Goal: Task Accomplishment & Management: Complete application form

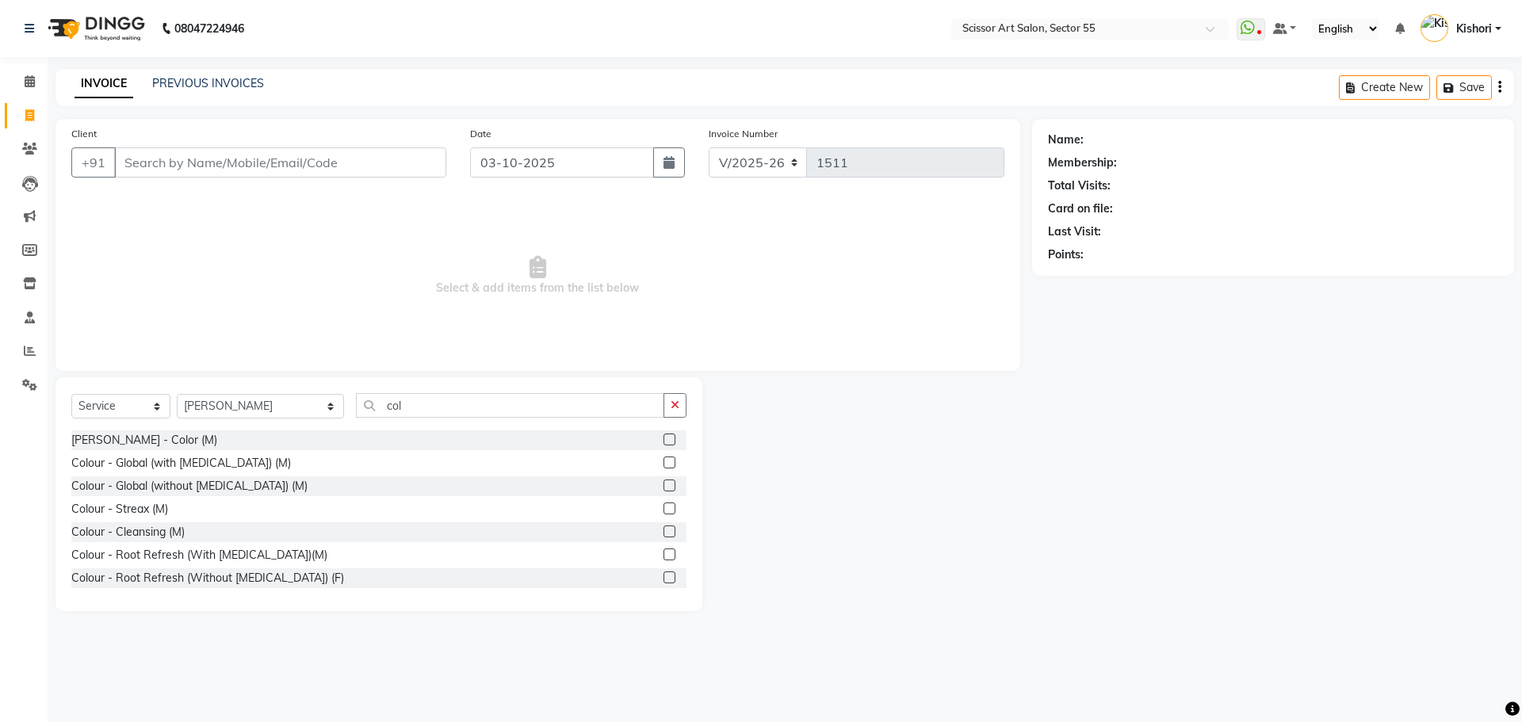
select select "4753"
select select "service"
select select "90861"
click at [663, 580] on label at bounding box center [669, 577] width 12 height 12
click at [663, 580] on input "checkbox" at bounding box center [668, 578] width 10 height 10
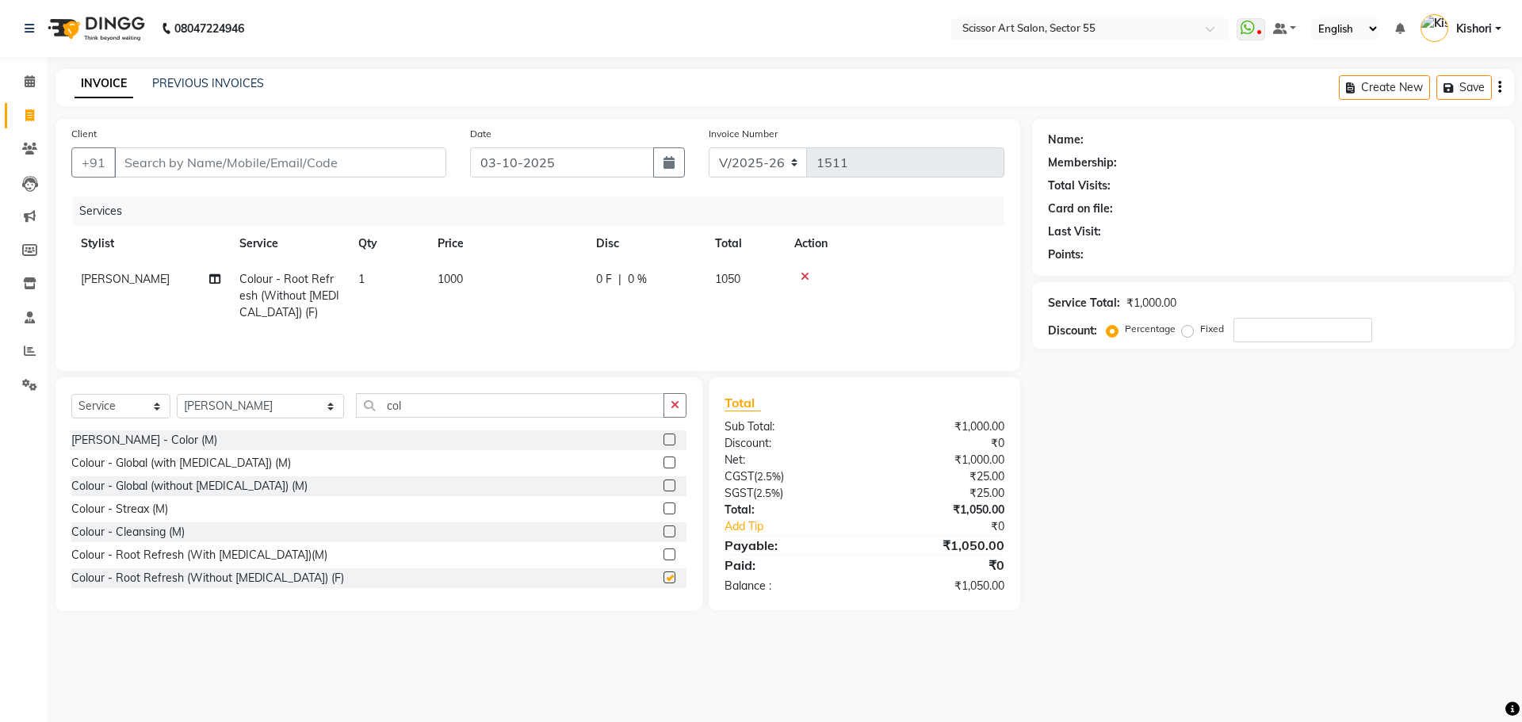
checkbox input "false"
click at [472, 272] on td "1000" at bounding box center [507, 296] width 158 height 69
select select "90861"
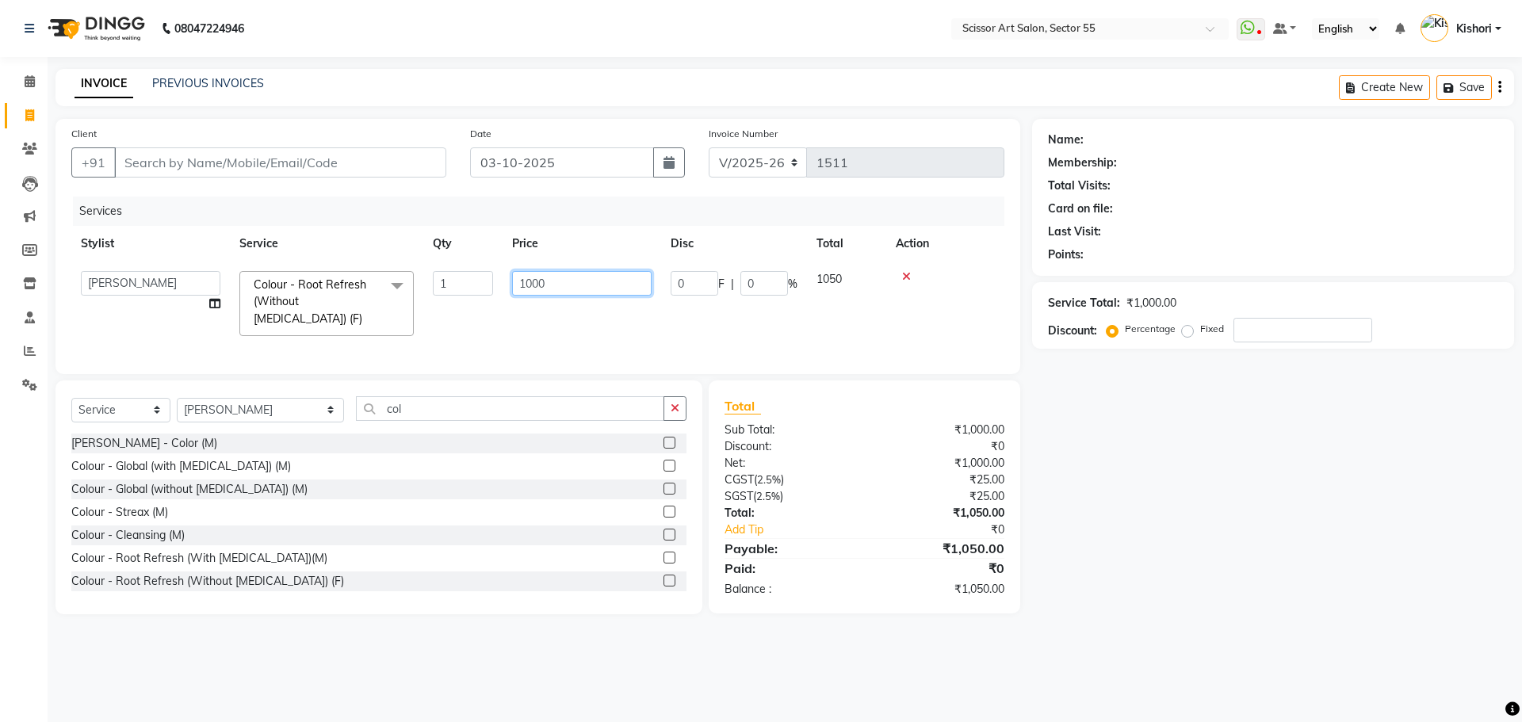
click at [611, 281] on input "1000" at bounding box center [581, 283] width 139 height 25
click at [571, 284] on input "1100" at bounding box center [581, 283] width 139 height 25
type input "1"
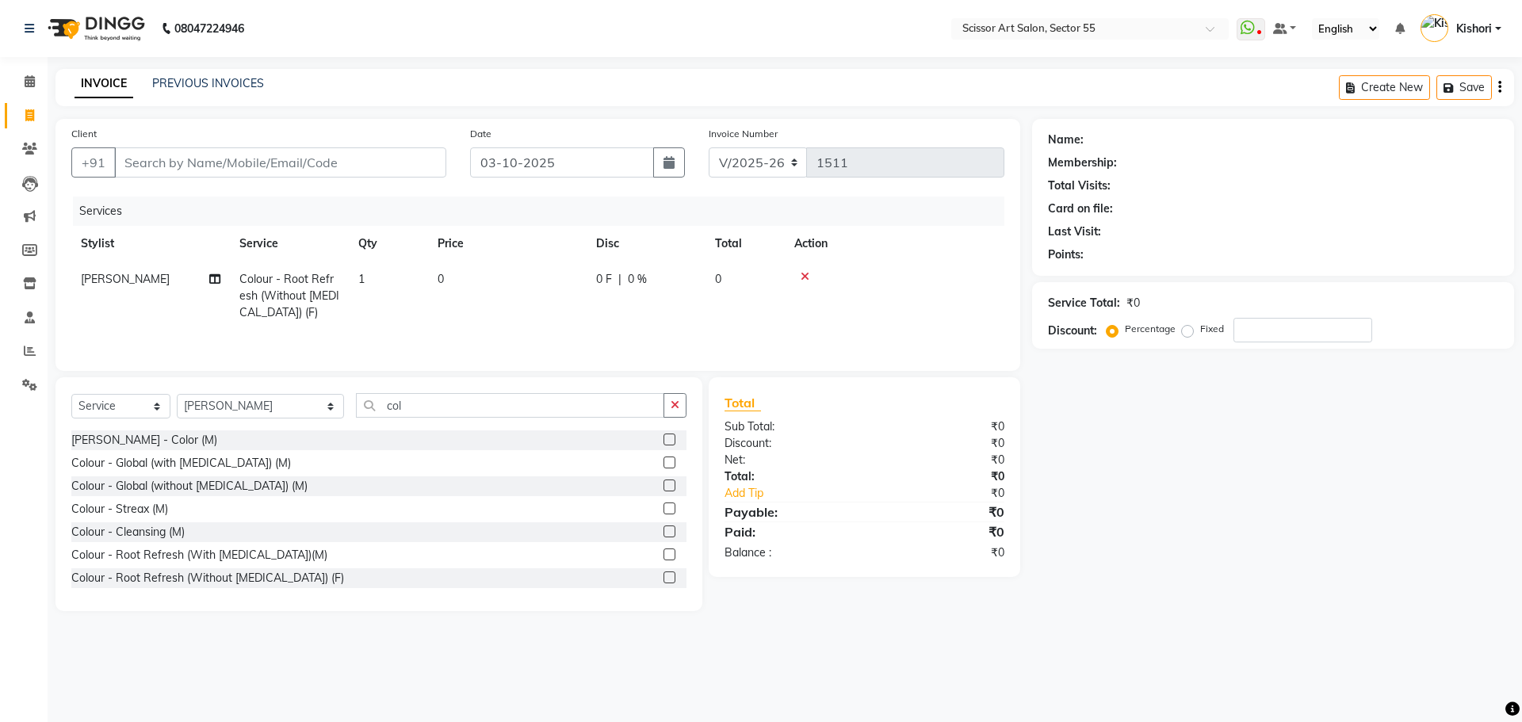
click at [663, 552] on label at bounding box center [669, 554] width 12 height 12
click at [663, 552] on input "checkbox" at bounding box center [668, 555] width 10 height 10
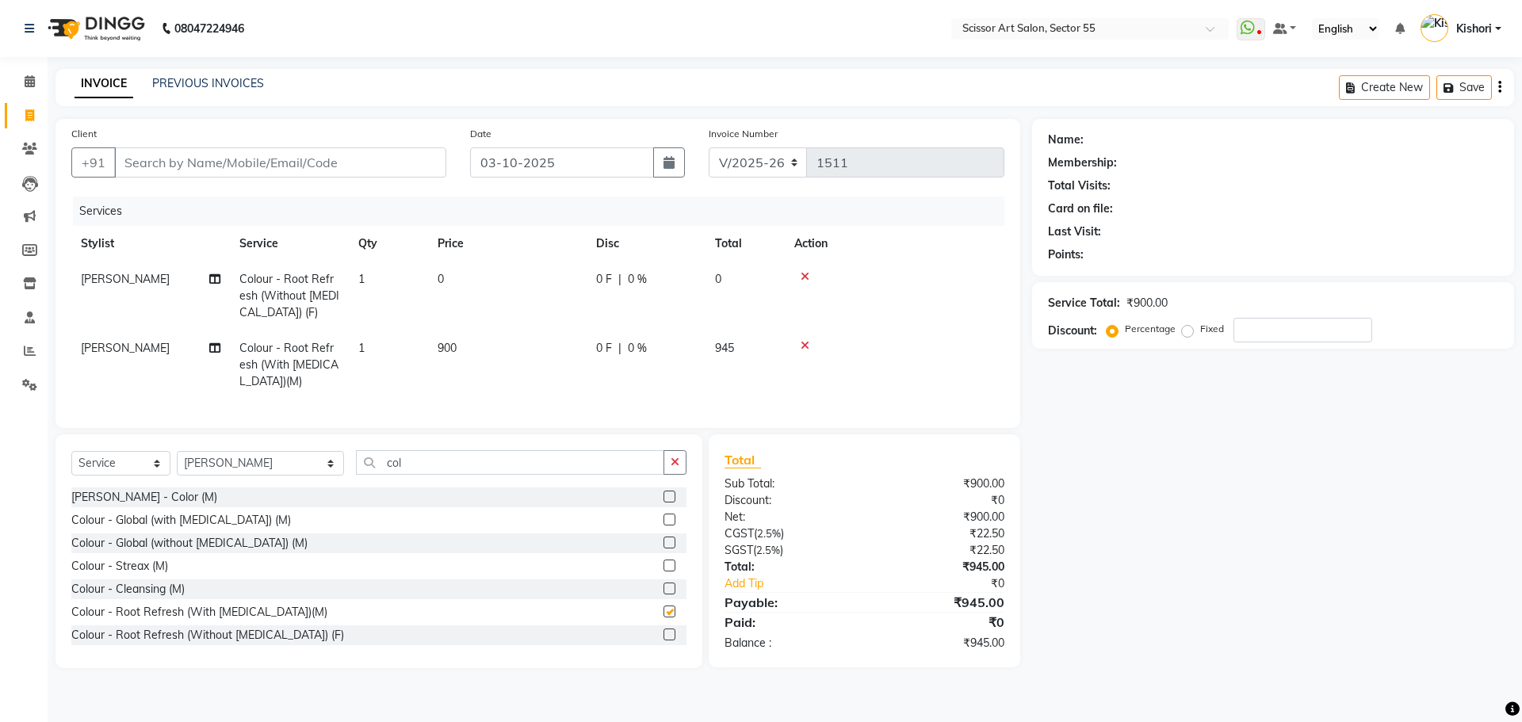
checkbox input "false"
click at [804, 340] on icon at bounding box center [804, 345] width 9 height 11
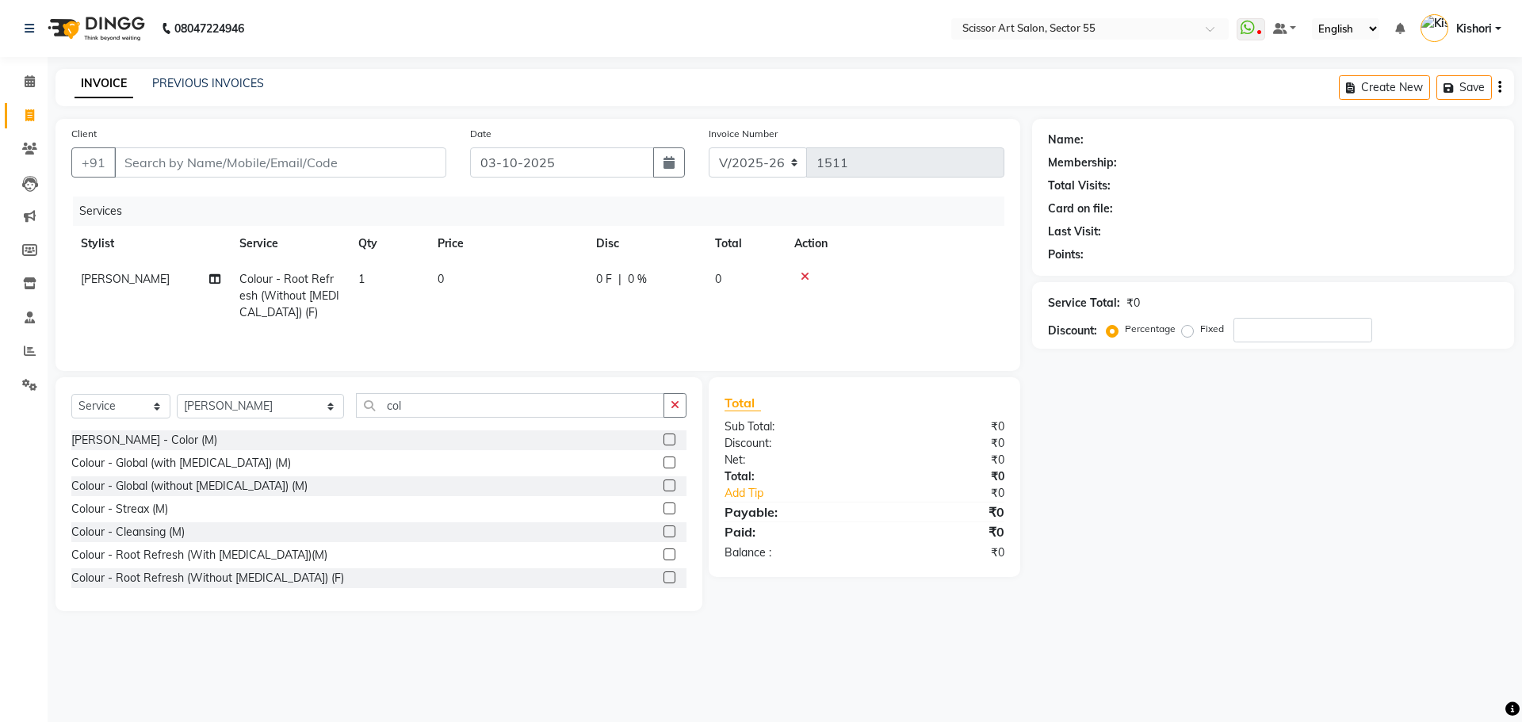
click at [804, 339] on div "Services Stylist Service Qty Price Disc Total Action Salman Colour - Root Refre…" at bounding box center [537, 276] width 933 height 158
click at [487, 273] on td "0" at bounding box center [507, 296] width 158 height 69
select select "90861"
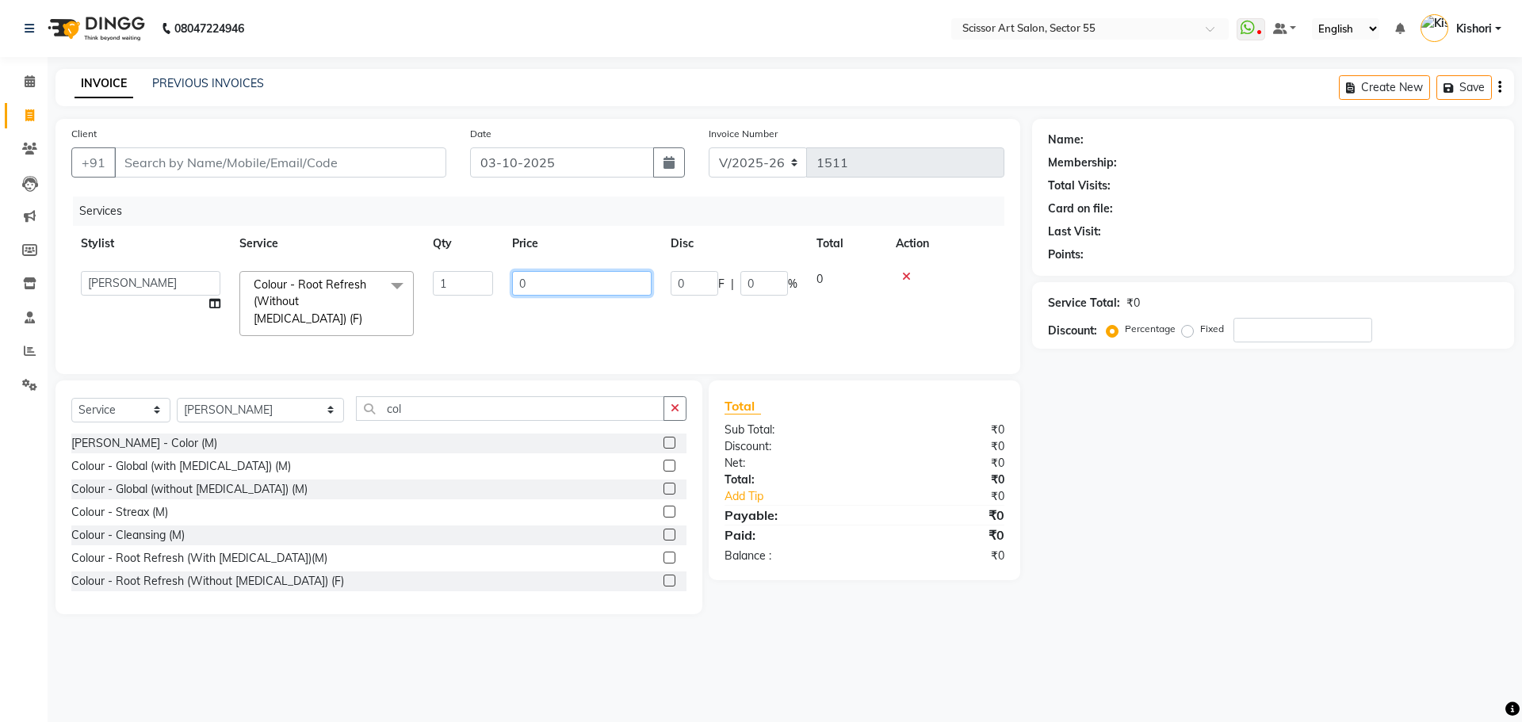
click at [558, 274] on input "0" at bounding box center [581, 283] width 139 height 25
type input "1100"
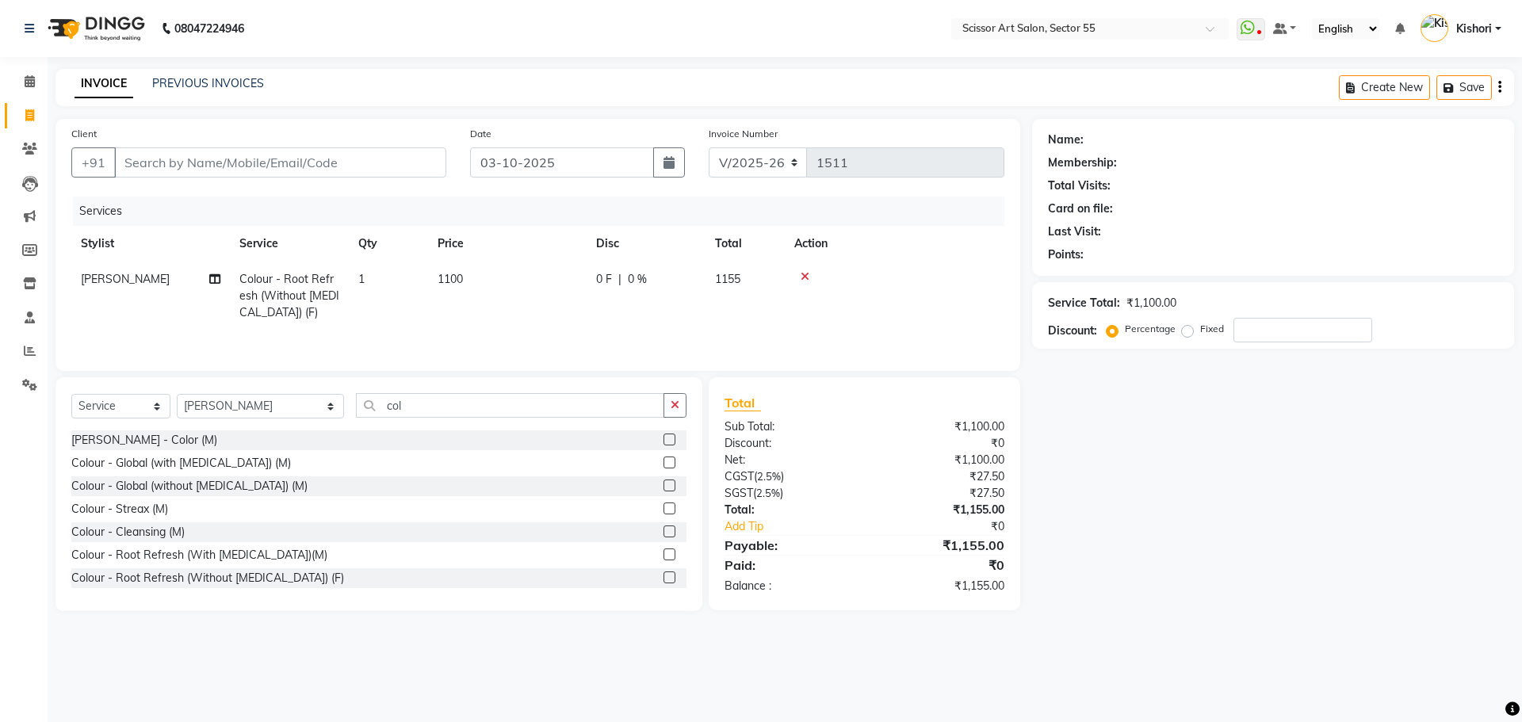
click at [1226, 559] on div "Name: Membership: Total Visits: Card on file: Last Visit: Points: Service Total…" at bounding box center [1279, 365] width 494 height 492
click at [356, 404] on input "col" at bounding box center [510, 405] width 308 height 25
type input "c"
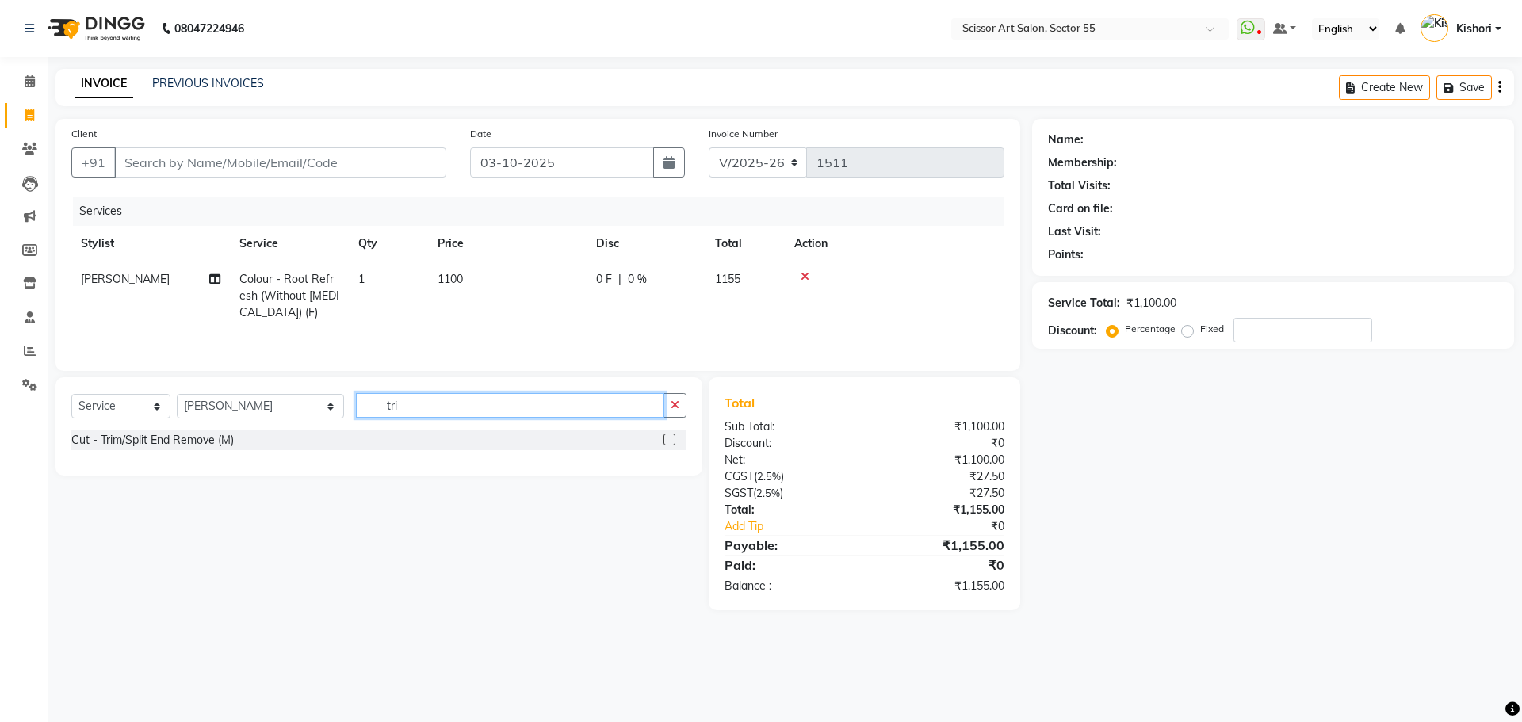
type input "tri"
click at [678, 441] on div at bounding box center [674, 440] width 23 height 20
click at [669, 441] on label at bounding box center [669, 439] width 12 height 12
click at [669, 441] on input "checkbox" at bounding box center [668, 440] width 10 height 10
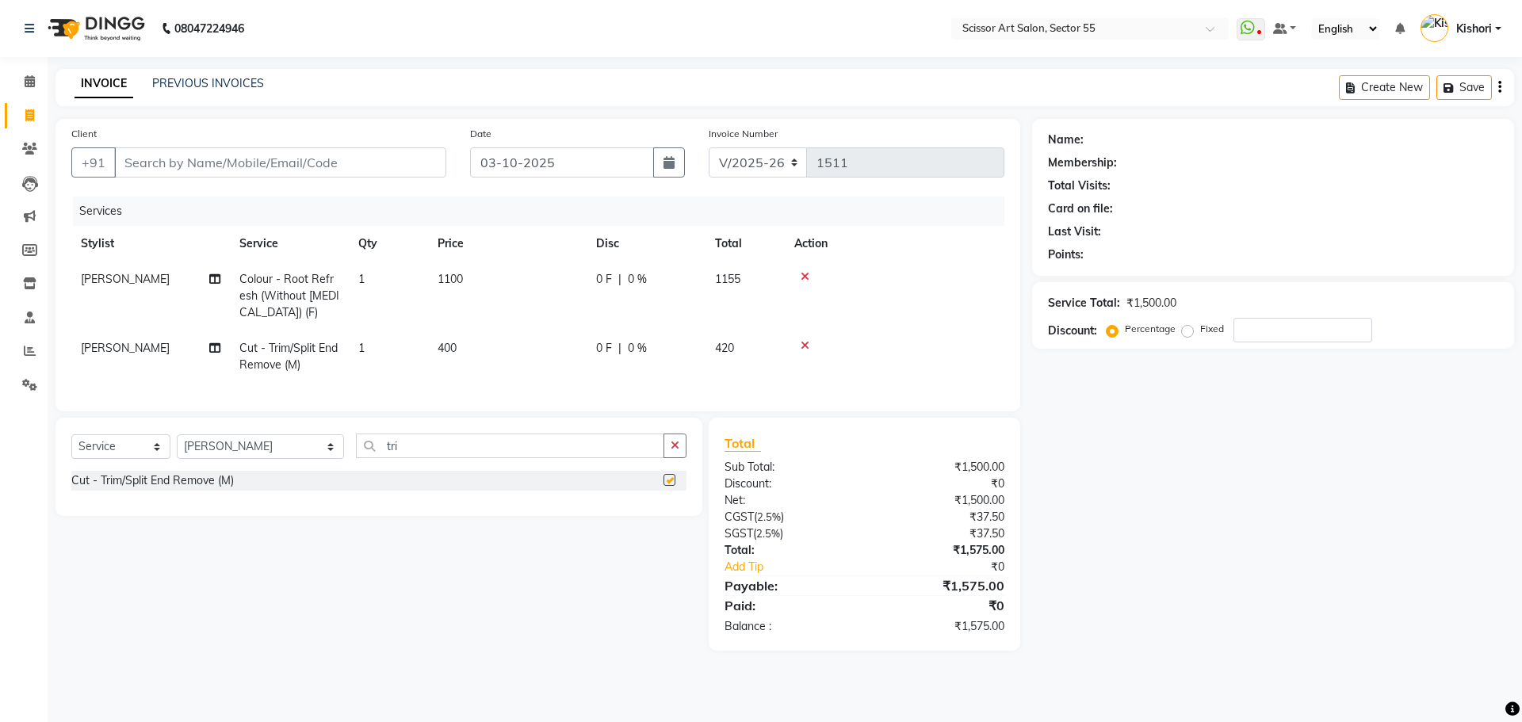
checkbox input "false"
click at [570, 458] on input "tri" at bounding box center [510, 445] width 308 height 25
type input "t"
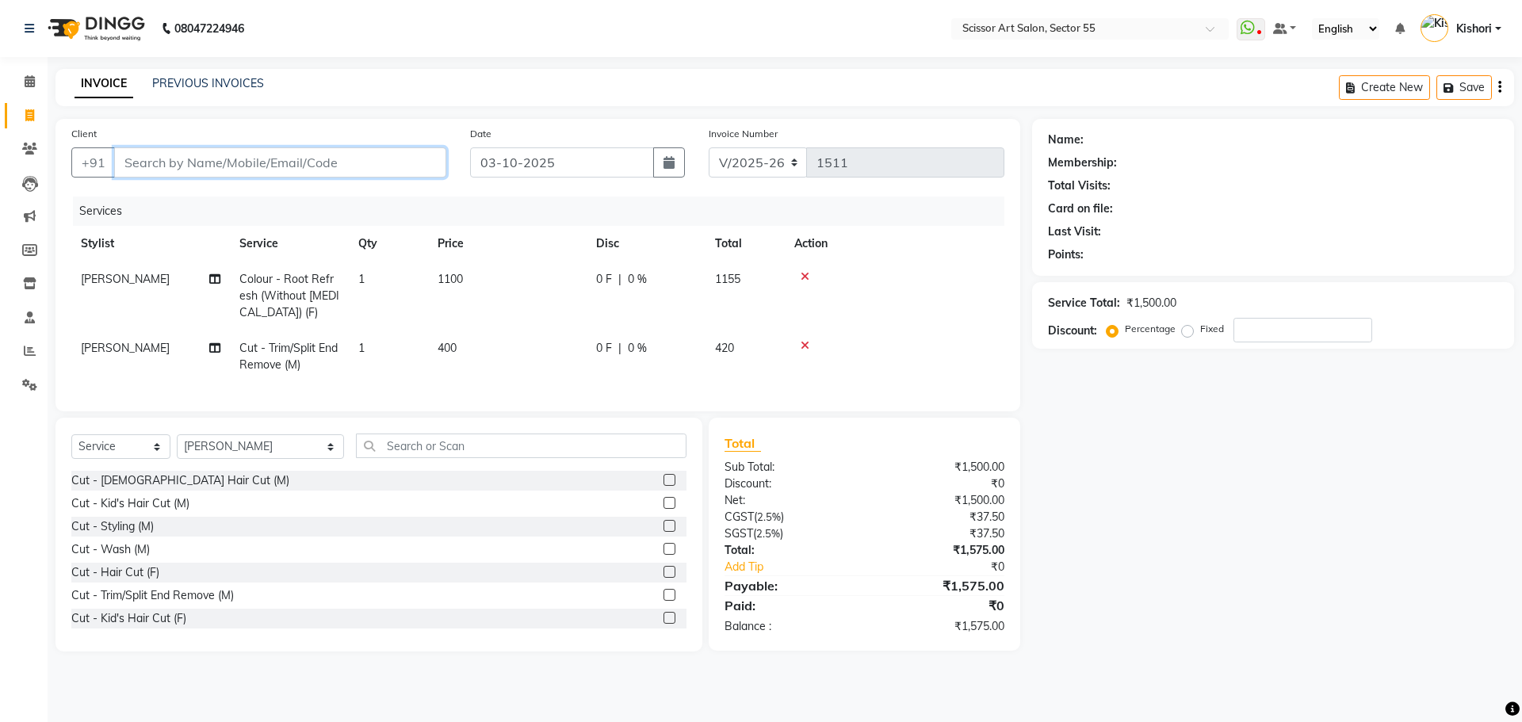
click at [376, 157] on input "Client" at bounding box center [280, 162] width 332 height 30
type input "1"
type input "0"
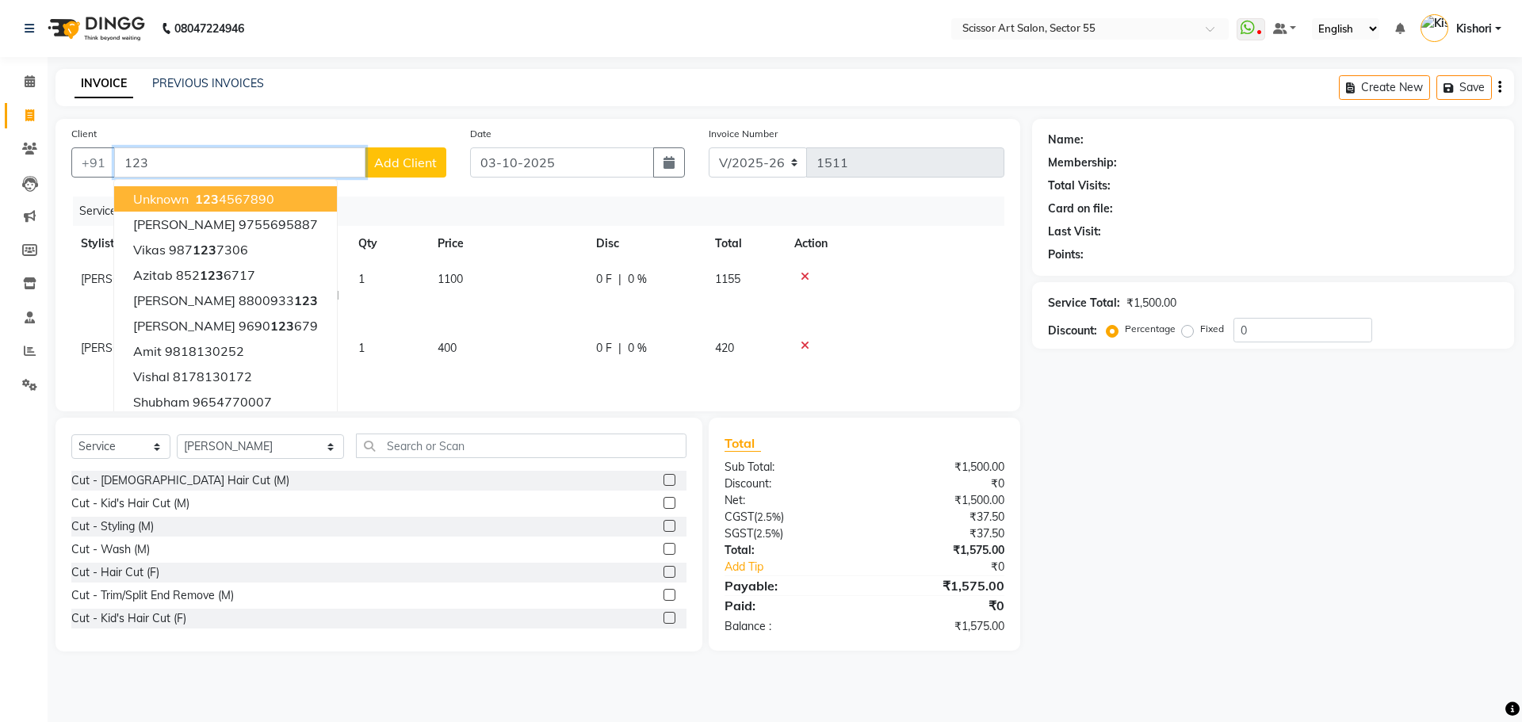
click at [296, 167] on input "123" at bounding box center [239, 162] width 251 height 30
type input "123"
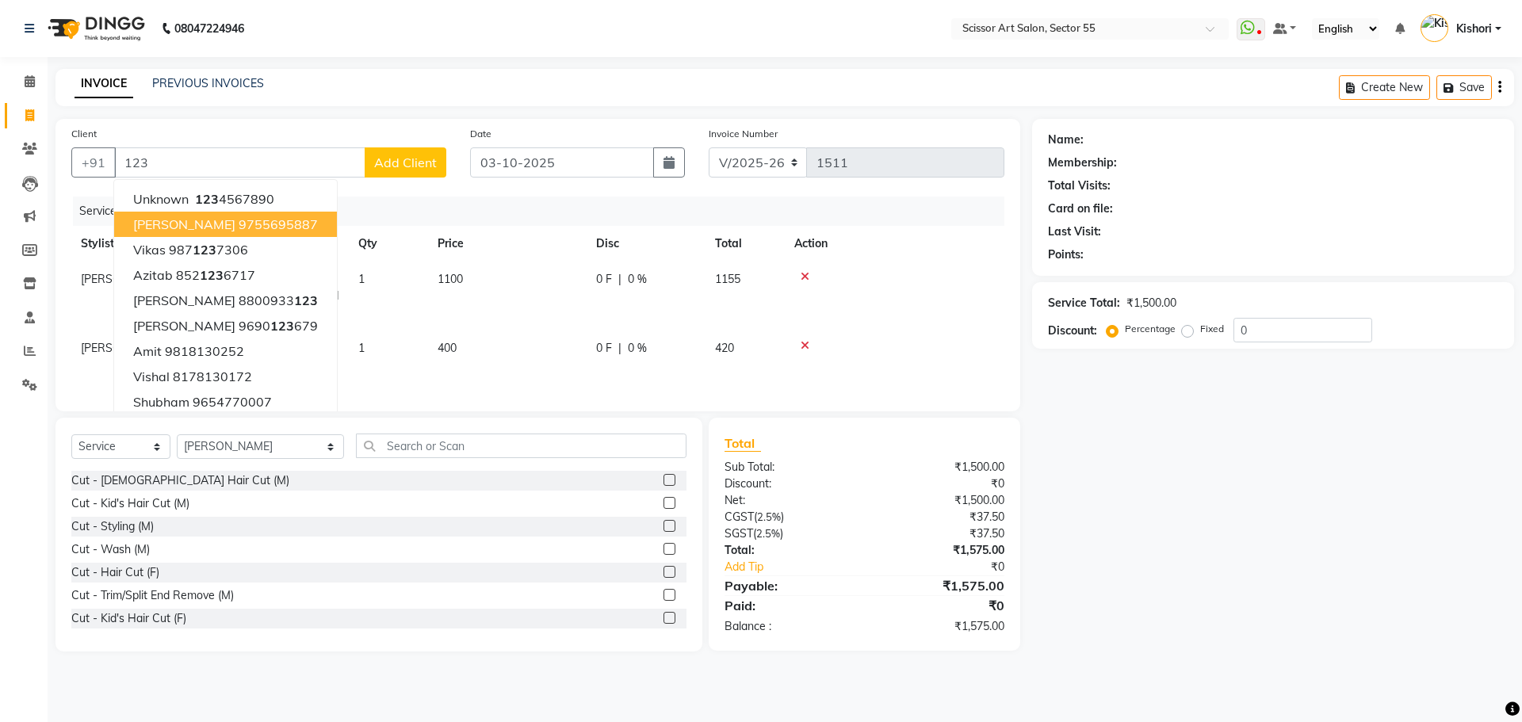
click at [807, 274] on icon at bounding box center [804, 276] width 9 height 11
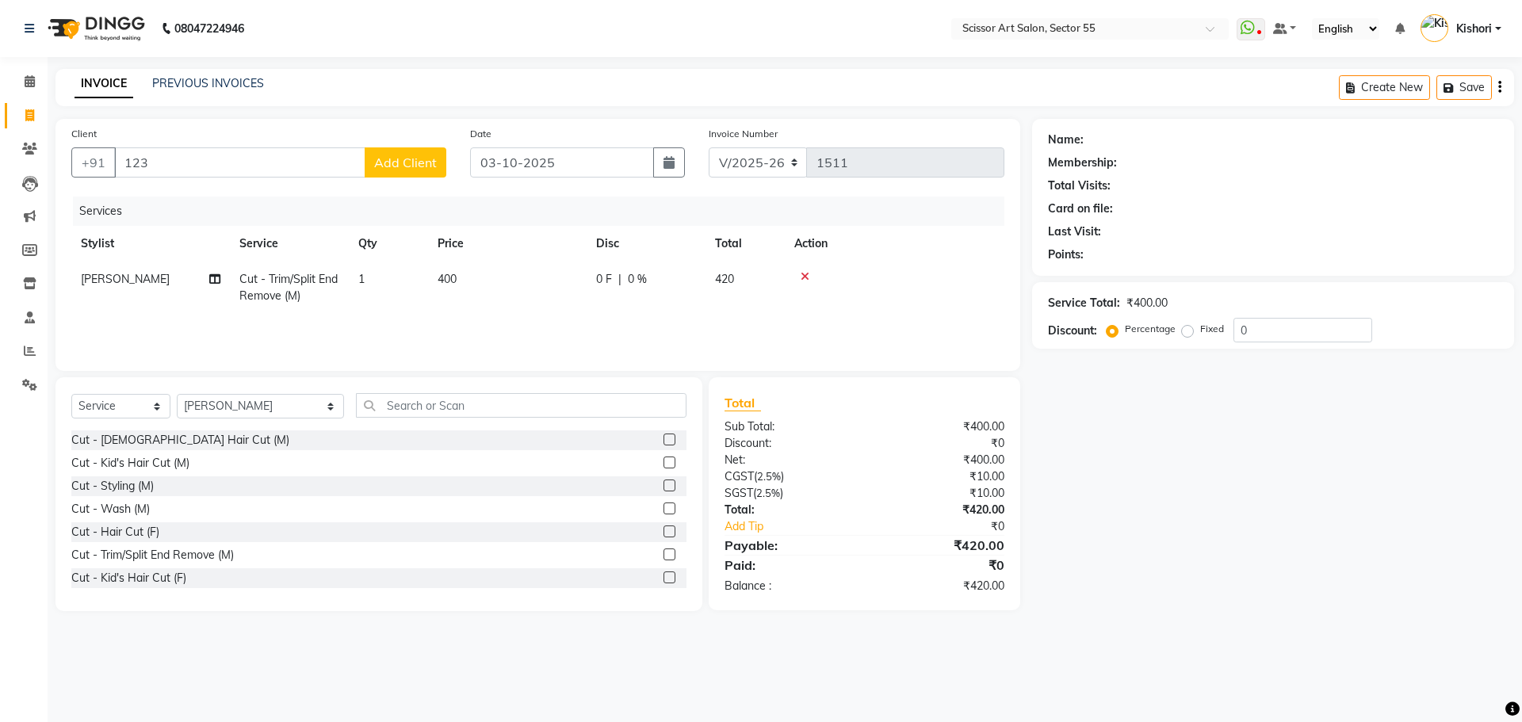
click at [807, 275] on icon at bounding box center [804, 276] width 9 height 11
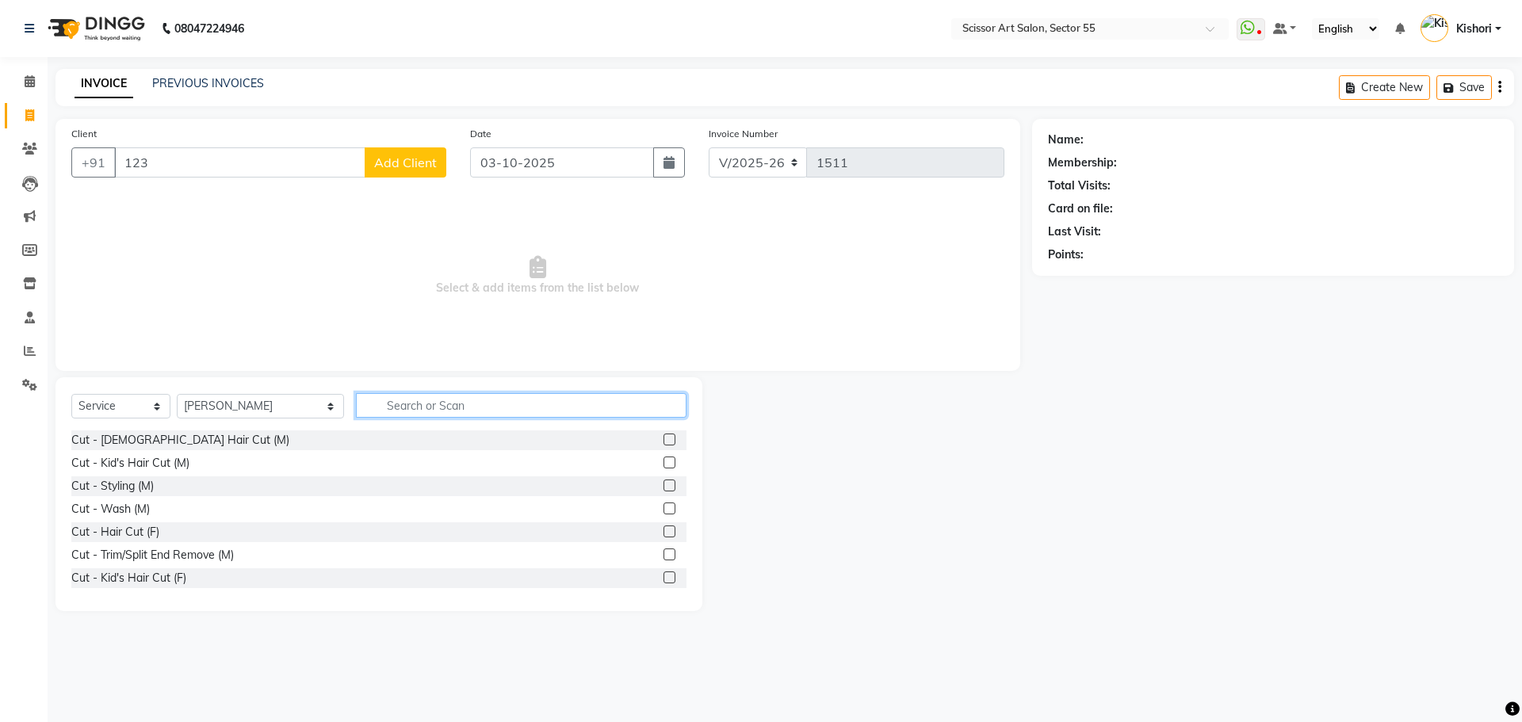
click at [393, 403] on input "text" at bounding box center [521, 405] width 330 height 25
click at [663, 439] on label at bounding box center [669, 439] width 12 height 12
click at [663, 439] on input "checkbox" at bounding box center [668, 440] width 10 height 10
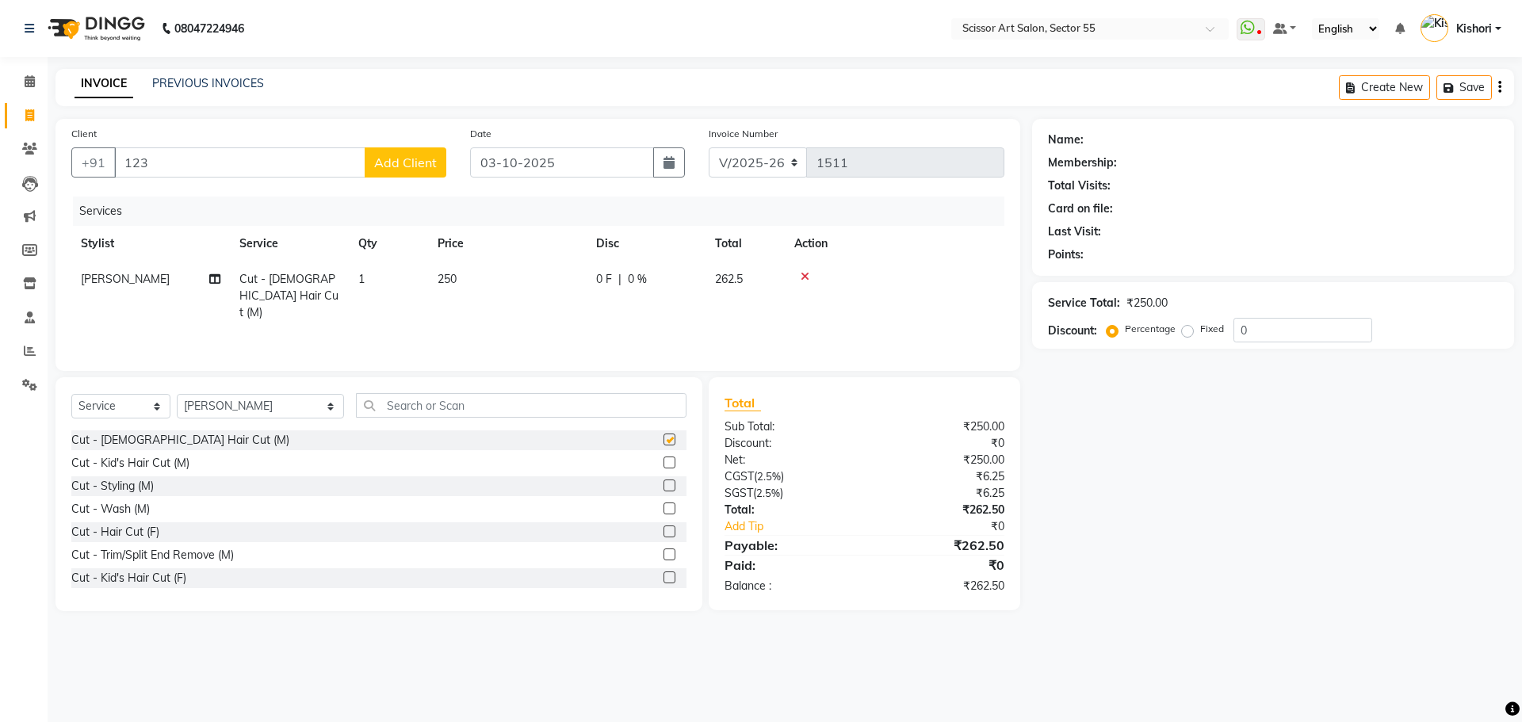
checkbox input "false"
click at [804, 272] on icon at bounding box center [804, 276] width 9 height 11
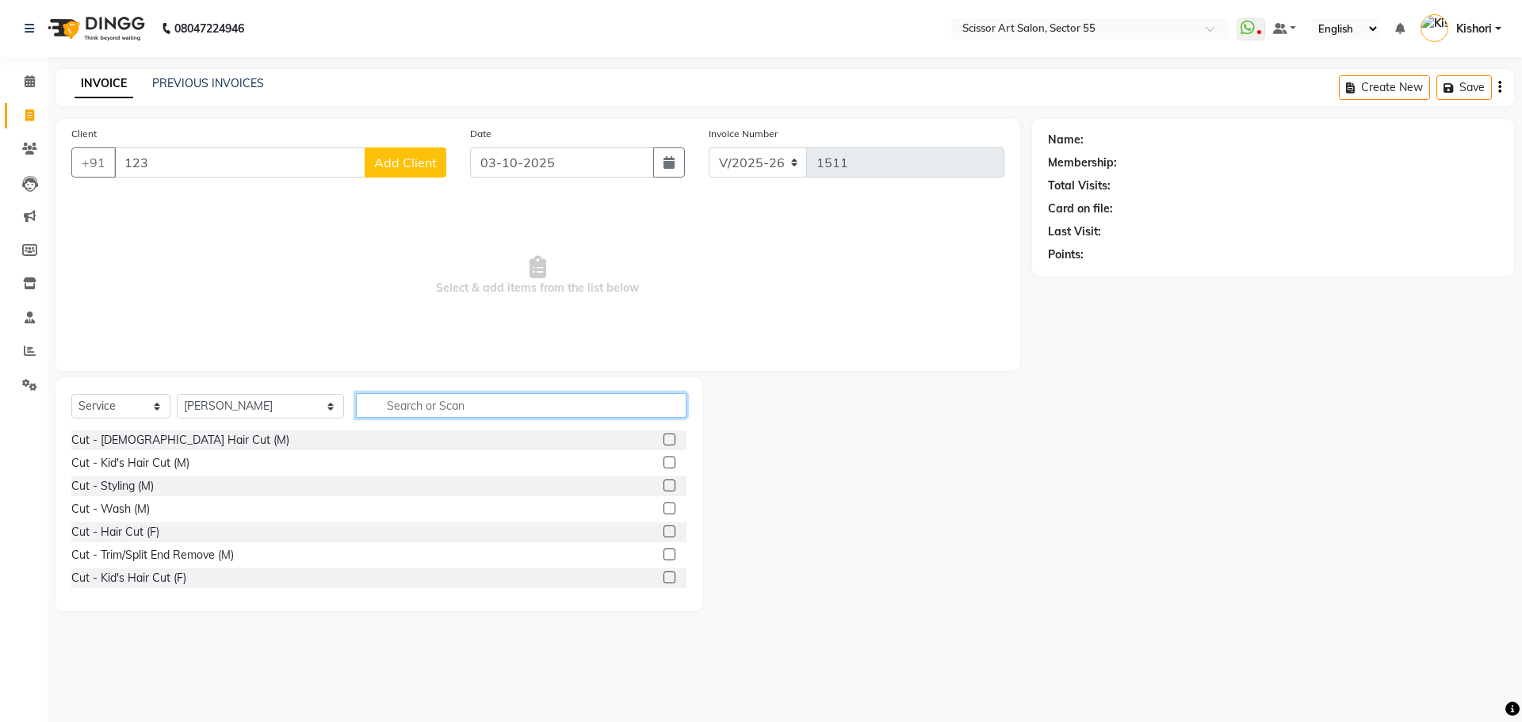
click at [462, 411] on input "text" at bounding box center [521, 405] width 330 height 25
type input "b"
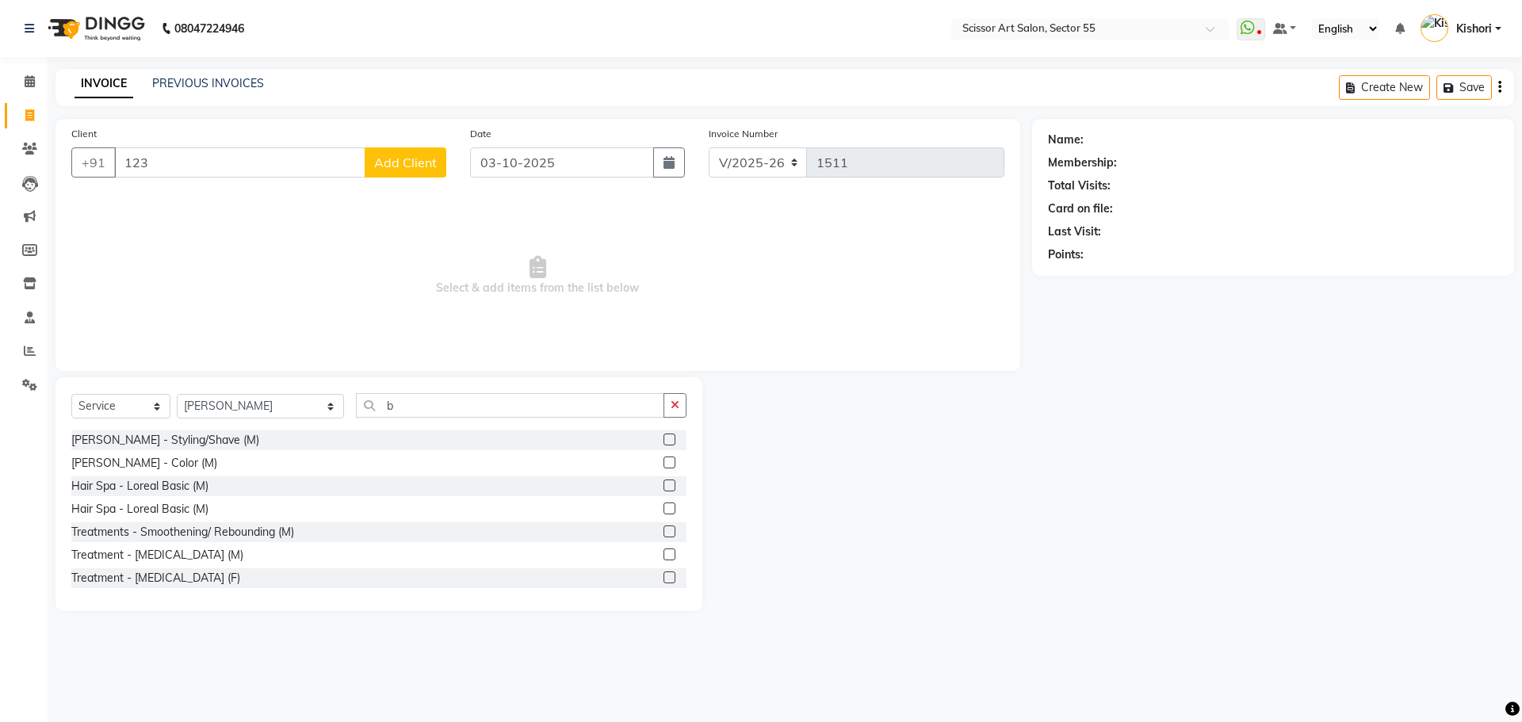
click at [663, 441] on label at bounding box center [669, 439] width 12 height 12
click at [663, 441] on input "checkbox" at bounding box center [668, 440] width 10 height 10
click at [663, 441] on label at bounding box center [669, 439] width 12 height 12
click at [663, 441] on input "checkbox" at bounding box center [668, 440] width 10 height 10
checkbox input "false"
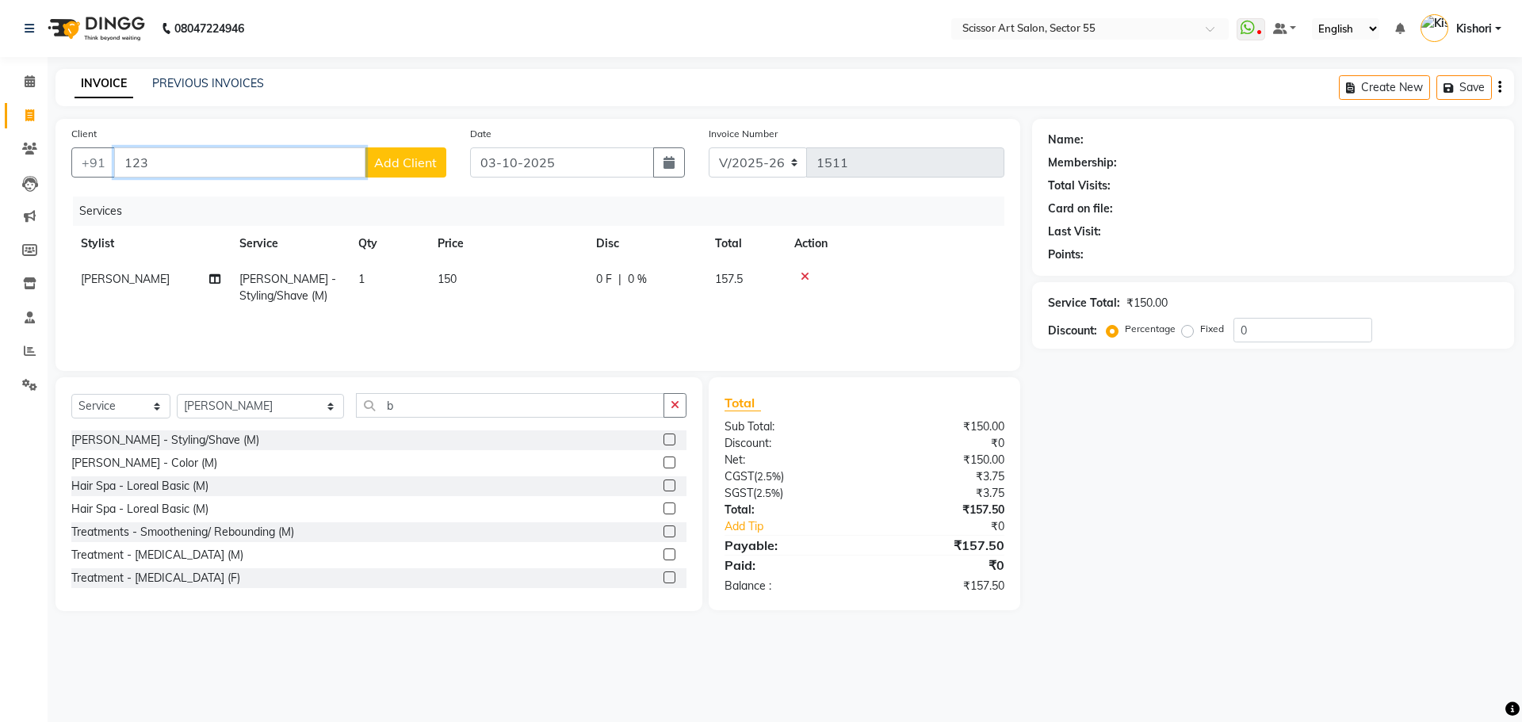
click at [216, 150] on input "123" at bounding box center [239, 162] width 251 height 30
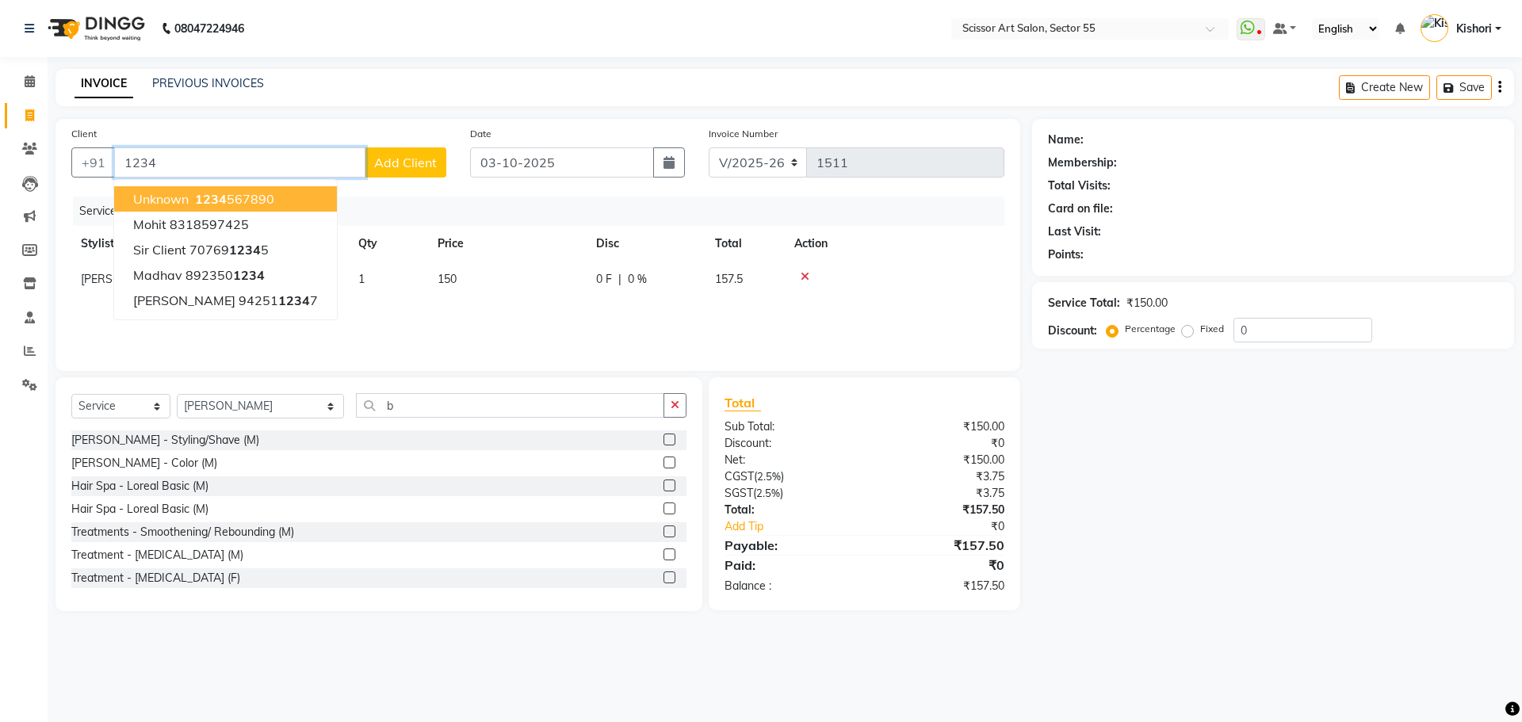
click at [252, 203] on ngb-highlight "1234 567890" at bounding box center [233, 199] width 82 height 16
type input "1234567890"
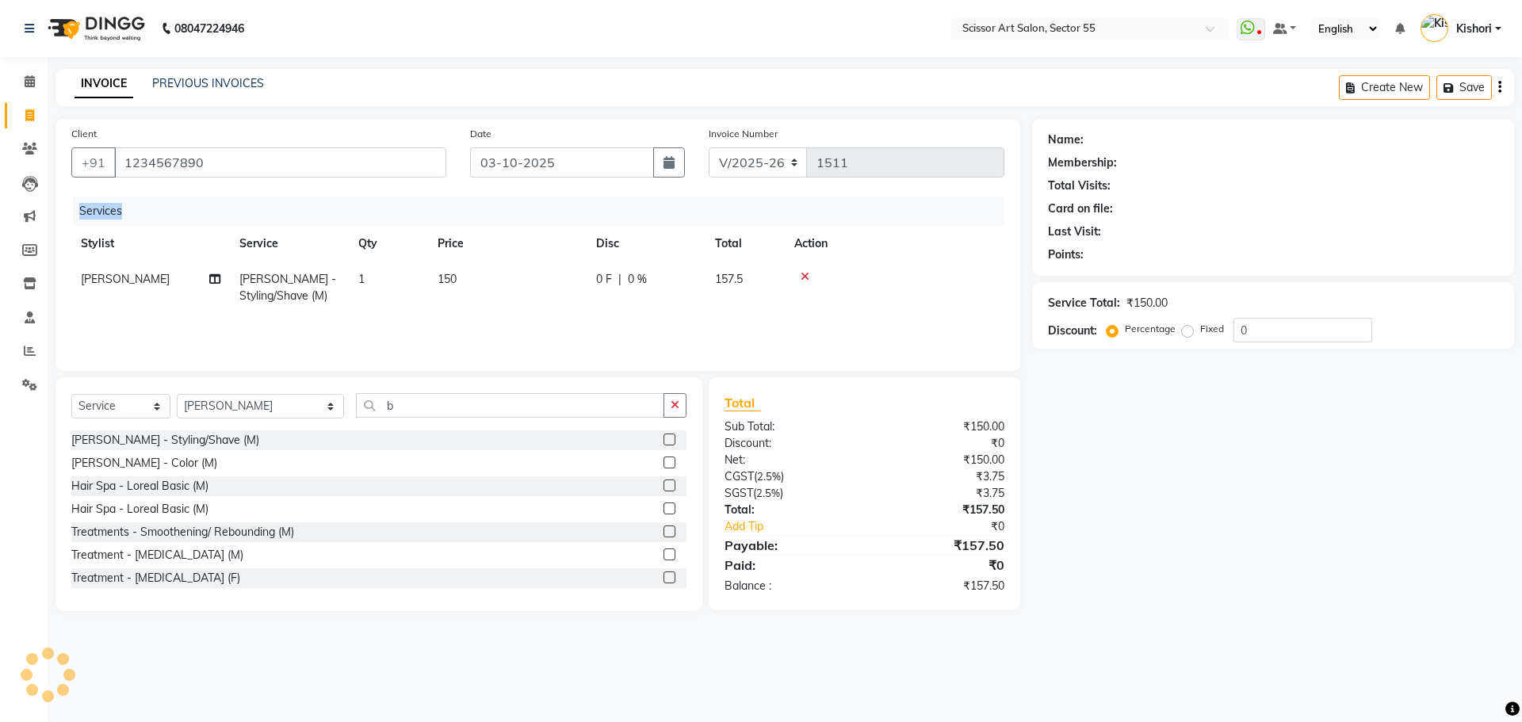
click at [252, 203] on div "Services" at bounding box center [544, 211] width 943 height 29
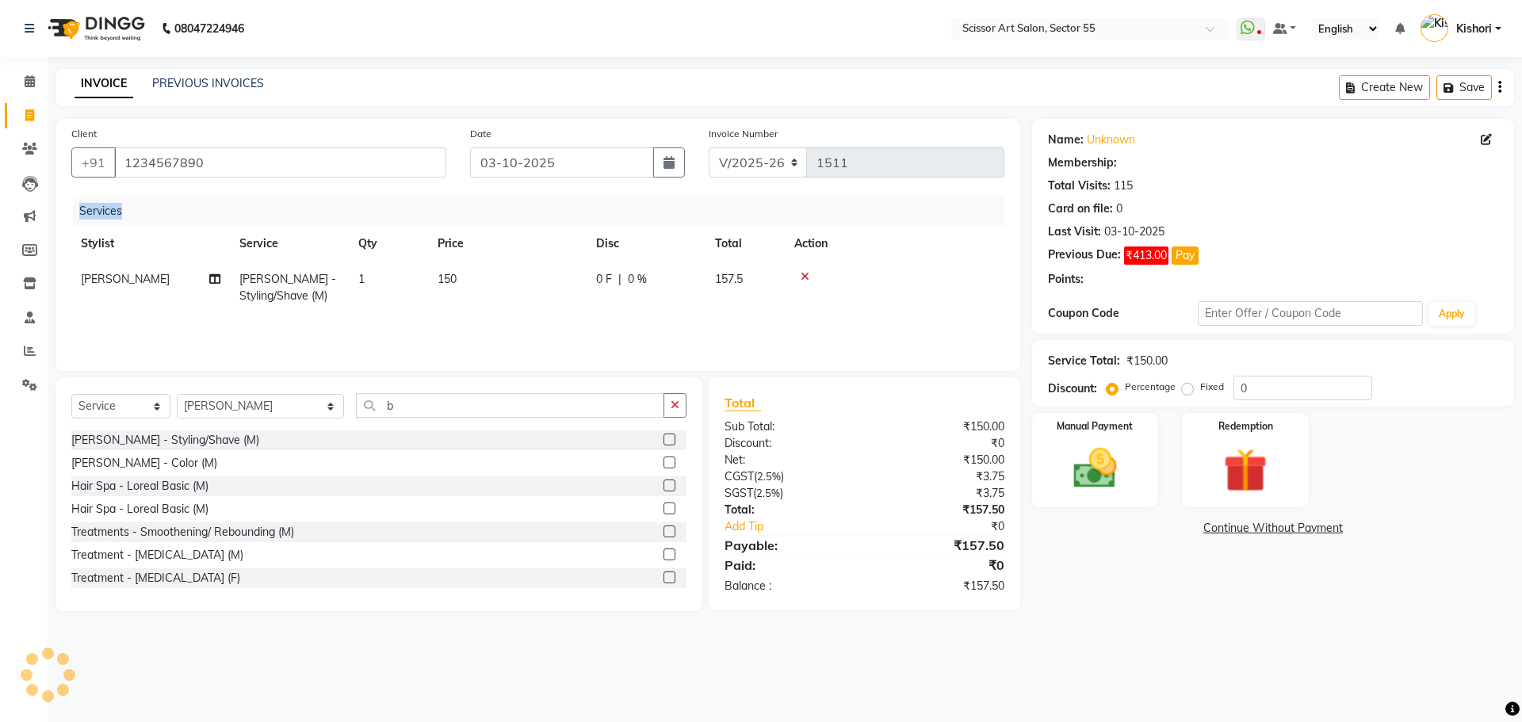
select select "1: Object"
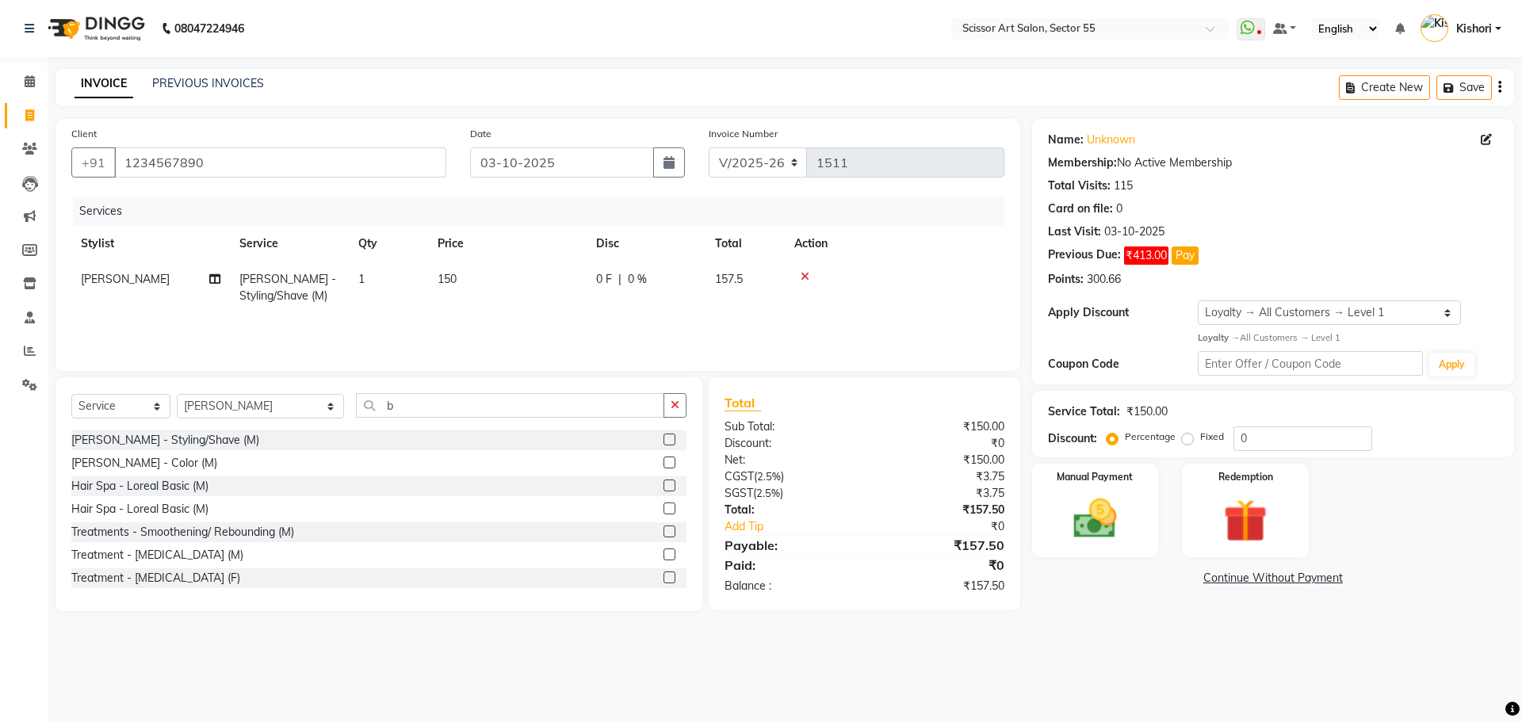
click at [90, 272] on span "[PERSON_NAME]" at bounding box center [125, 279] width 89 height 14
select select "90861"
click at [105, 269] on td "[PERSON_NAME] ([DEMOGRAPHIC_DATA] hairdresser) [PERSON_NAME] [PERSON_NAME] das …" at bounding box center [150, 295] width 158 height 67
click at [128, 272] on select "[PERSON_NAME] ([DEMOGRAPHIC_DATA] hairdresser) [PERSON_NAME] [PERSON_NAME] das …" at bounding box center [150, 283] width 139 height 25
click at [157, 365] on div "Client [PHONE_NUMBER] Date [DATE] Invoice Number V/2025 V/[PHONE_NUMBER] Servic…" at bounding box center [537, 245] width 964 height 252
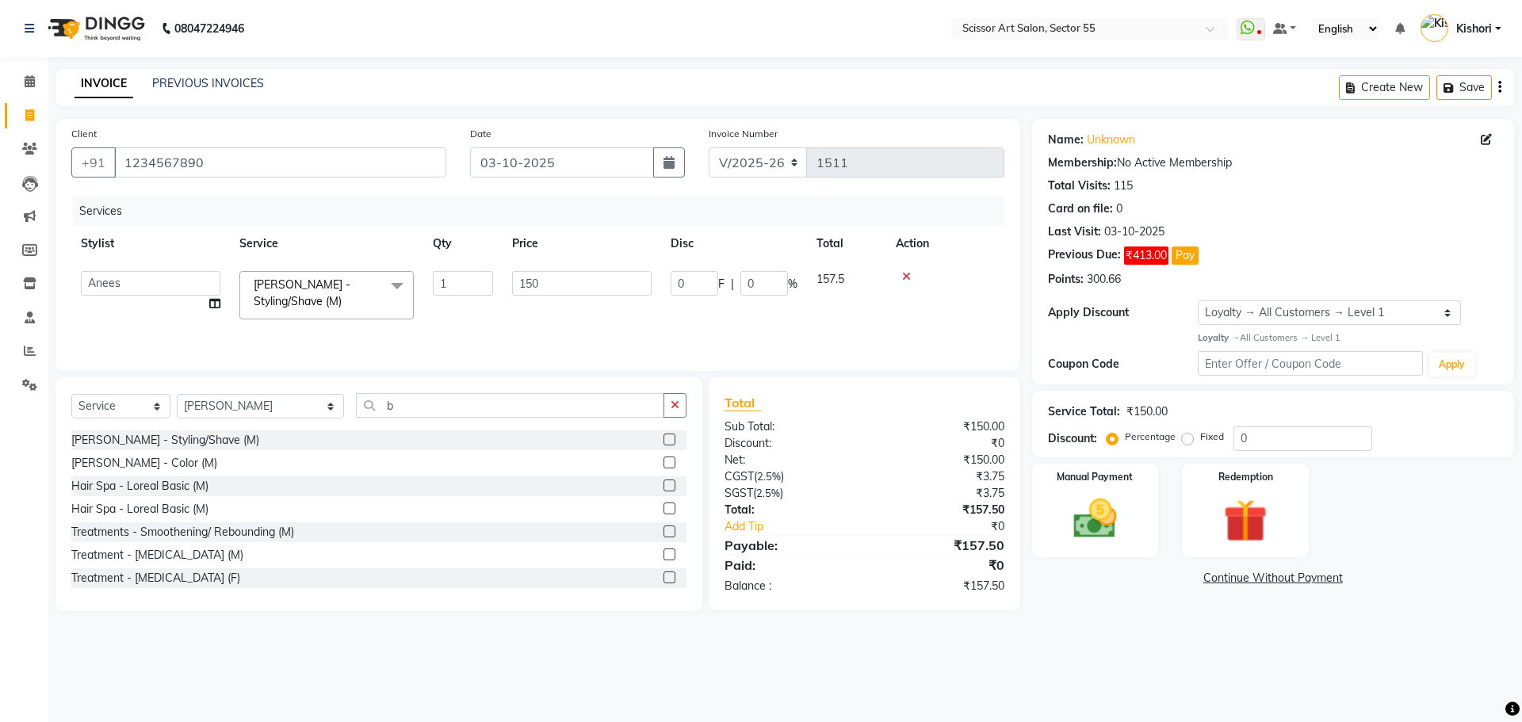
select select "29037"
click at [1125, 503] on img at bounding box center [1095, 519] width 74 height 52
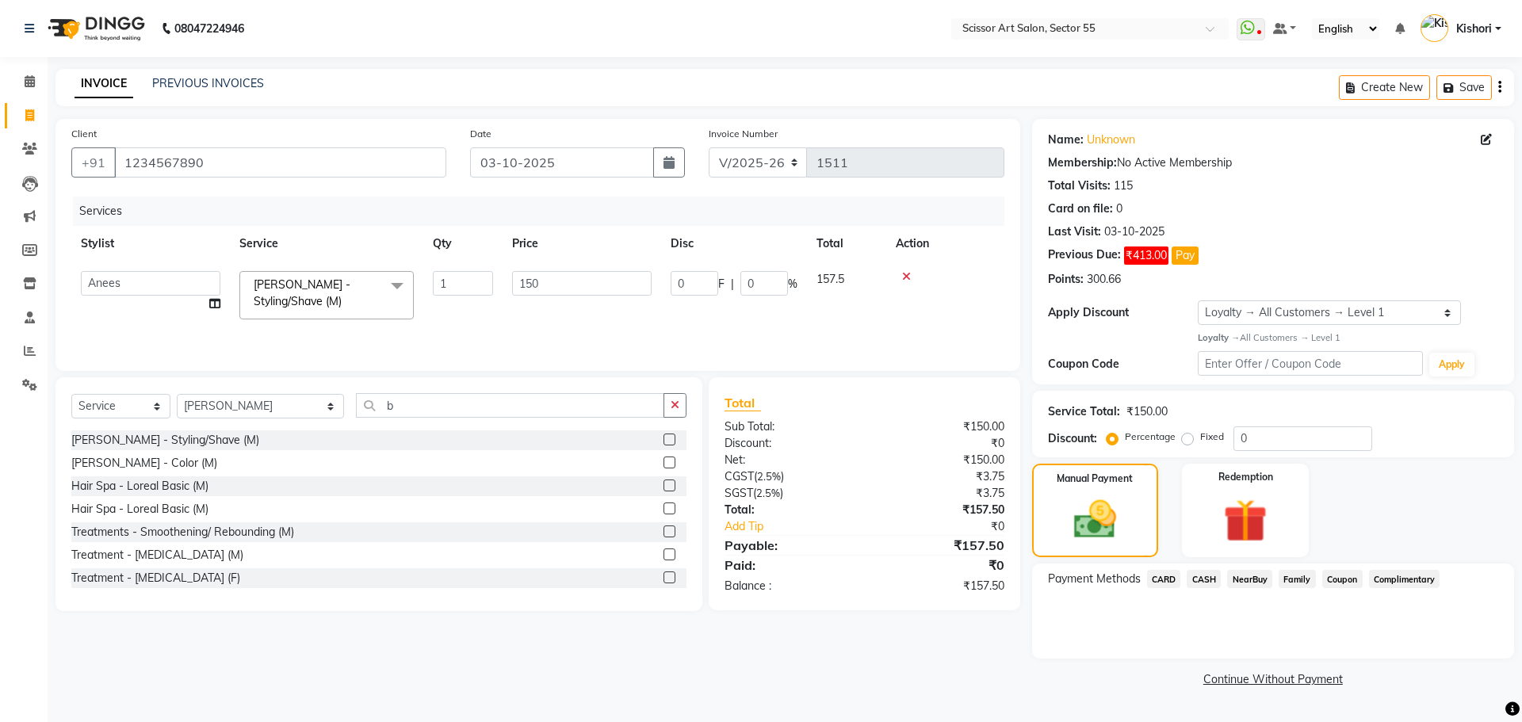
click at [1156, 577] on span "CARD" at bounding box center [1164, 579] width 34 height 18
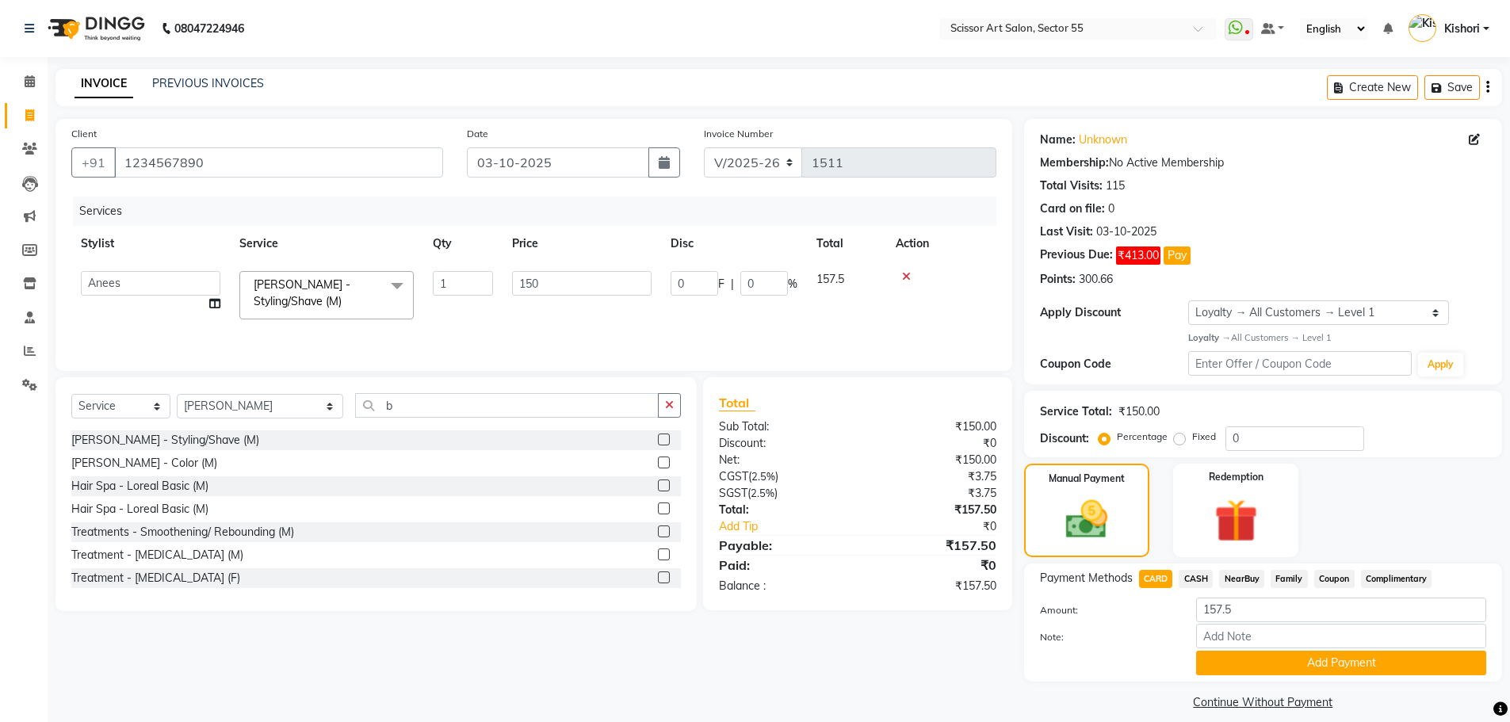
scroll to position [16, 0]
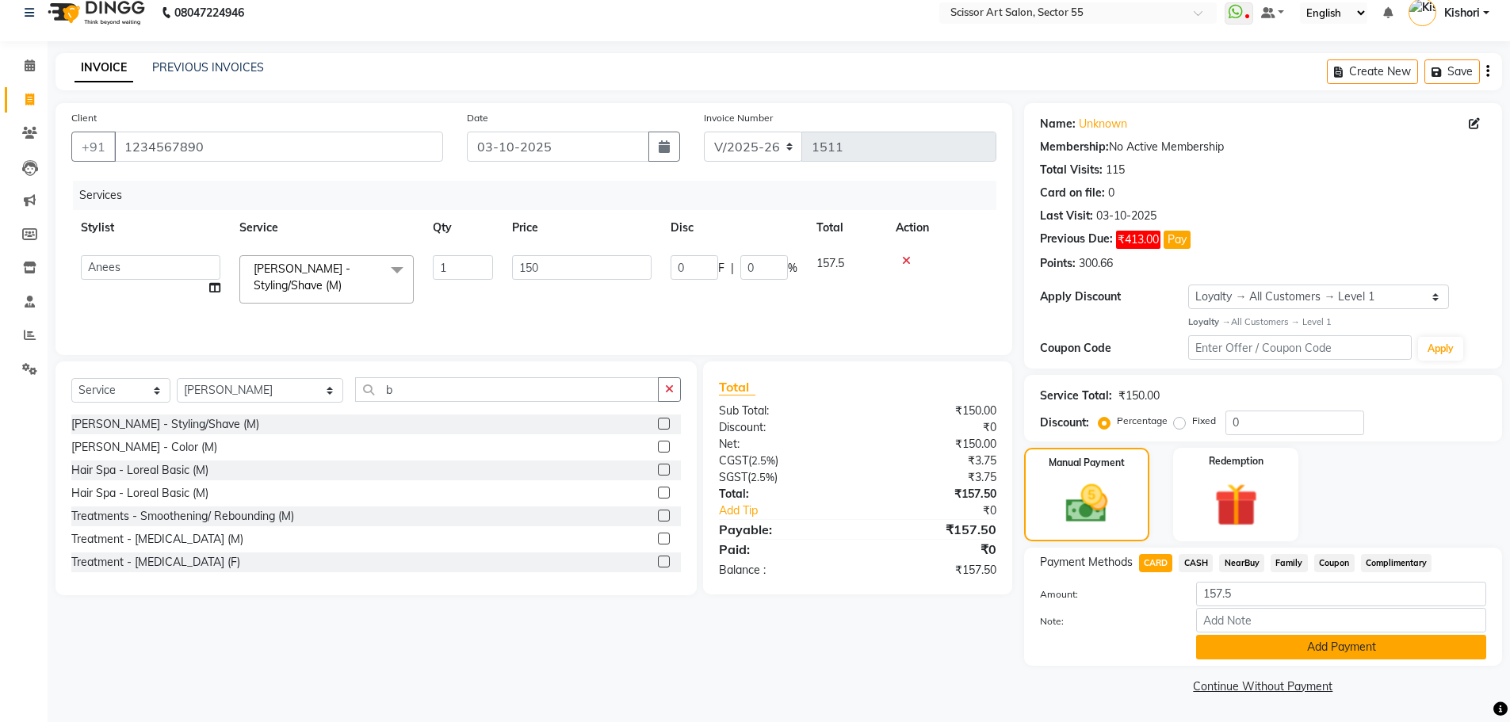
click at [1284, 647] on button "Add Payment" at bounding box center [1341, 647] width 290 height 25
click at [1284, 647] on div "Name: Unknown Membership: No Active Membership Total Visits: 115 Card on file: …" at bounding box center [1269, 400] width 490 height 595
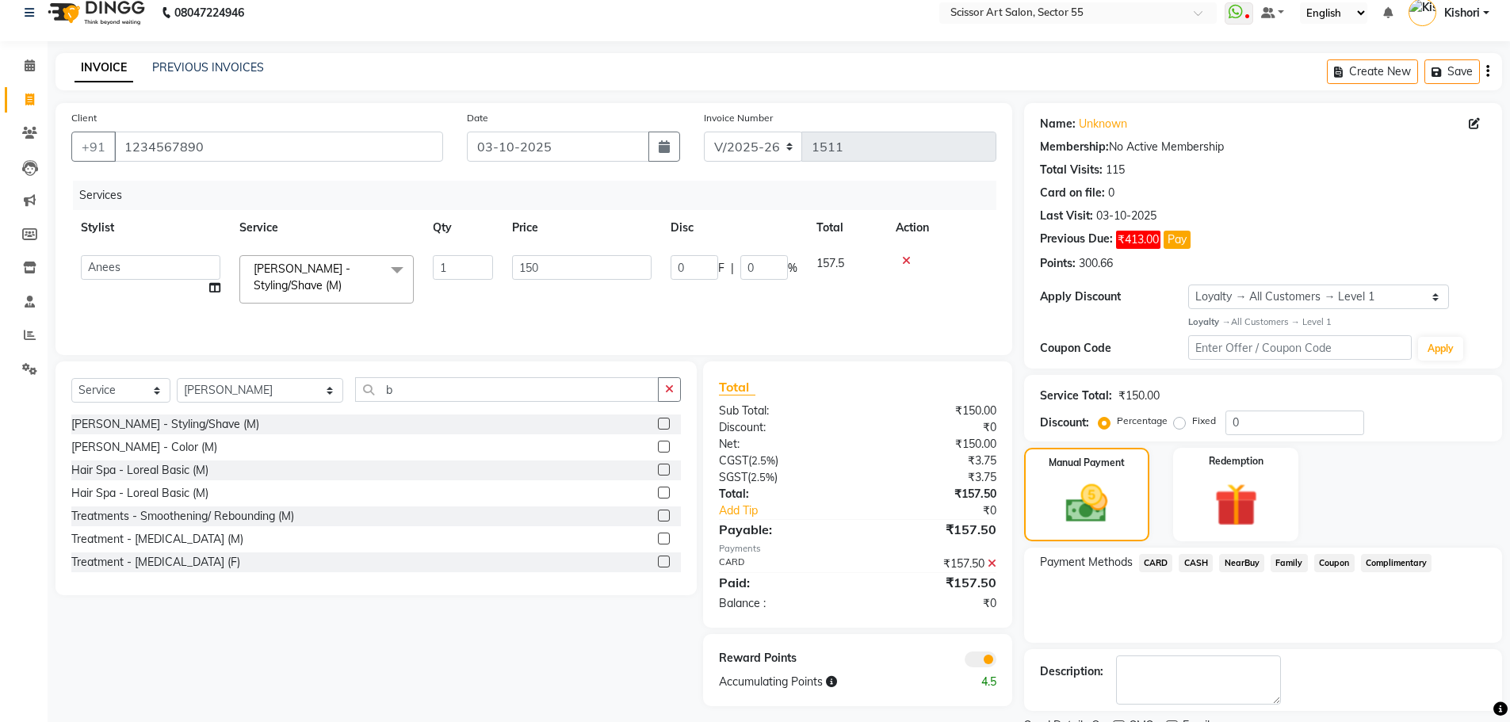
click at [983, 652] on span at bounding box center [980, 659] width 32 height 16
click at [996, 662] on input "checkbox" at bounding box center [996, 662] width 0 height 0
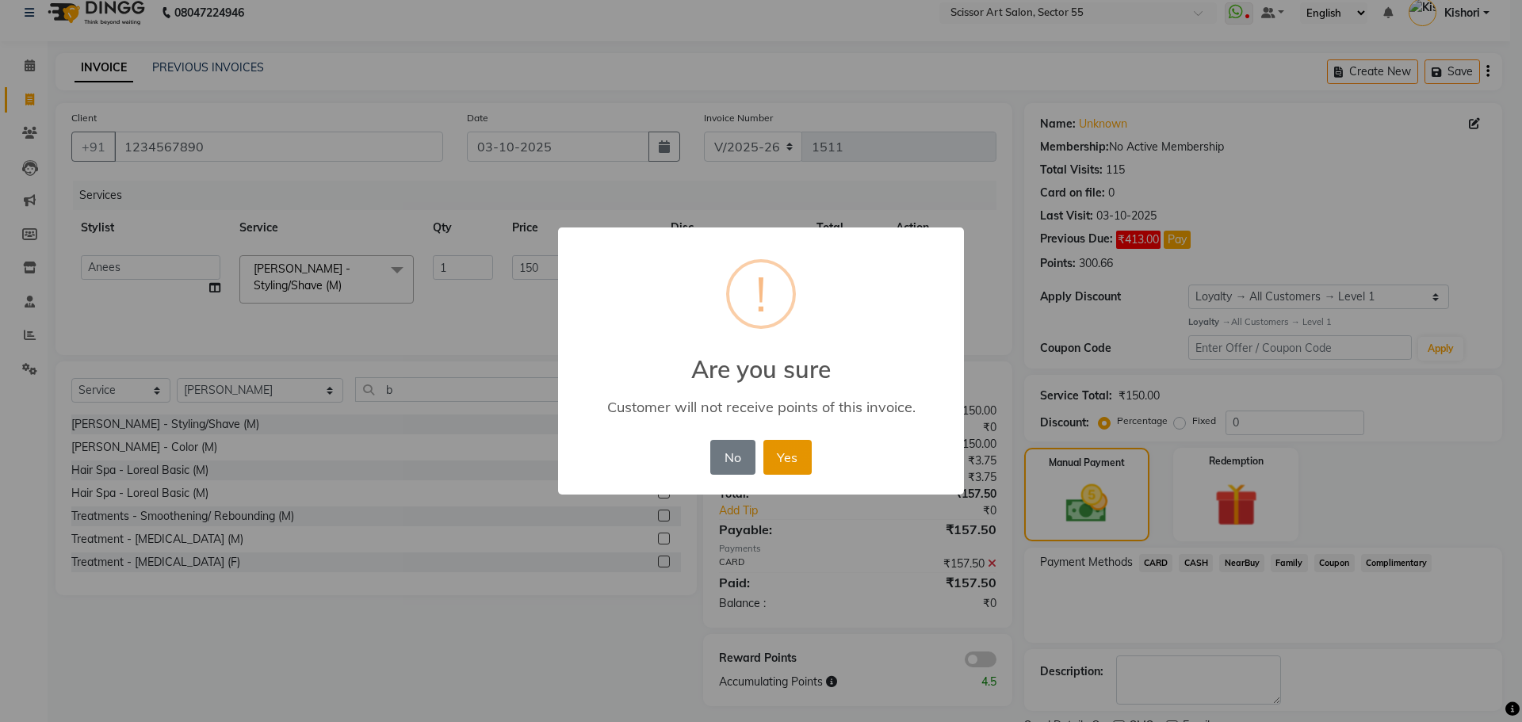
click at [792, 441] on button "Yes" at bounding box center [787, 457] width 48 height 35
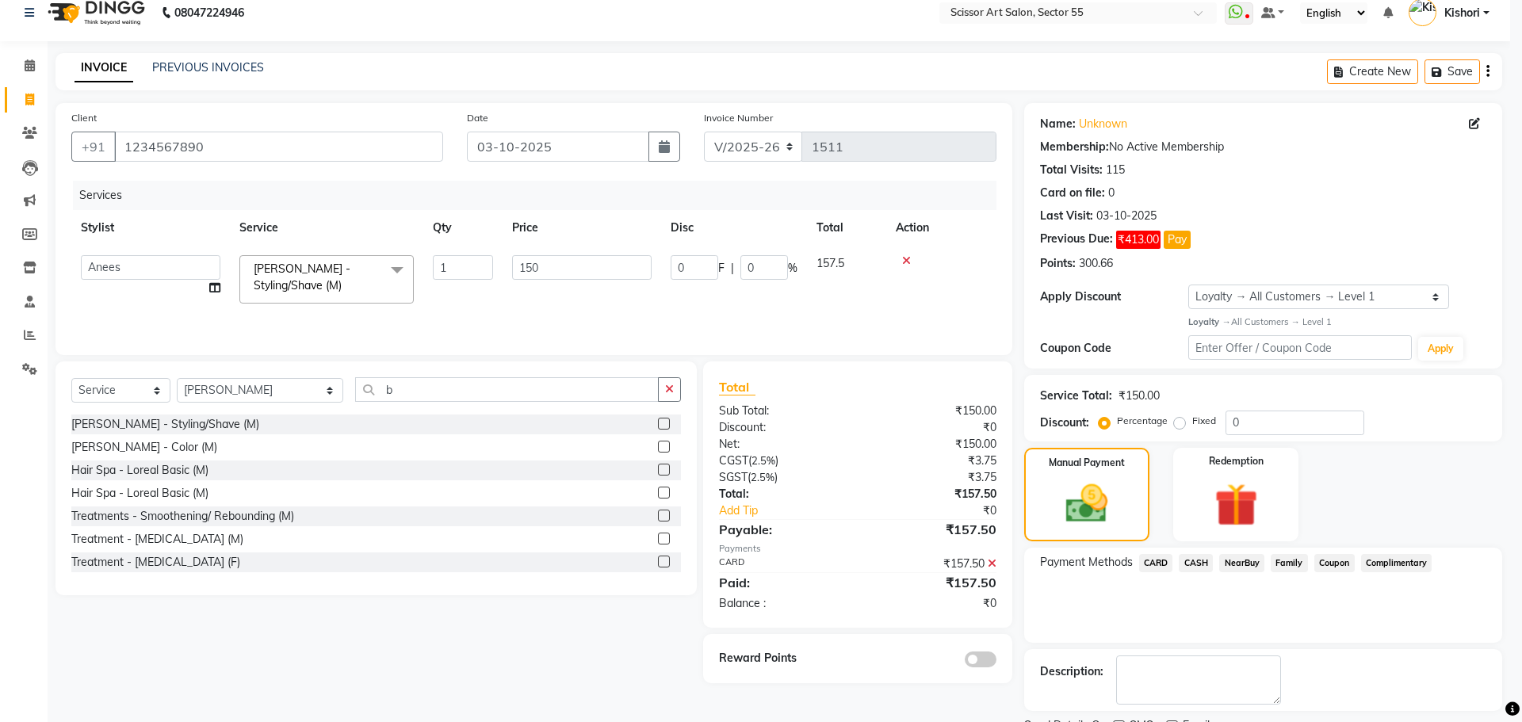
click at [792, 441] on div "× ! Are you sure Customer will not receive points of this invoice. No No Yes" at bounding box center [761, 361] width 1522 height 722
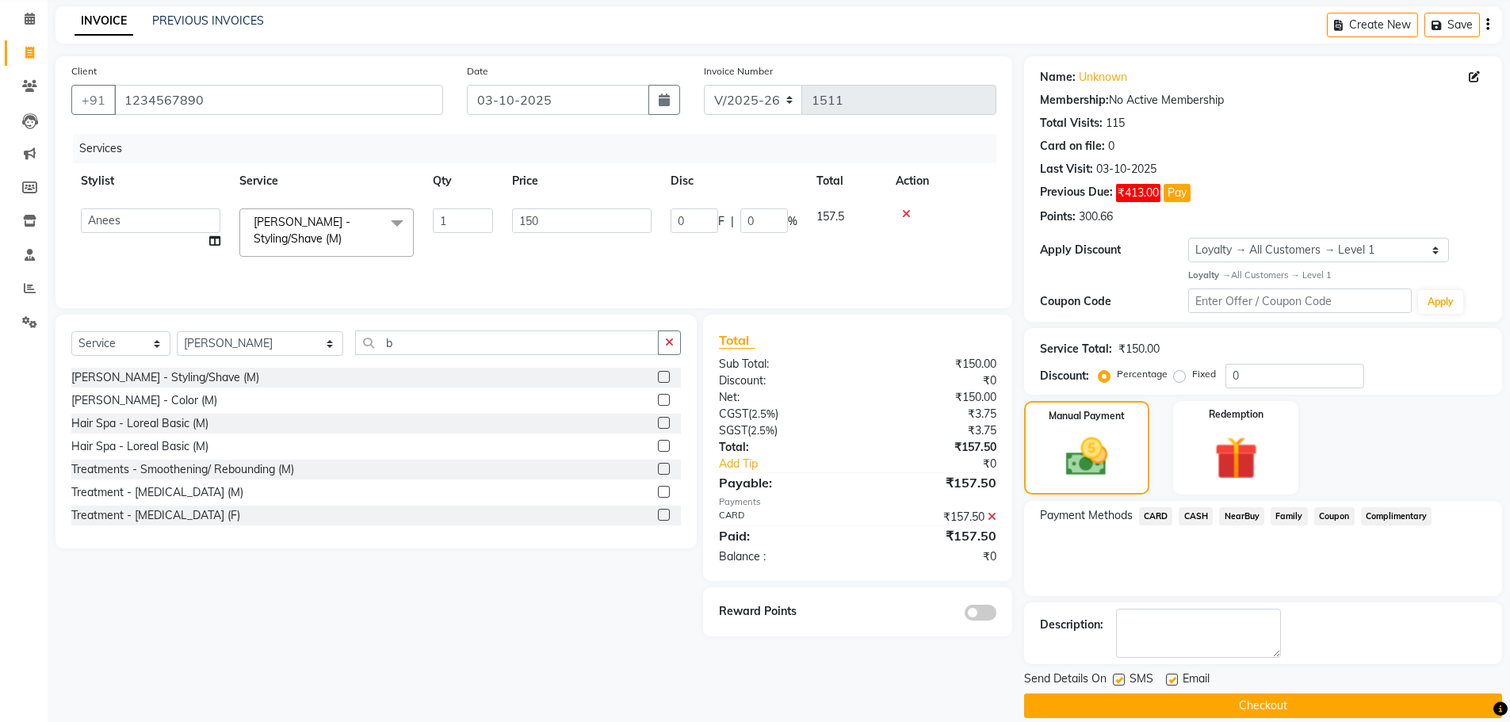
scroll to position [82, 0]
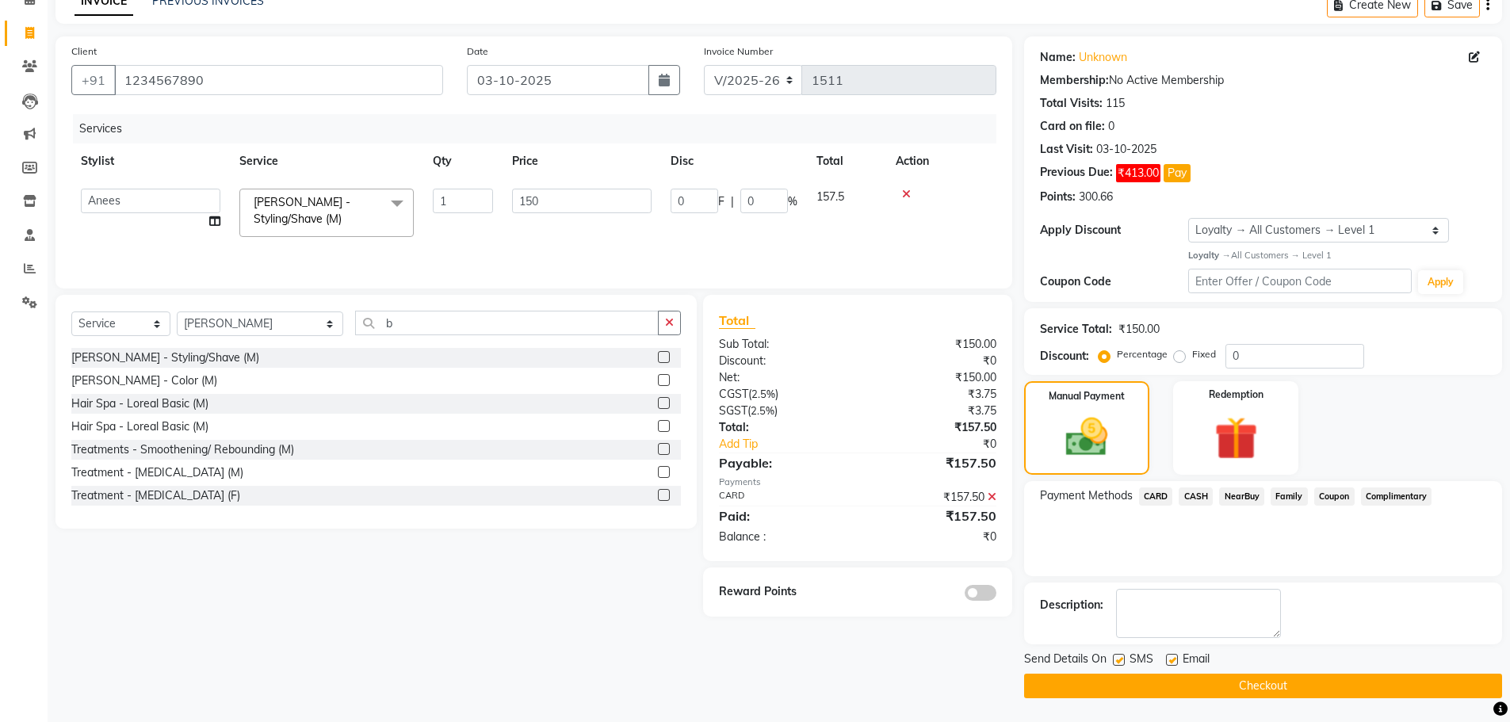
click at [1224, 688] on button "Checkout" at bounding box center [1263, 686] width 478 height 25
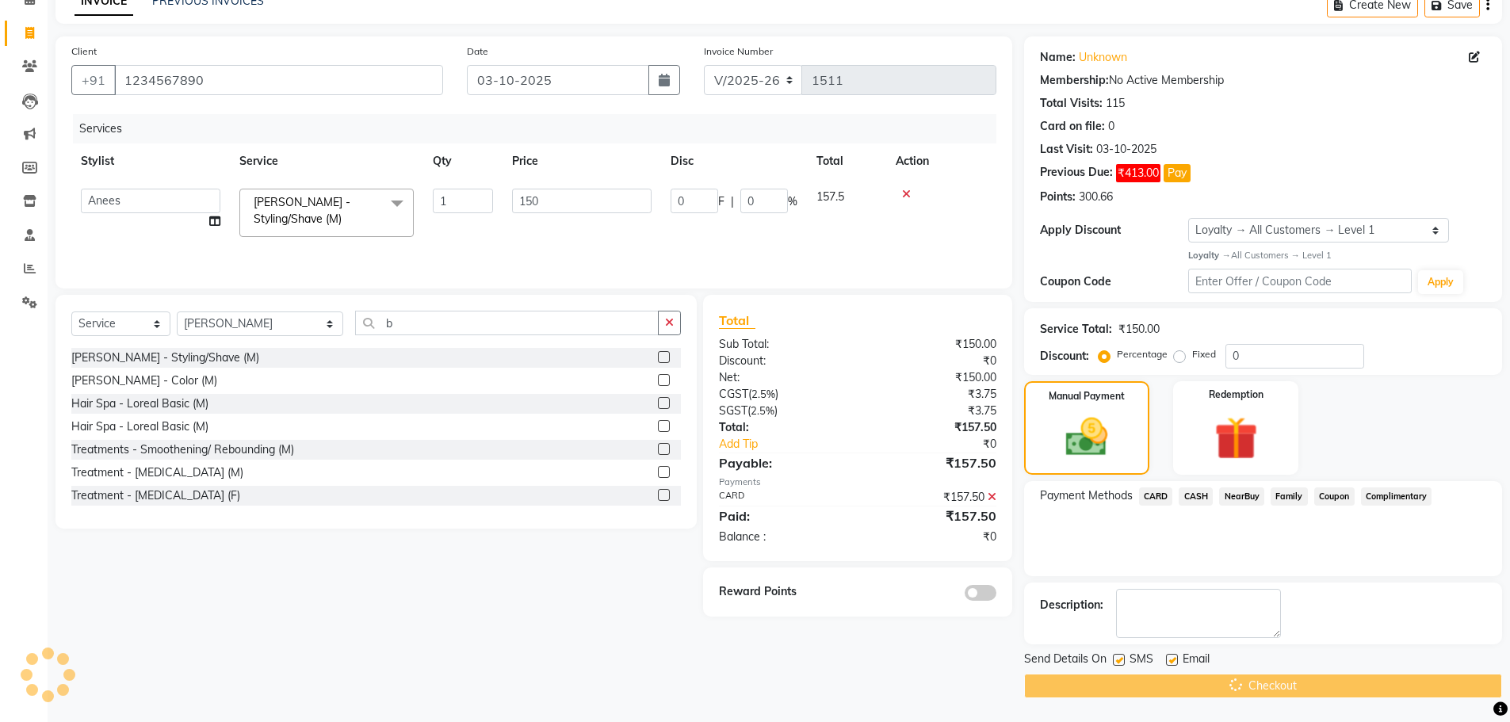
click at [1224, 688] on div "Checkout" at bounding box center [1263, 686] width 478 height 25
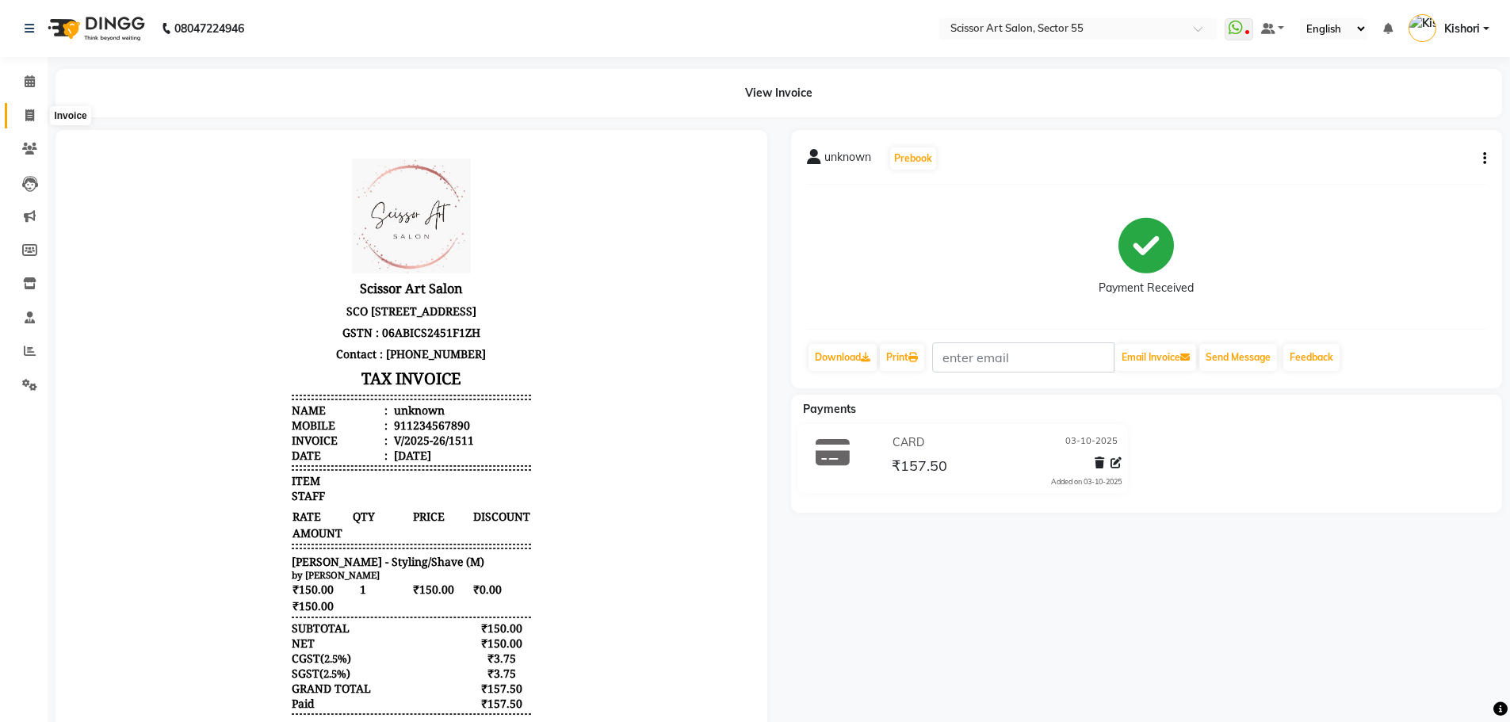
click at [31, 107] on span at bounding box center [30, 116] width 28 height 18
select select "service"
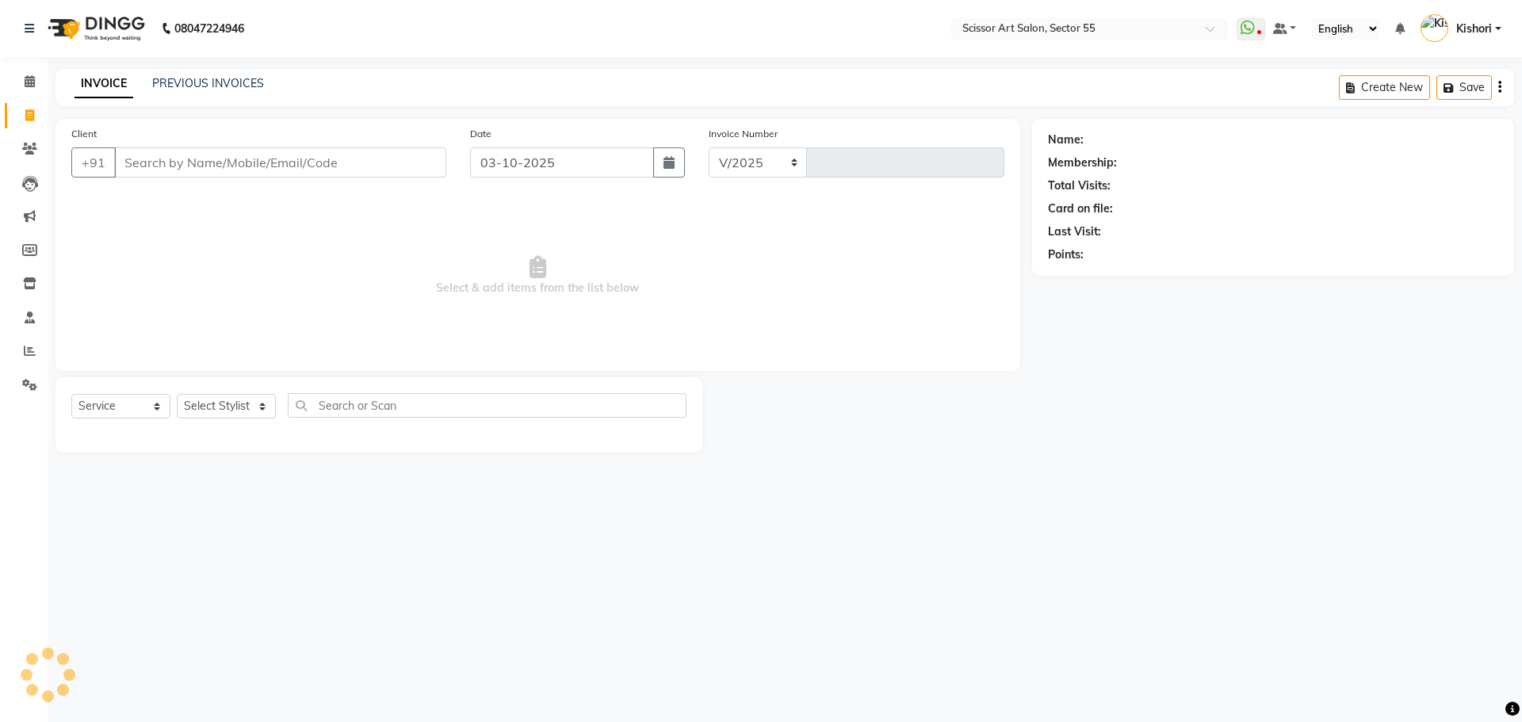
select select "4753"
type input "1512"
click at [220, 158] on input "Client" at bounding box center [280, 162] width 332 height 30
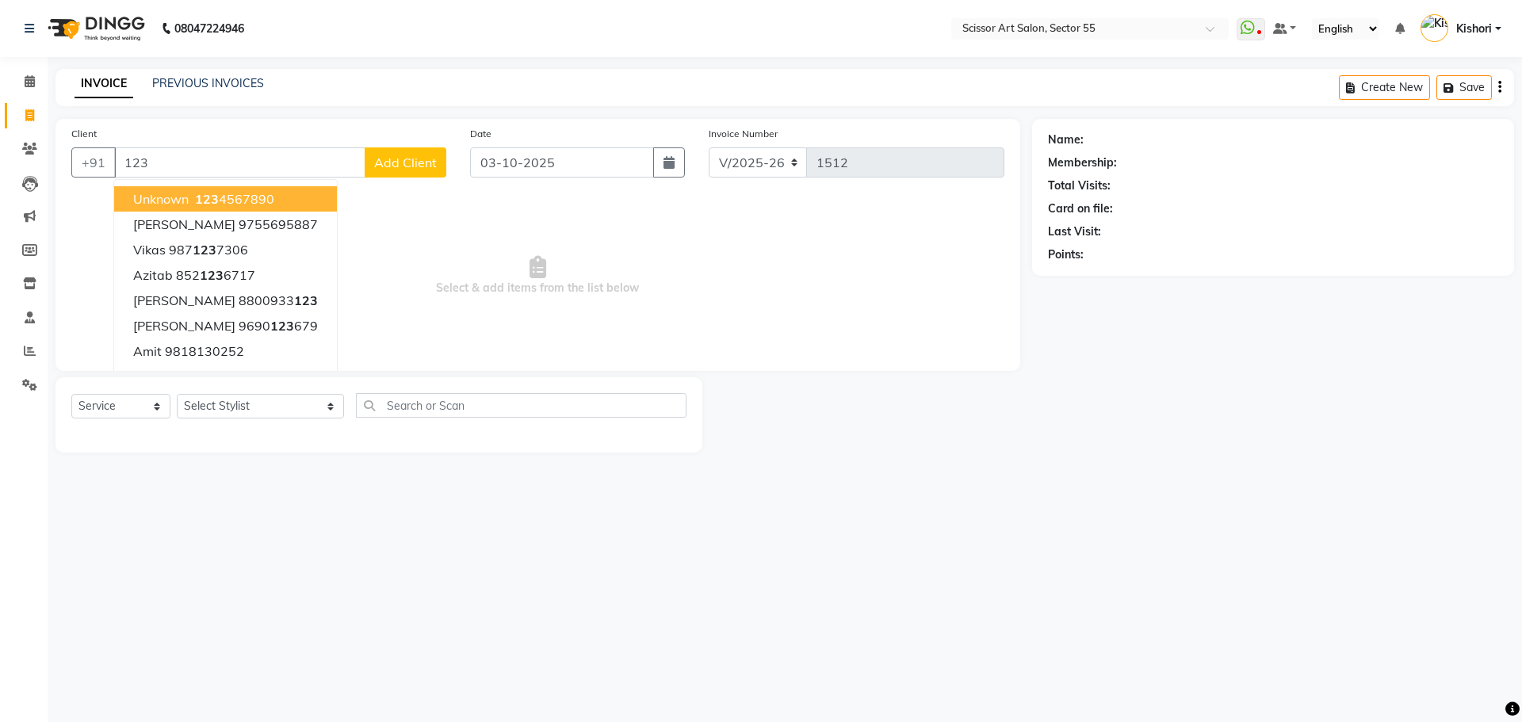
click at [262, 196] on ngb-highlight "123 4567890" at bounding box center [233, 199] width 82 height 16
type input "1234567890"
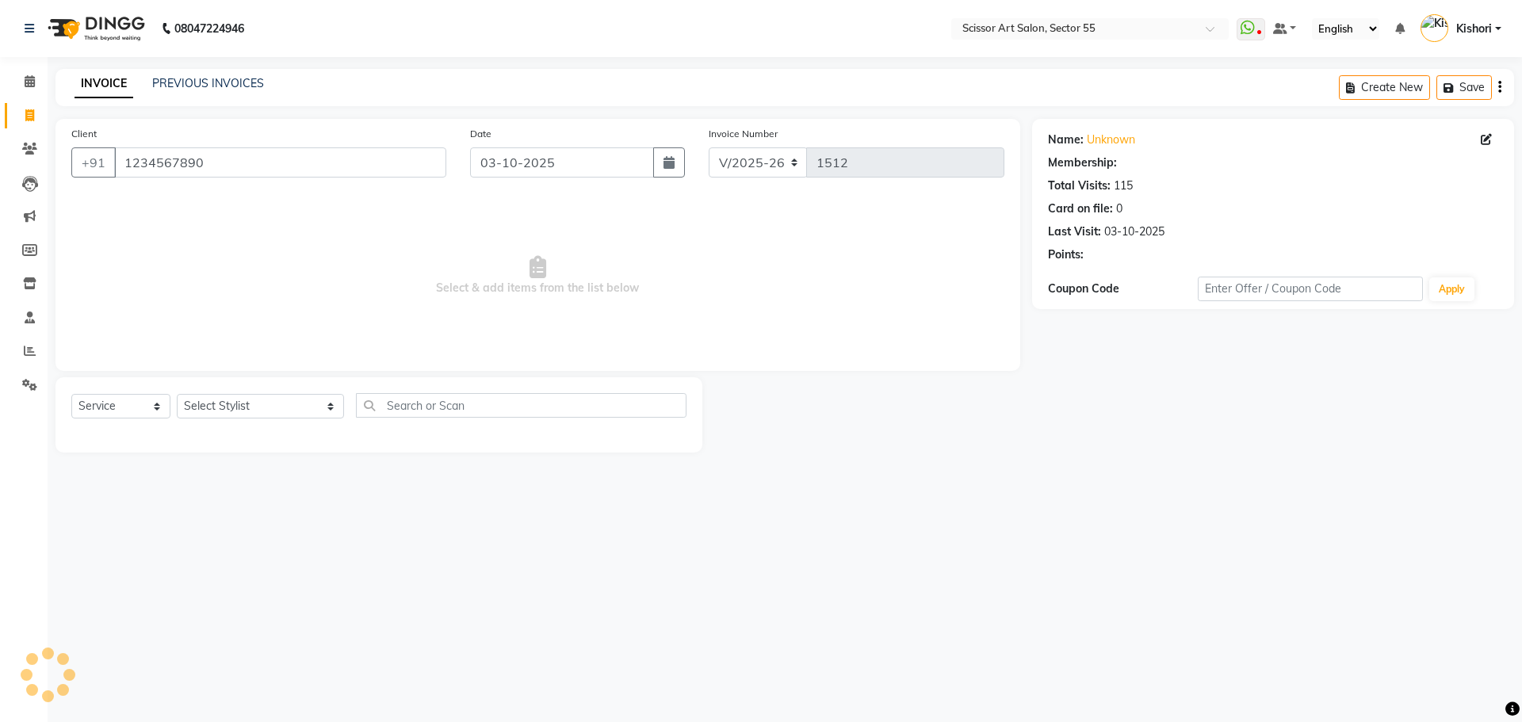
select select "1: Object"
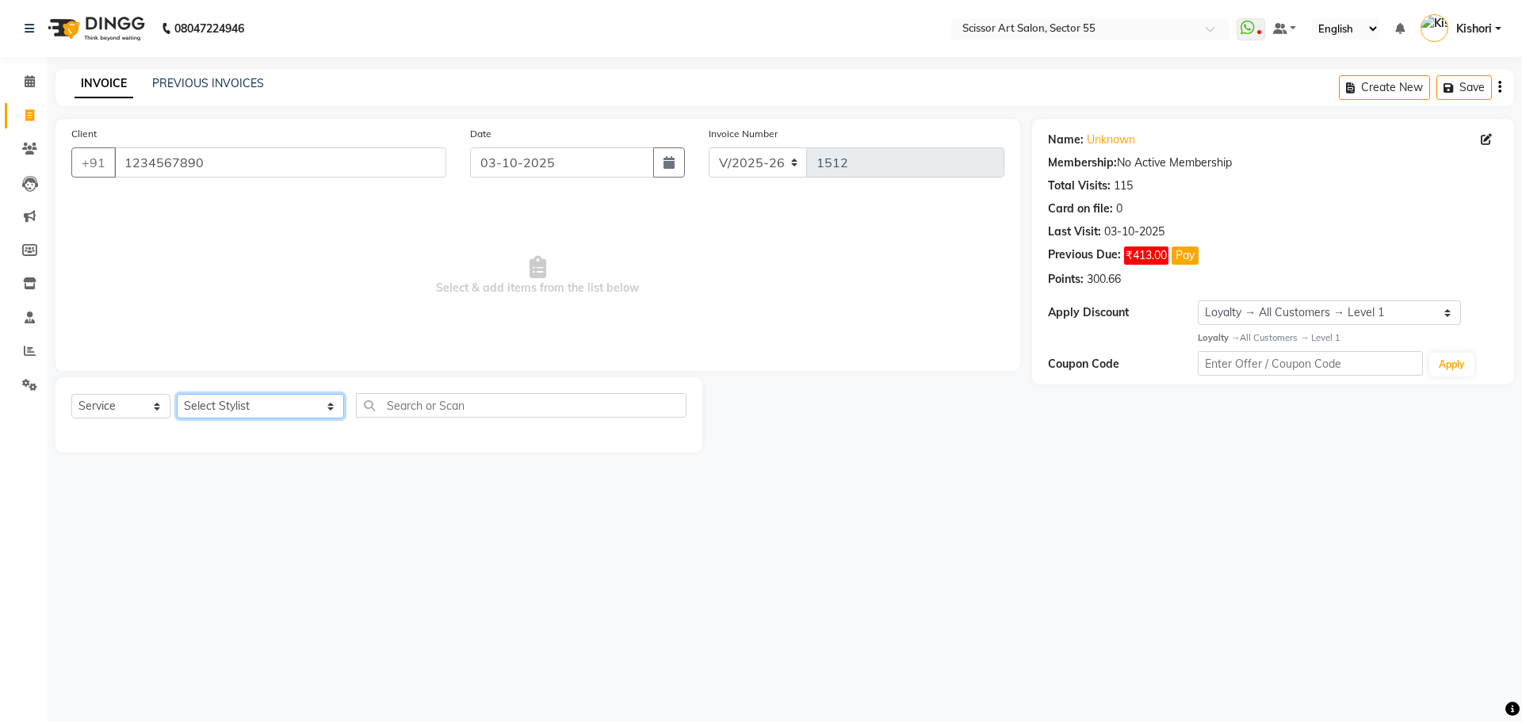
click at [235, 399] on select "Select Stylist [PERSON_NAME] ([DEMOGRAPHIC_DATA] hairdresser) [PERSON_NAME] [PE…" at bounding box center [260, 406] width 167 height 25
select select "77112"
click at [177, 394] on select "Select Stylist [PERSON_NAME] ([DEMOGRAPHIC_DATA] hairdresser) [PERSON_NAME] [PE…" at bounding box center [260, 406] width 167 height 25
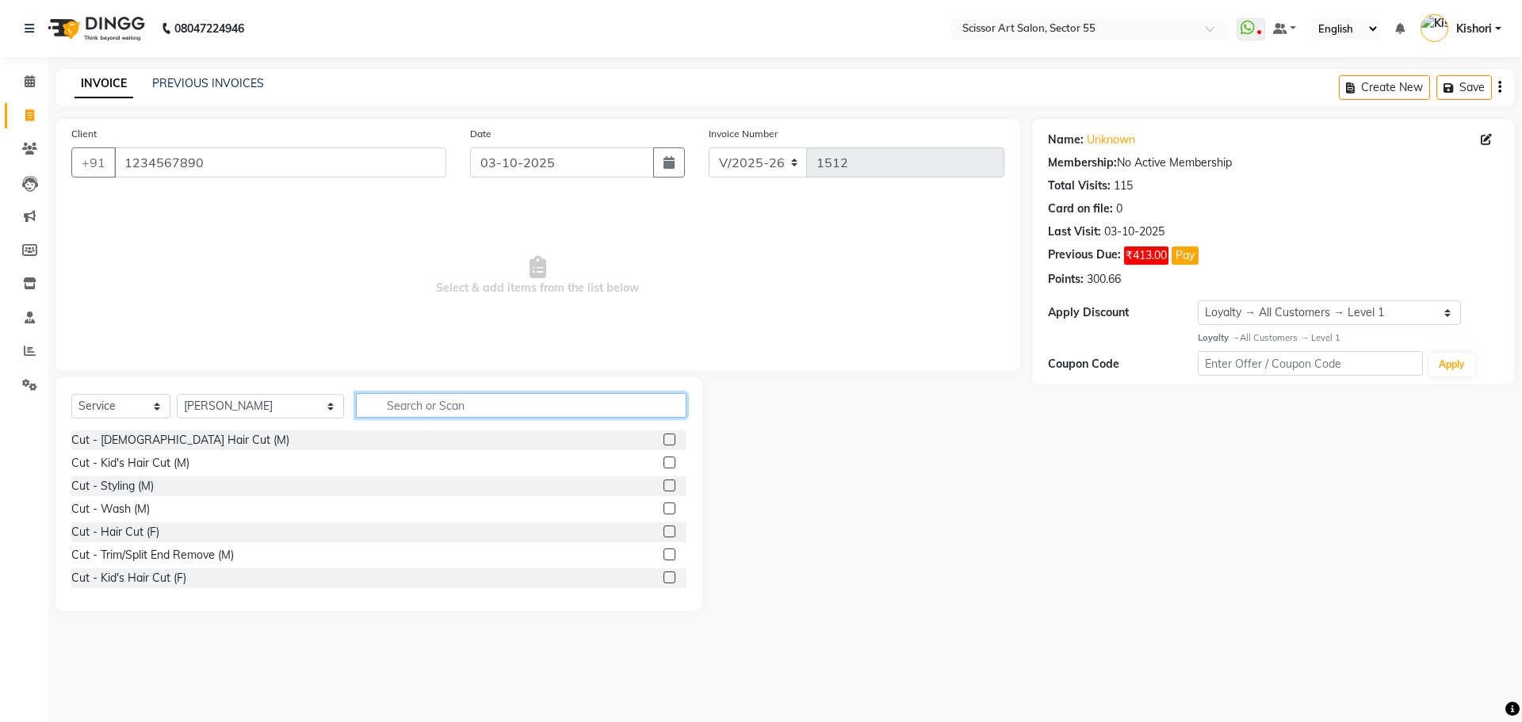
click at [431, 402] on input "text" at bounding box center [521, 405] width 330 height 25
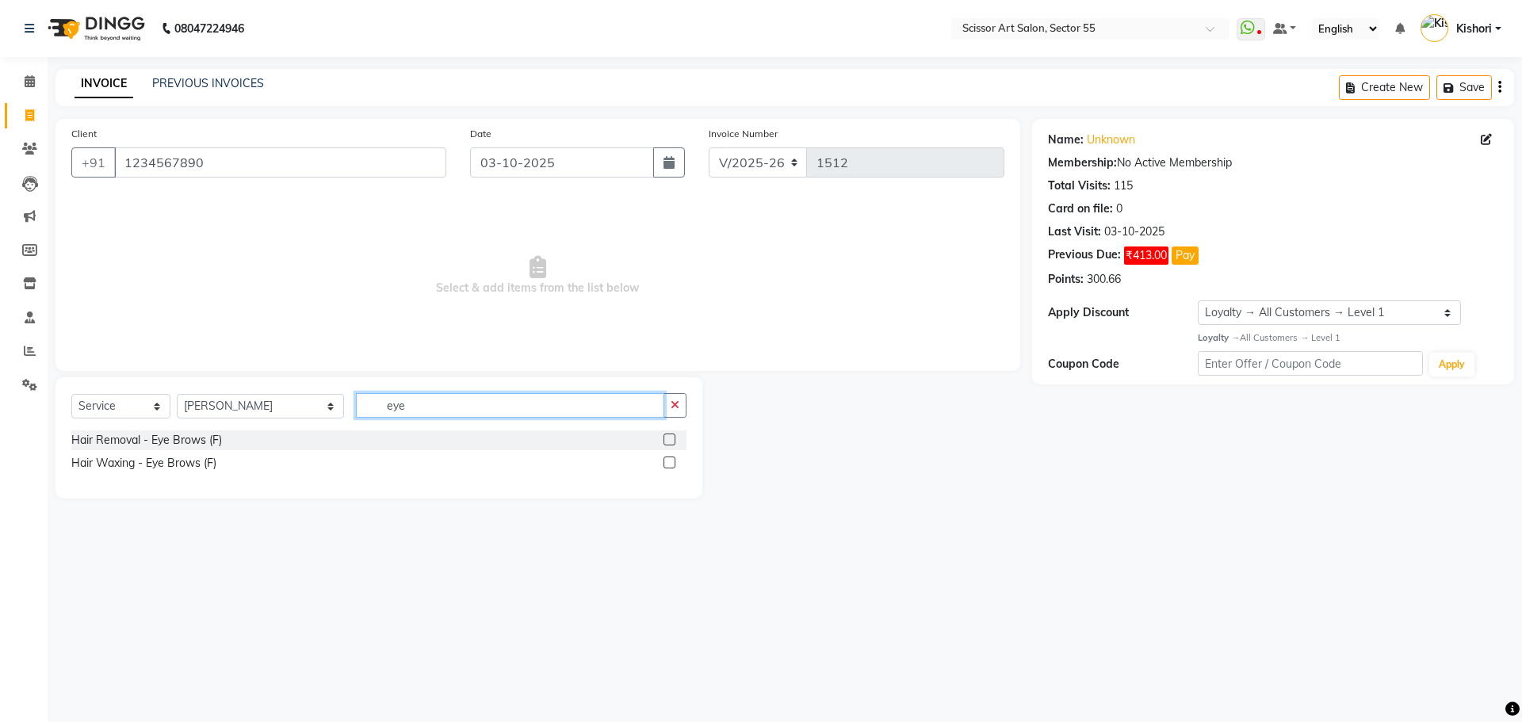
type input "eye"
click at [672, 433] on label at bounding box center [669, 439] width 12 height 12
click at [672, 435] on input "checkbox" at bounding box center [668, 440] width 10 height 10
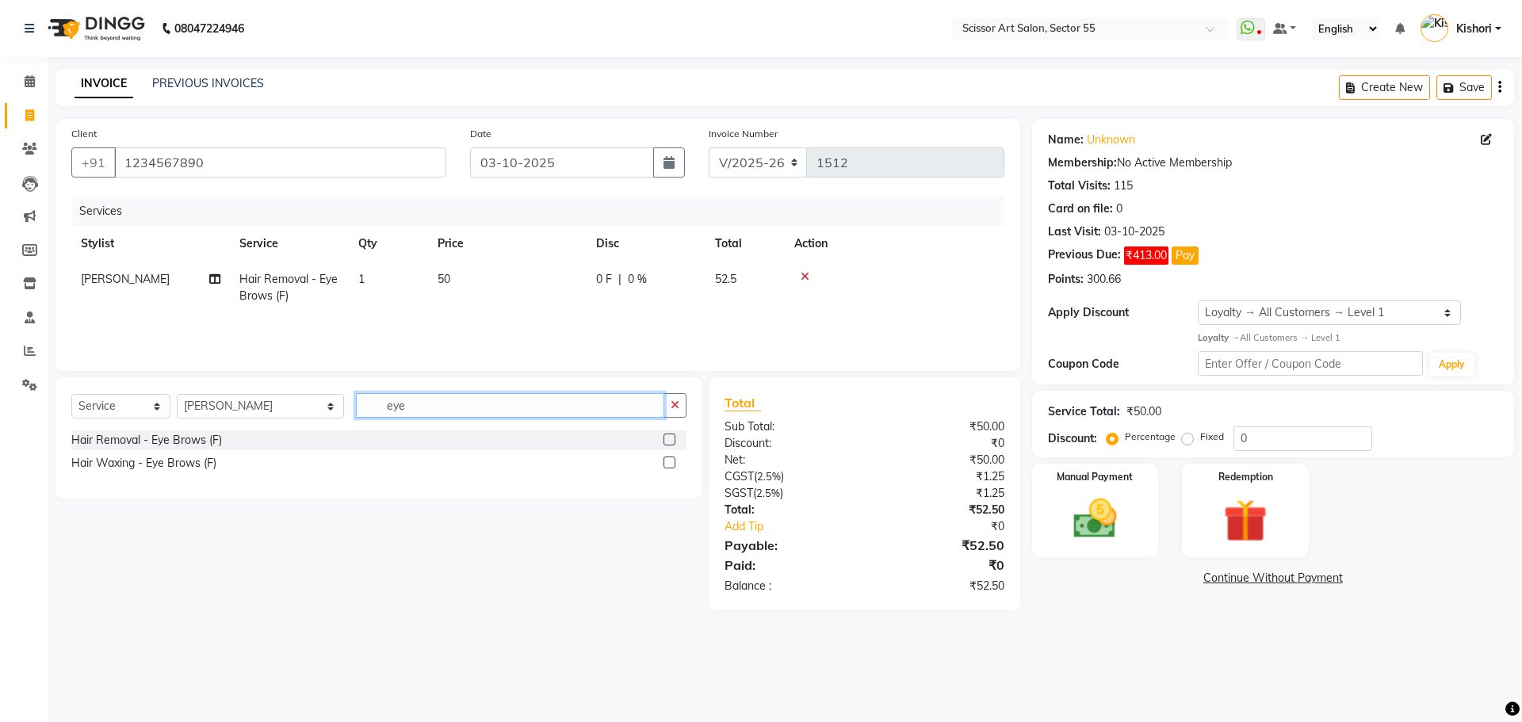
checkbox input "false"
click at [566, 407] on input "eye" at bounding box center [510, 405] width 308 height 25
type input "e"
type input "upp"
click at [663, 437] on div "Hair Removal - Upper Lips(M)" at bounding box center [378, 440] width 615 height 20
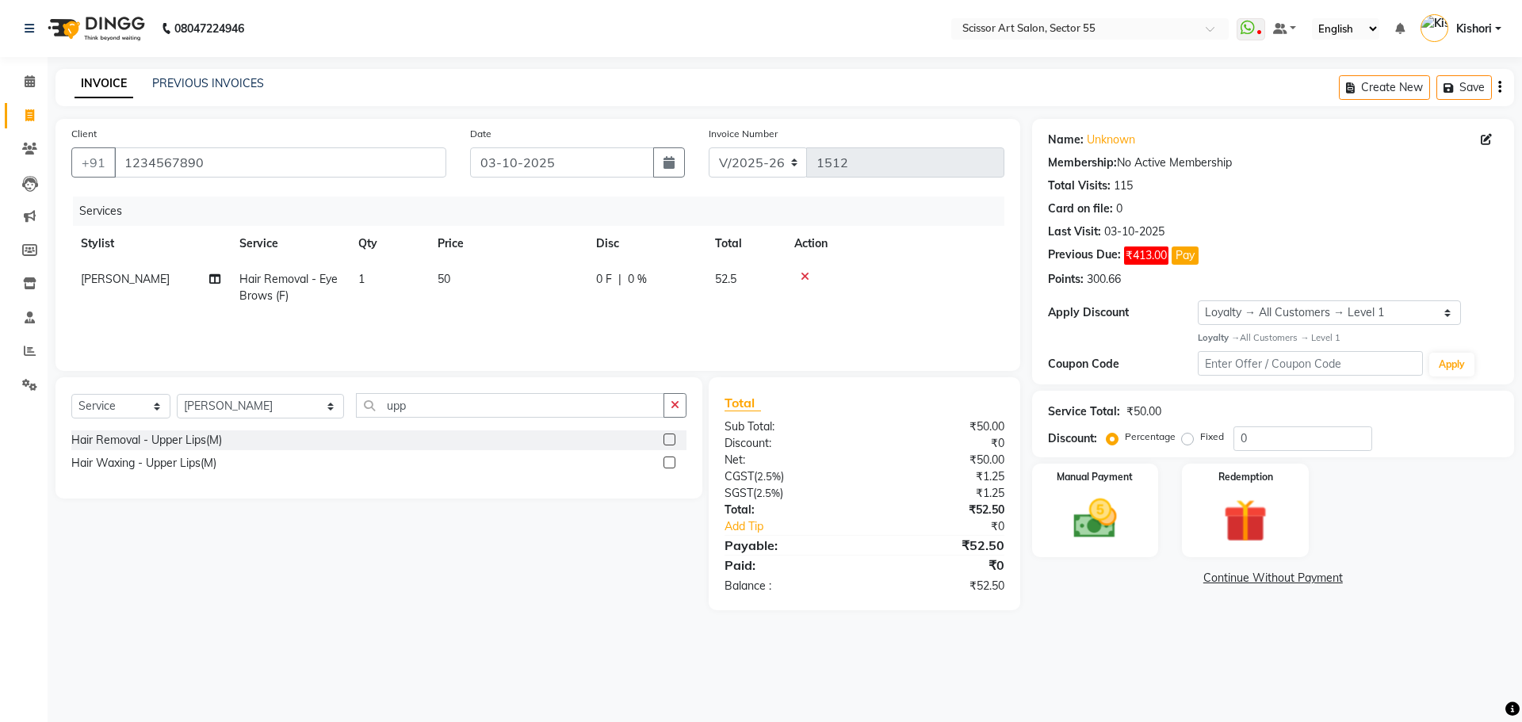
click at [672, 437] on label at bounding box center [669, 439] width 12 height 12
click at [672, 437] on input "checkbox" at bounding box center [668, 440] width 10 height 10
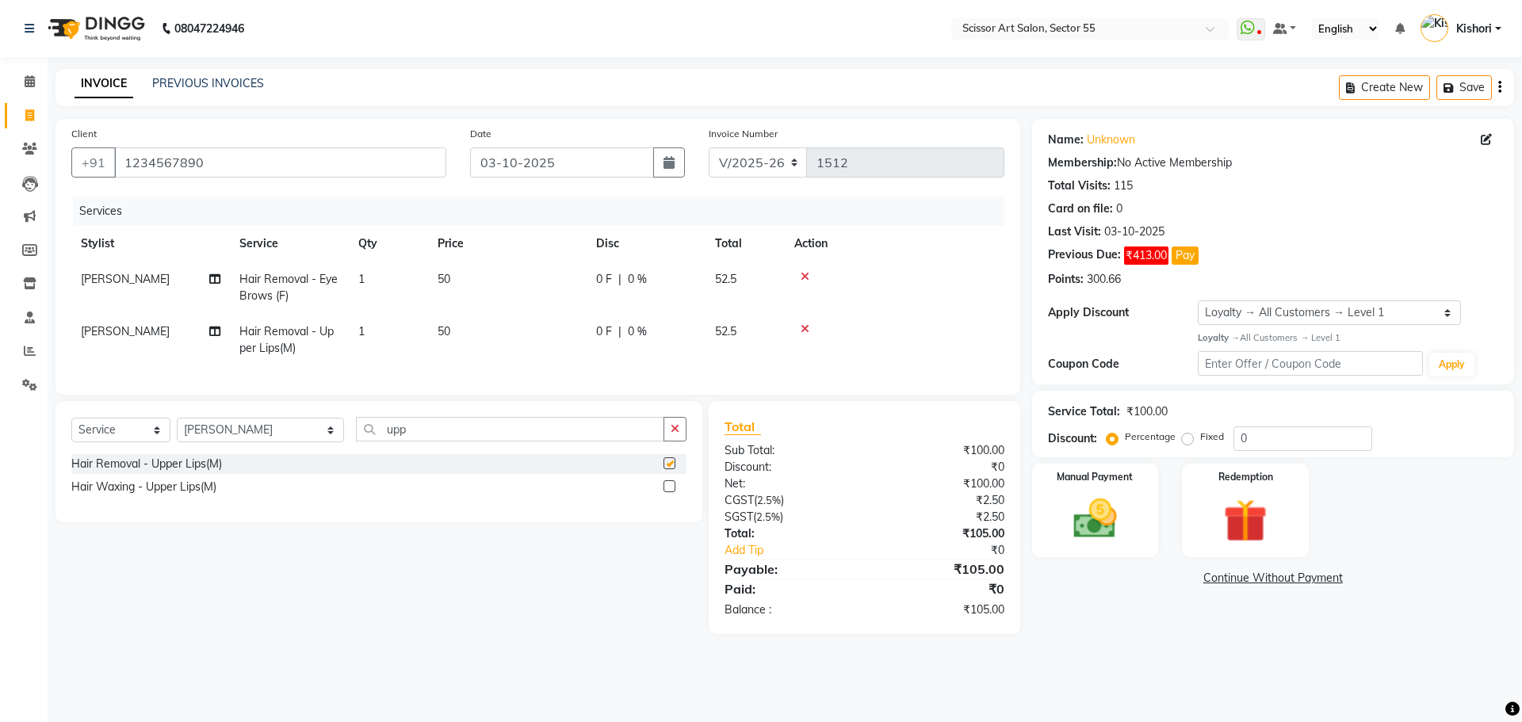
checkbox input "false"
click at [1112, 521] on img at bounding box center [1095, 519] width 74 height 52
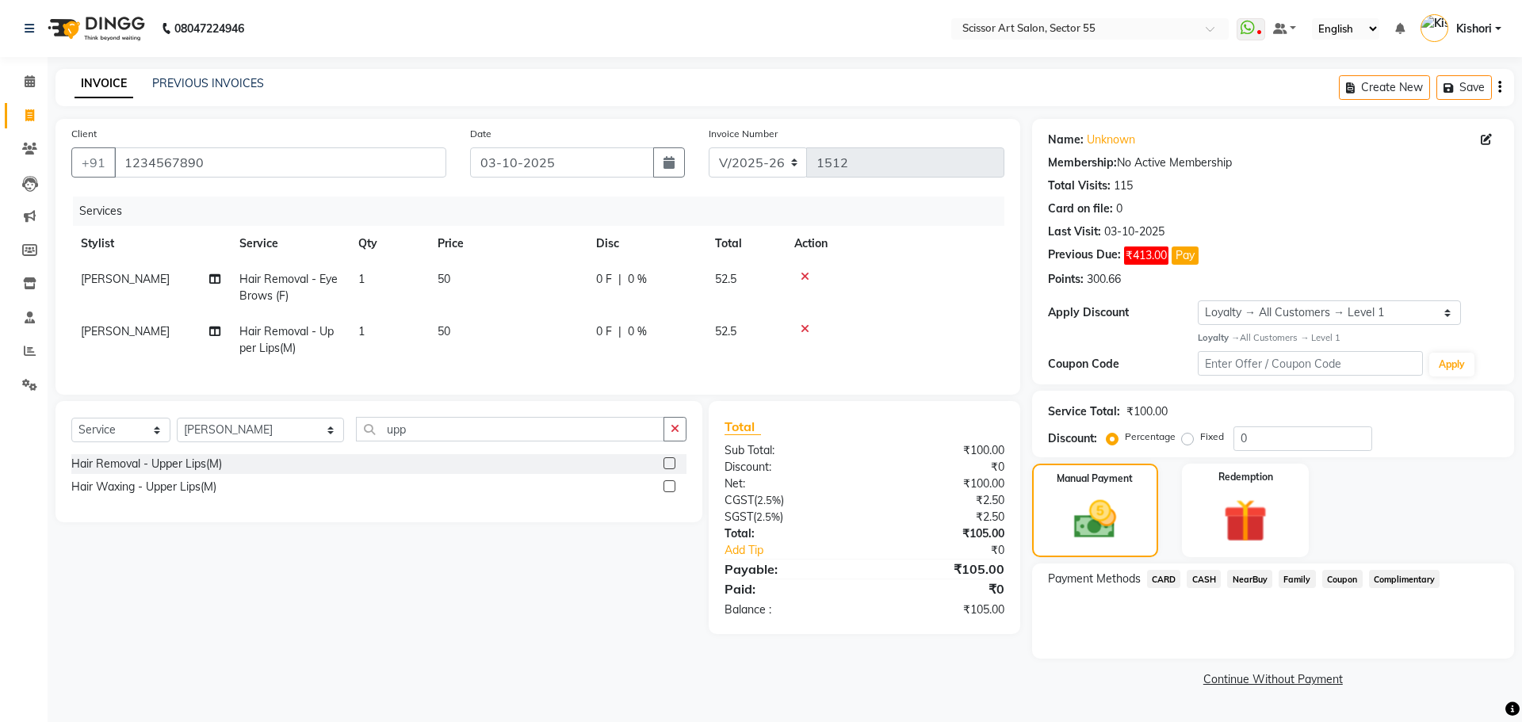
click at [1166, 575] on span "CARD" at bounding box center [1164, 579] width 34 height 18
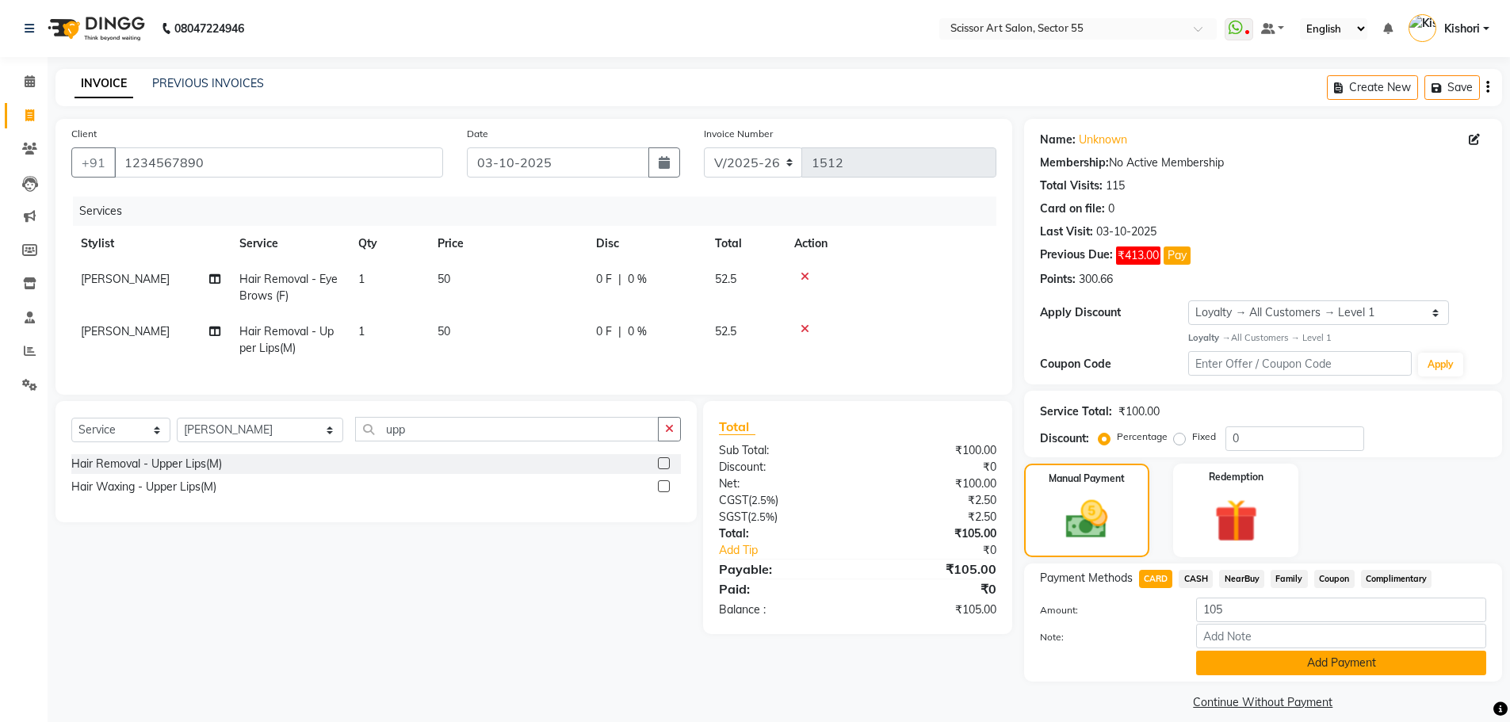
click at [1244, 663] on button "Add Payment" at bounding box center [1341, 663] width 290 height 25
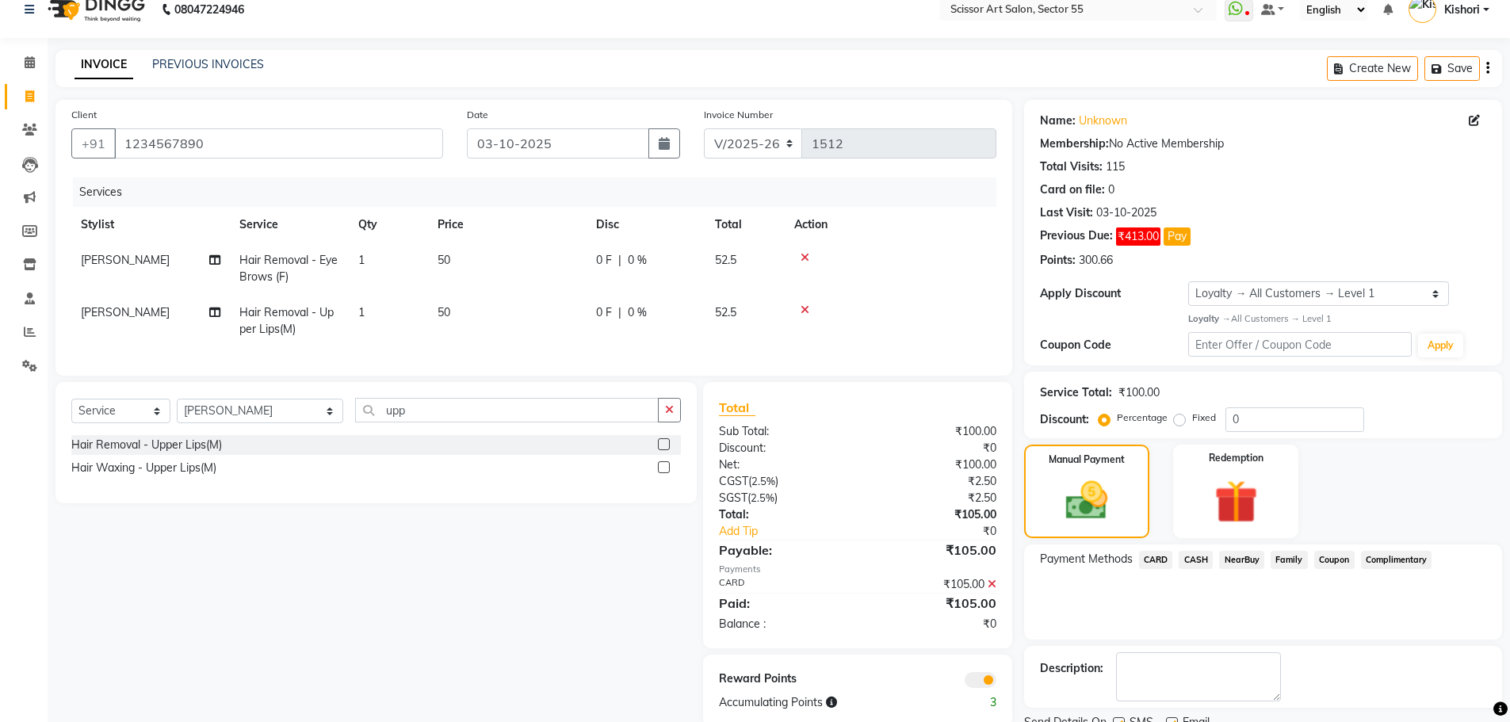
scroll to position [82, 0]
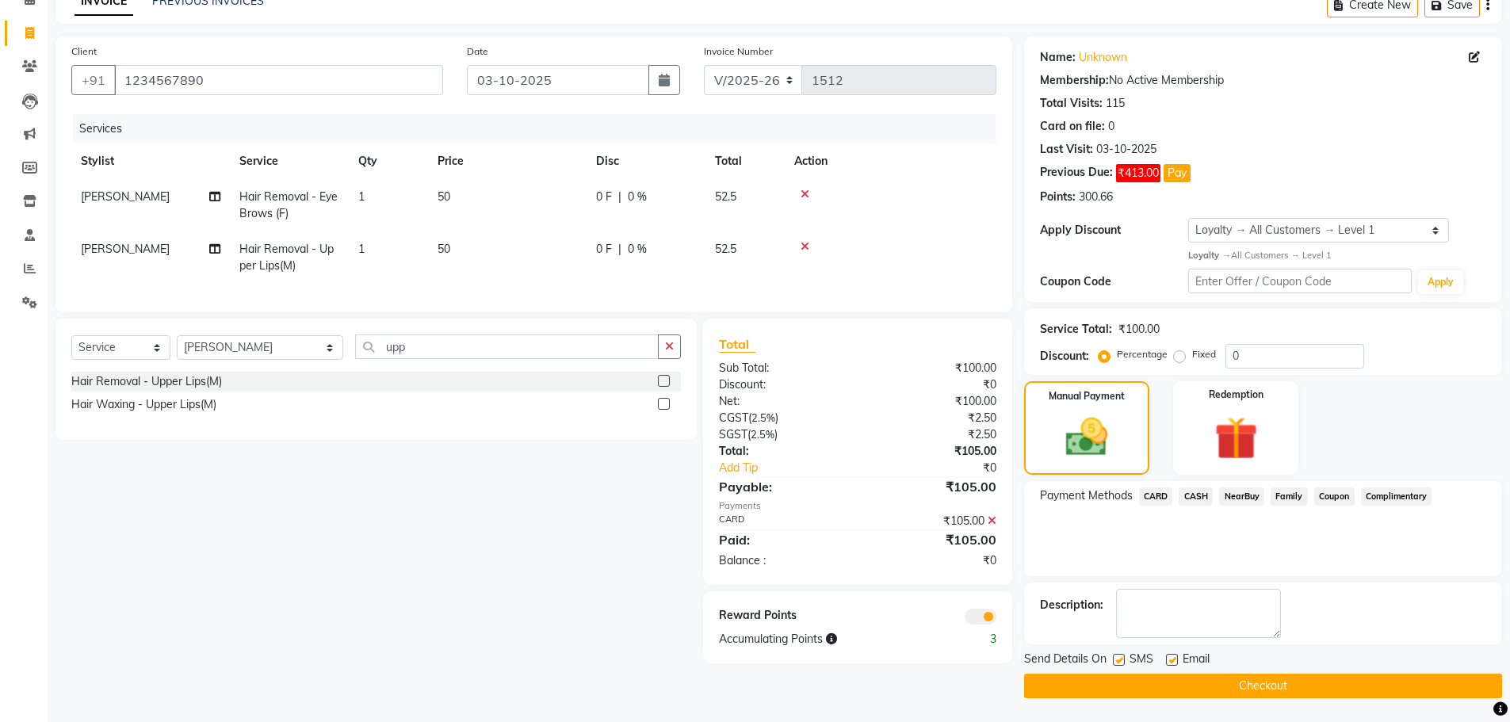
click at [986, 624] on span at bounding box center [980, 617] width 32 height 16
click at [996, 619] on input "checkbox" at bounding box center [996, 619] width 0 height 0
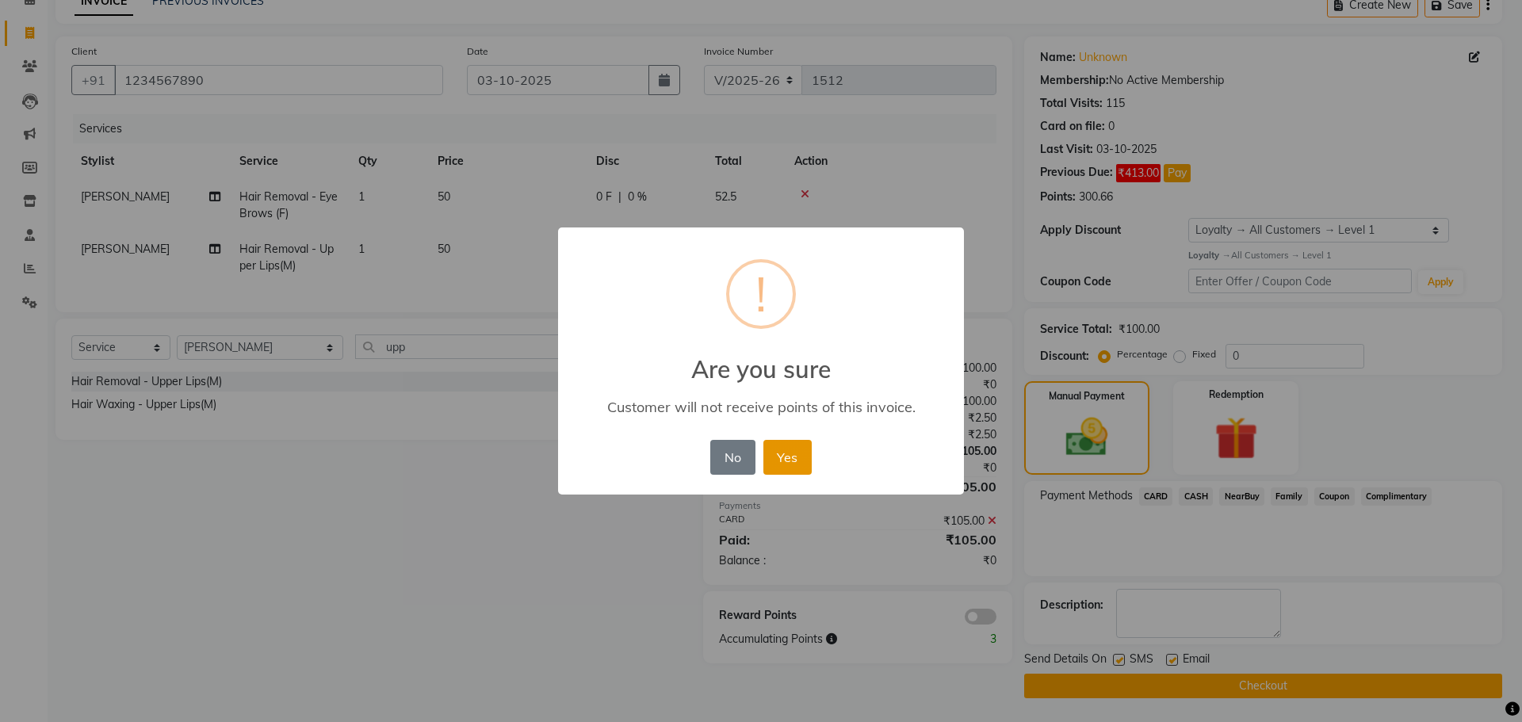
click at [789, 460] on button "Yes" at bounding box center [787, 457] width 48 height 35
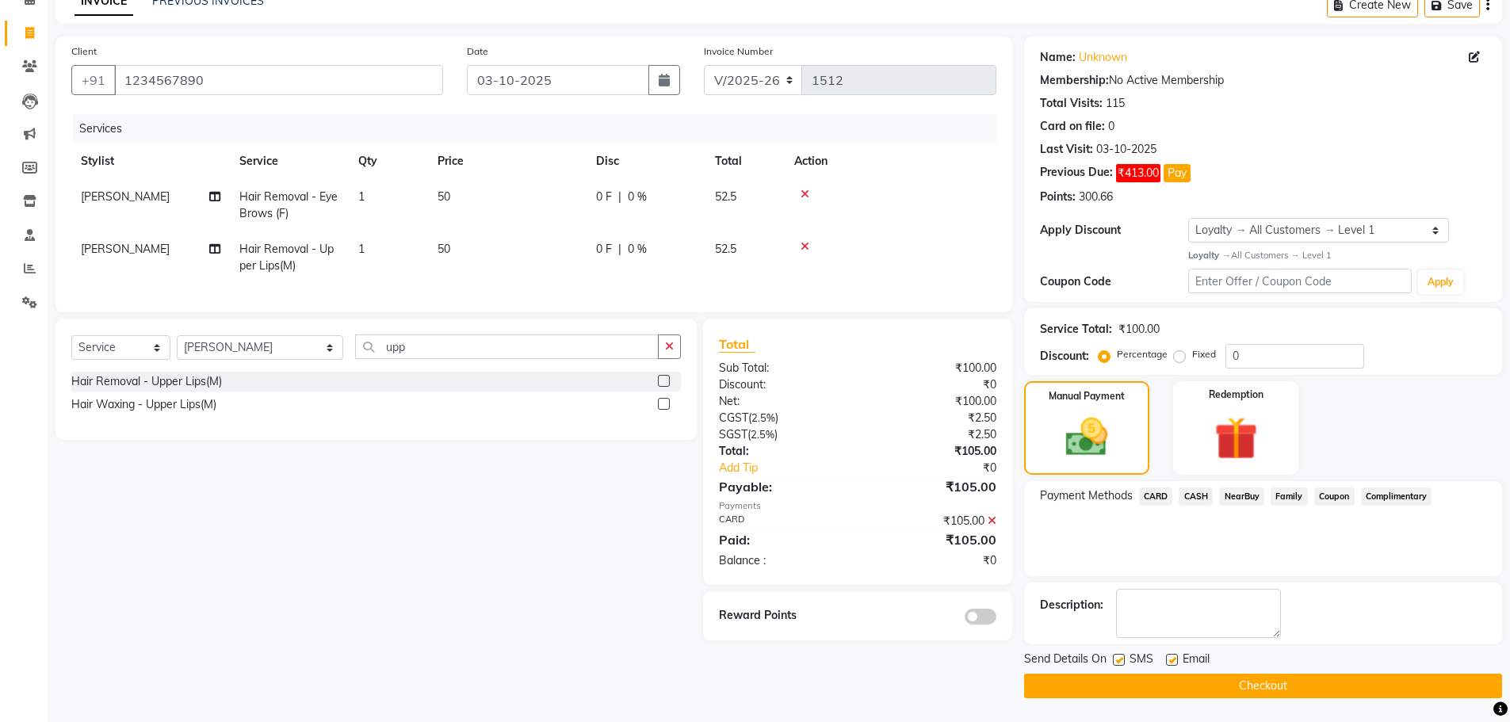
click at [1088, 678] on button "Checkout" at bounding box center [1263, 686] width 478 height 25
click at [1088, 678] on div "Checkout" at bounding box center [1263, 686] width 478 height 25
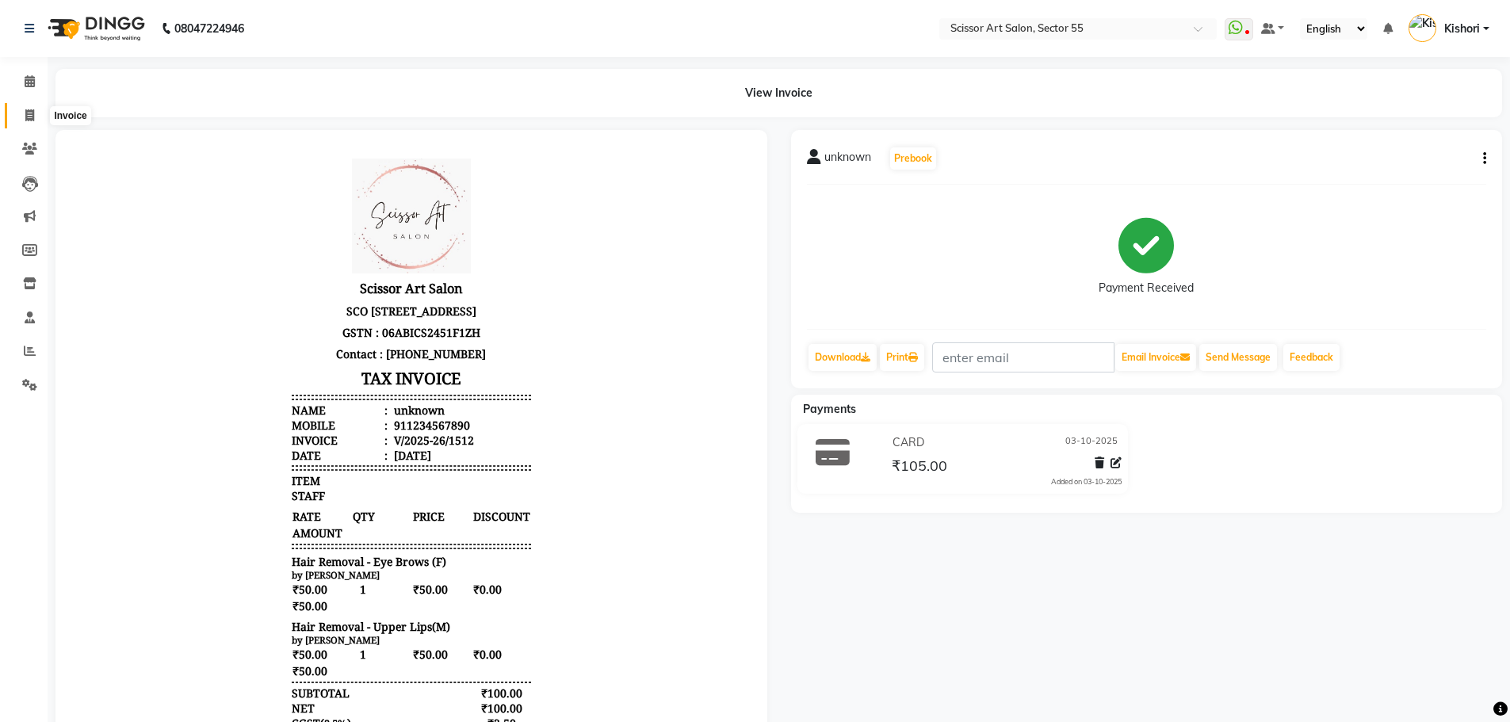
click at [34, 109] on icon at bounding box center [29, 115] width 9 height 12
select select "service"
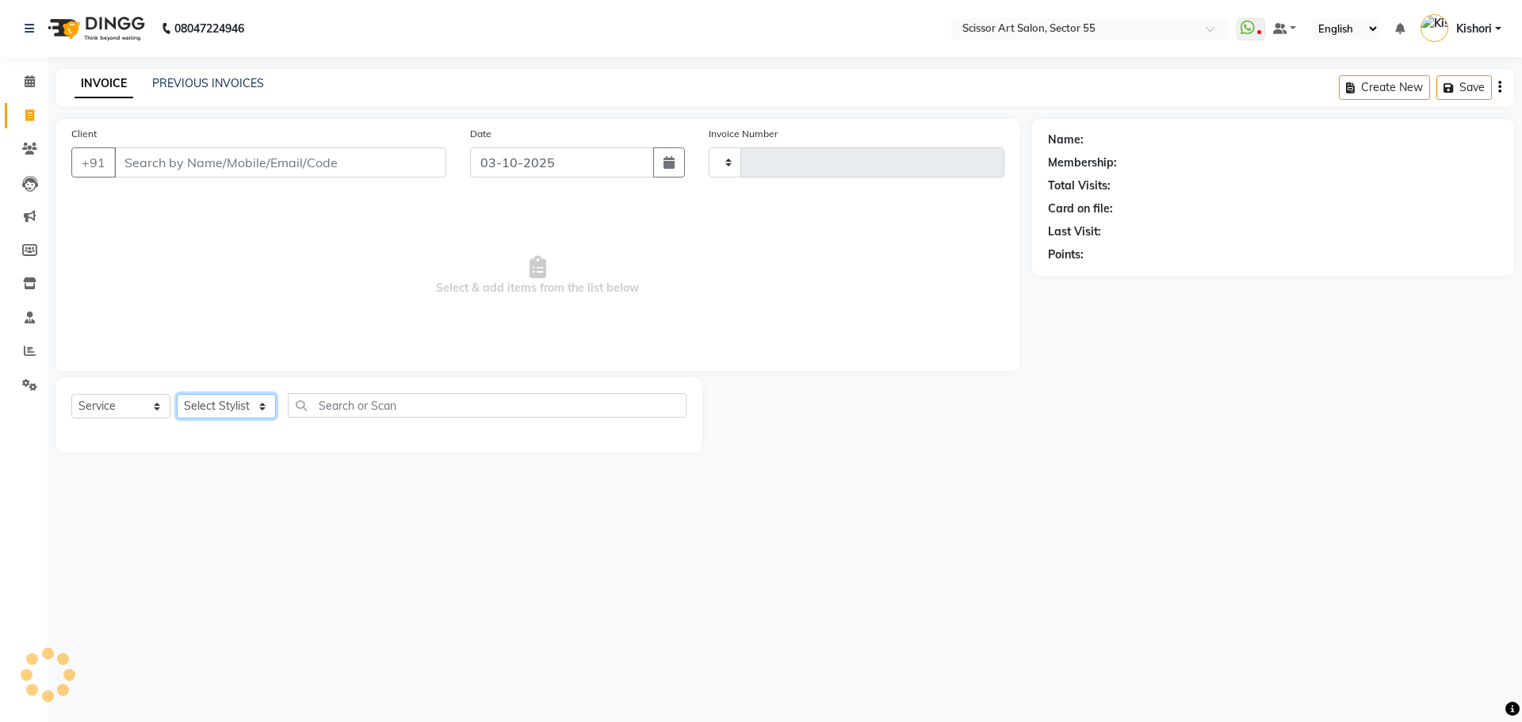
drag, startPoint x: 239, startPoint y: 417, endPoint x: 231, endPoint y: 404, distance: 14.5
click at [239, 418] on select "Select Stylist" at bounding box center [226, 406] width 99 height 25
click at [250, 407] on select "Select Stylist" at bounding box center [226, 406] width 99 height 25
type input "1513"
select select "4753"
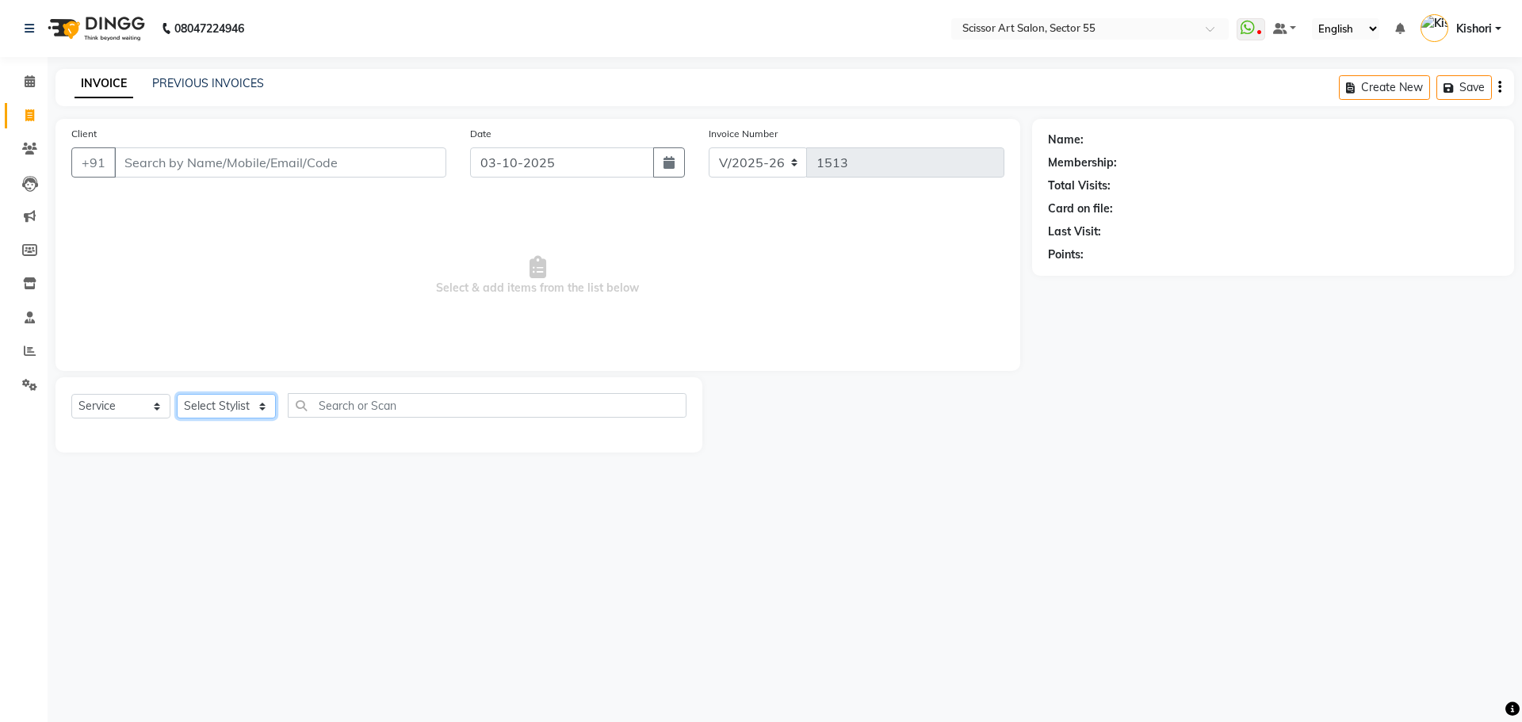
click at [252, 403] on select "Select Stylist" at bounding box center [226, 406] width 99 height 25
select select "90861"
click at [177, 394] on select "Select Stylist [PERSON_NAME] ([DEMOGRAPHIC_DATA] hairdresser) [PERSON_NAME] [PE…" at bounding box center [260, 406] width 167 height 25
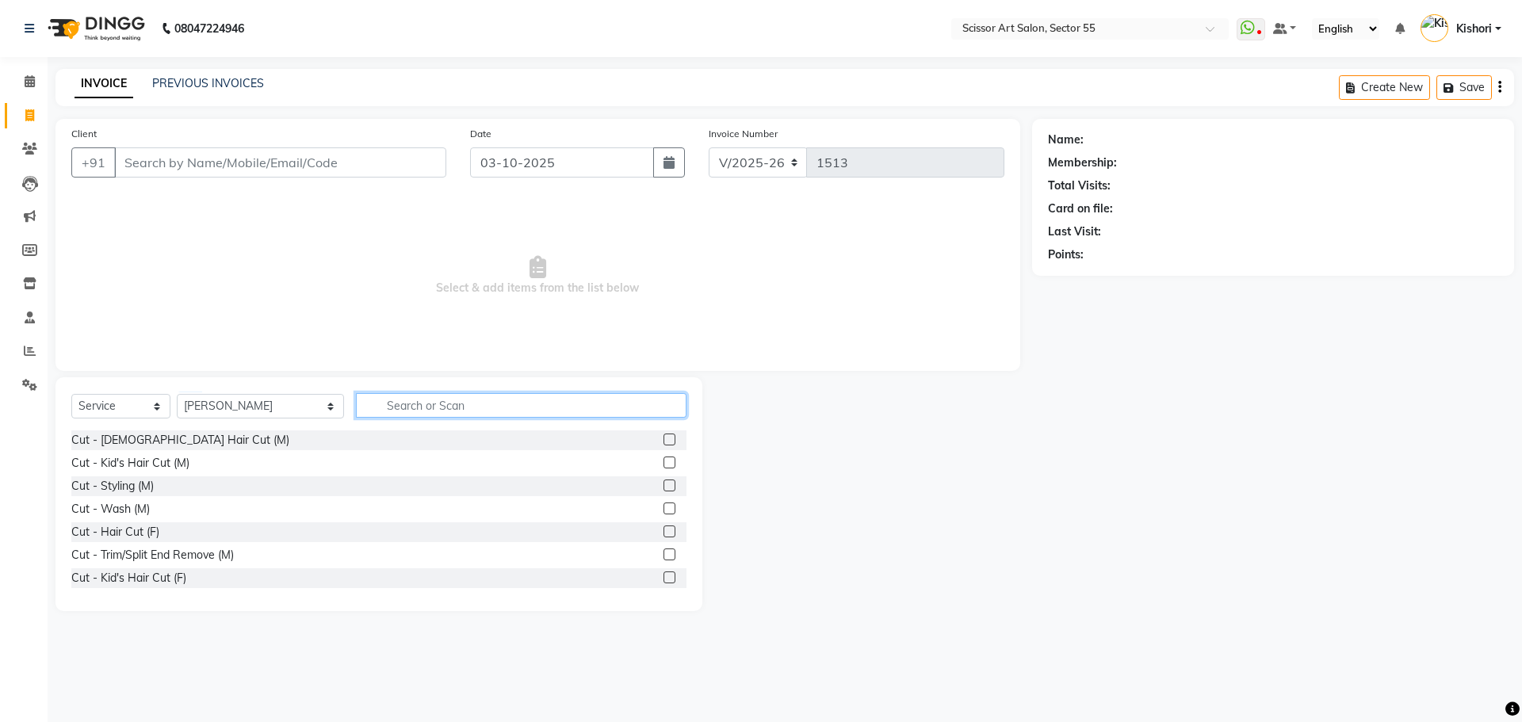
click at [368, 402] on input "text" at bounding box center [521, 405] width 330 height 25
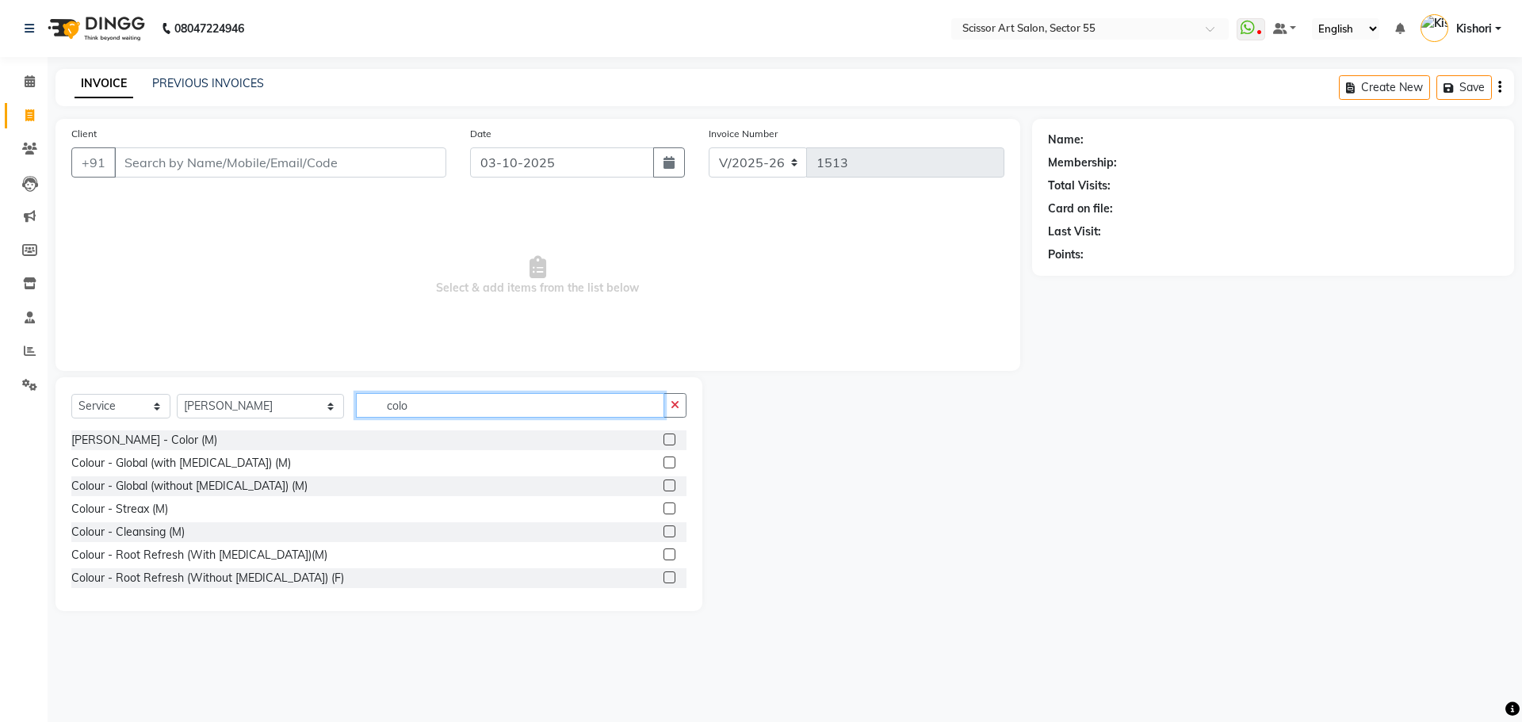
type input "colo"
click at [663, 556] on label at bounding box center [669, 554] width 12 height 12
click at [663, 556] on input "checkbox" at bounding box center [668, 555] width 10 height 10
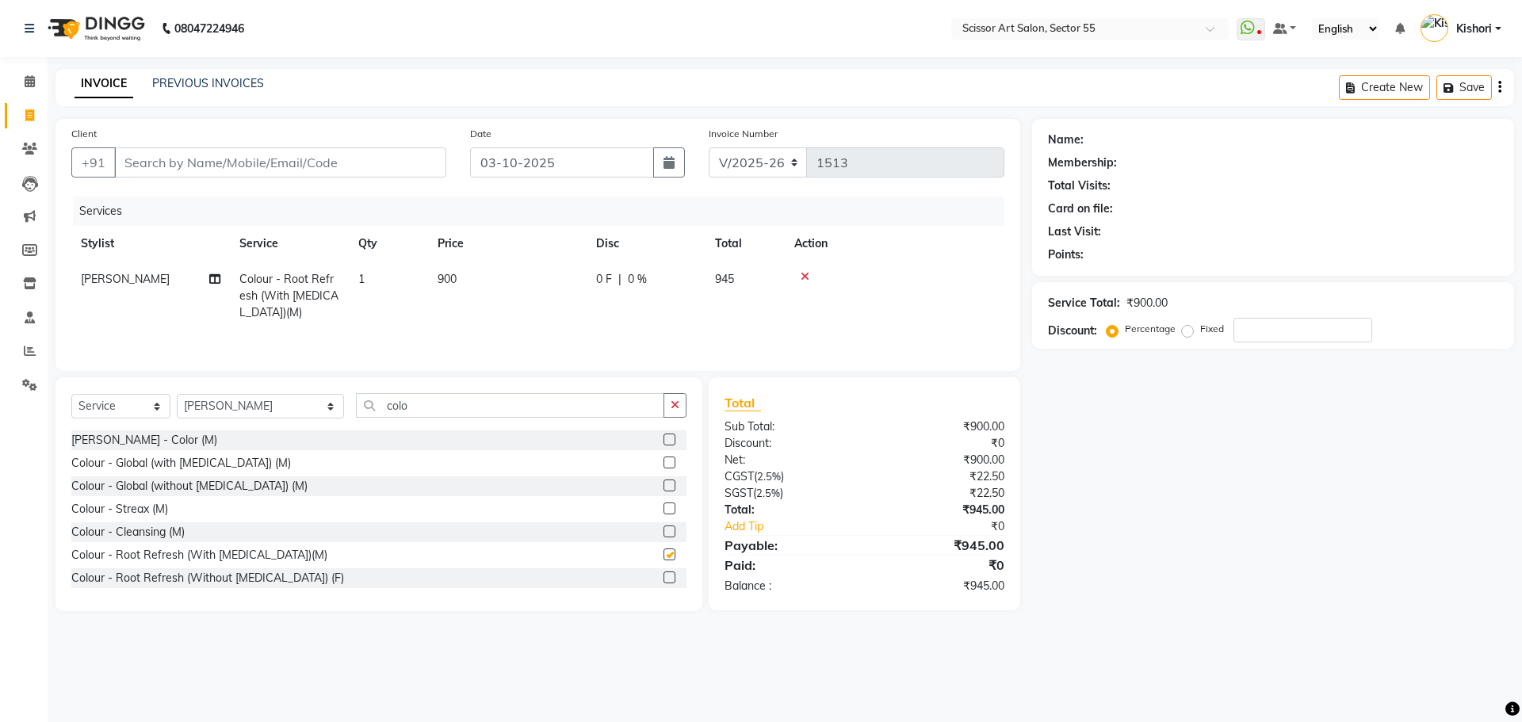
checkbox input "false"
click at [807, 271] on icon at bounding box center [804, 276] width 9 height 11
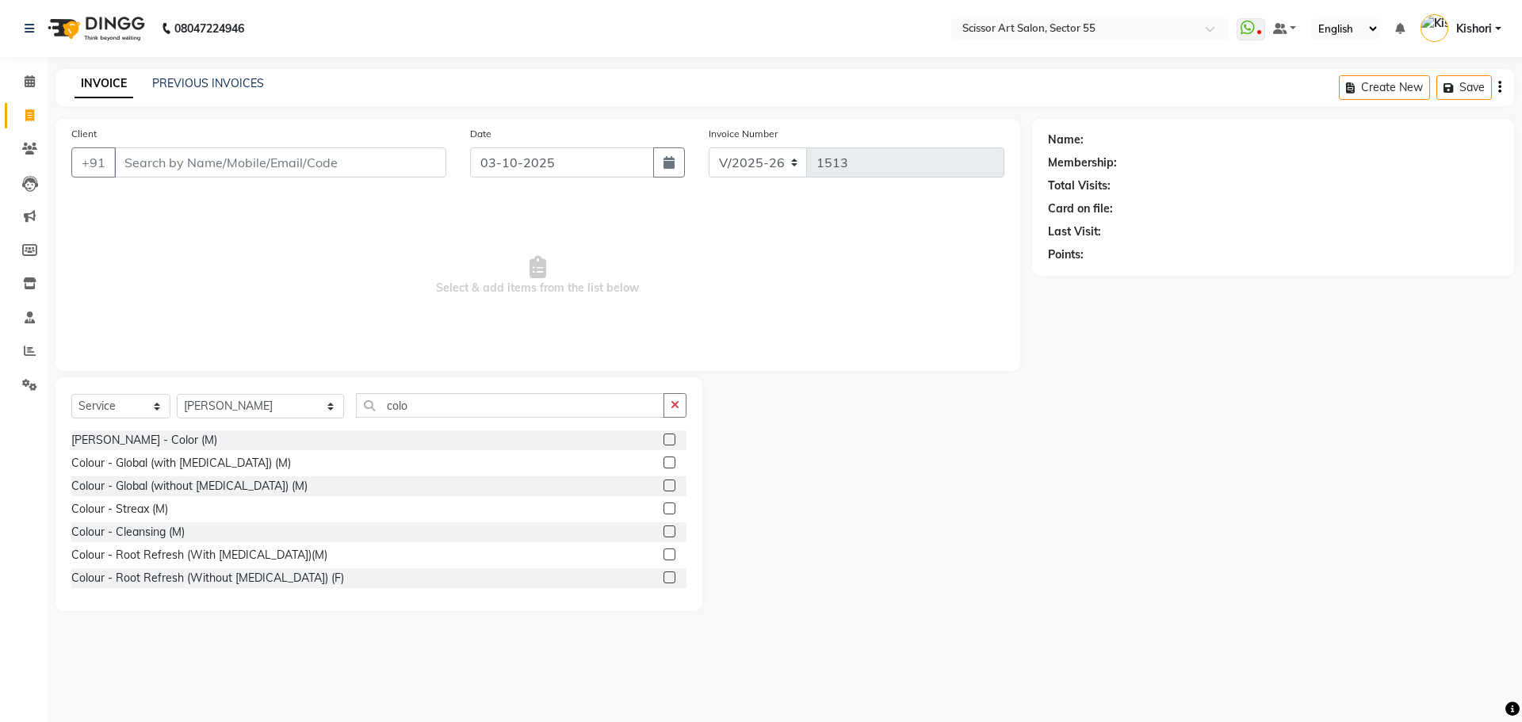
click at [663, 576] on label at bounding box center [669, 577] width 12 height 12
click at [663, 576] on input "checkbox" at bounding box center [668, 578] width 10 height 10
click at [663, 575] on label at bounding box center [669, 577] width 12 height 12
click at [663, 575] on input "checkbox" at bounding box center [668, 578] width 10 height 10
checkbox input "false"
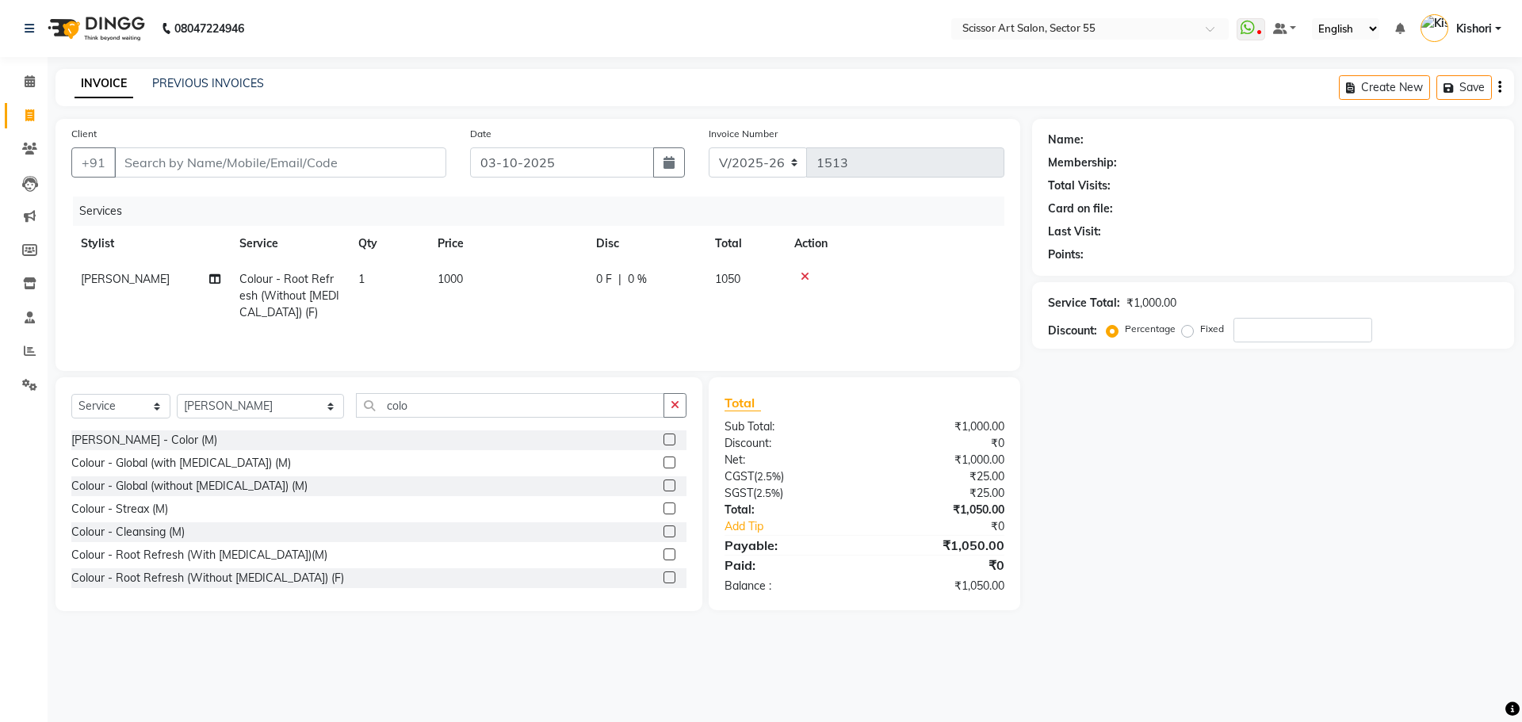
click at [470, 265] on td "1000" at bounding box center [507, 296] width 158 height 69
select select "90861"
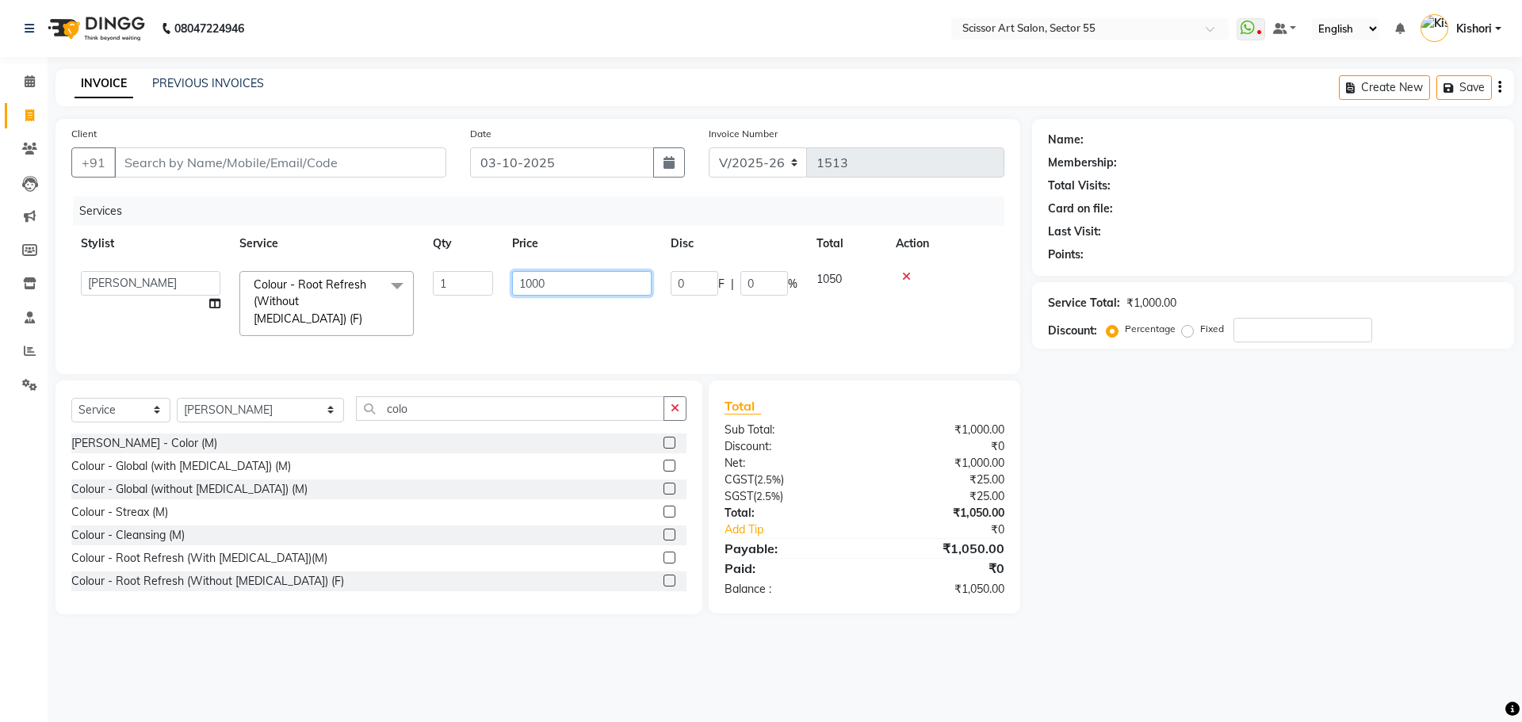
click at [601, 283] on input "1000" at bounding box center [581, 283] width 139 height 25
type input "1100"
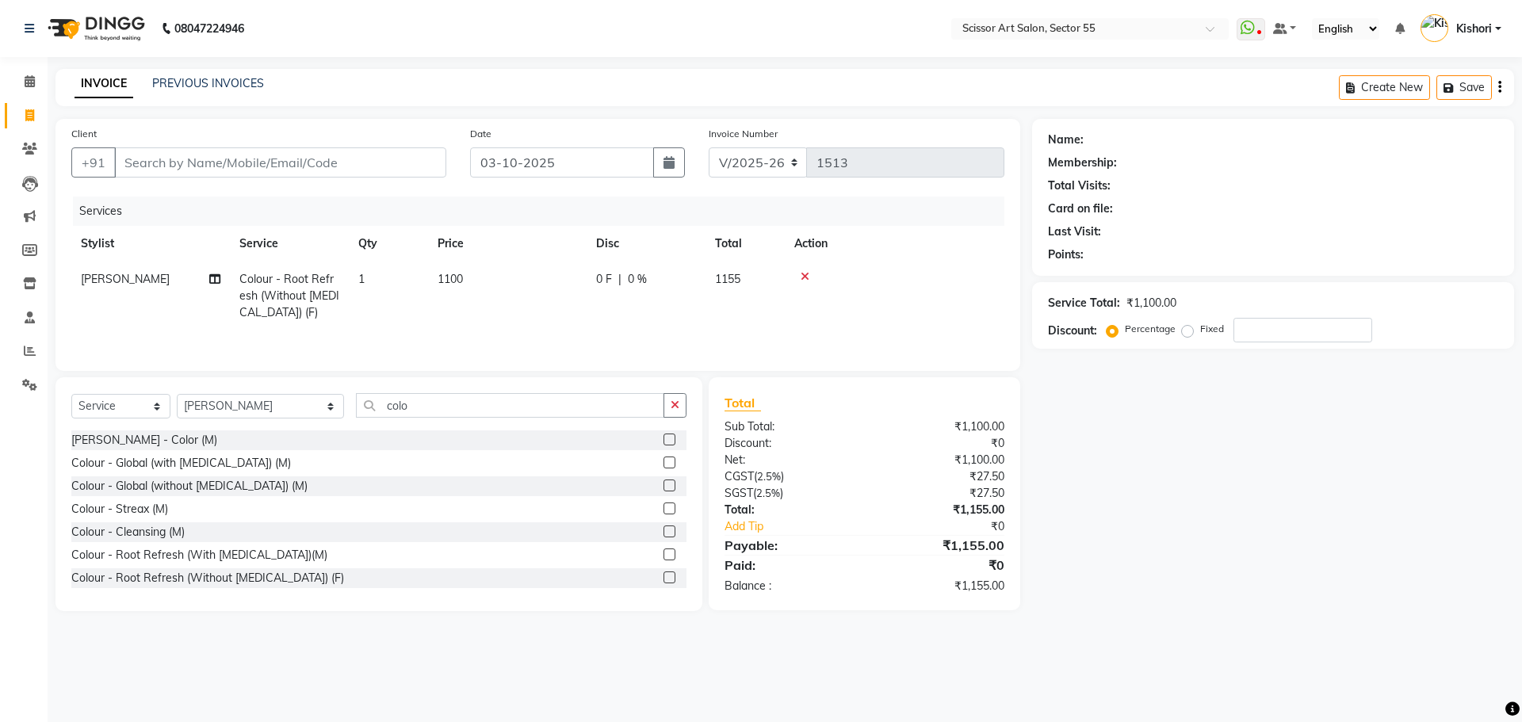
click at [1147, 390] on div "Name: Membership: Total Visits: Card on file: Last Visit: Points: Service Total…" at bounding box center [1279, 365] width 494 height 492
click at [365, 396] on input "colo" at bounding box center [510, 405] width 308 height 25
type input "c"
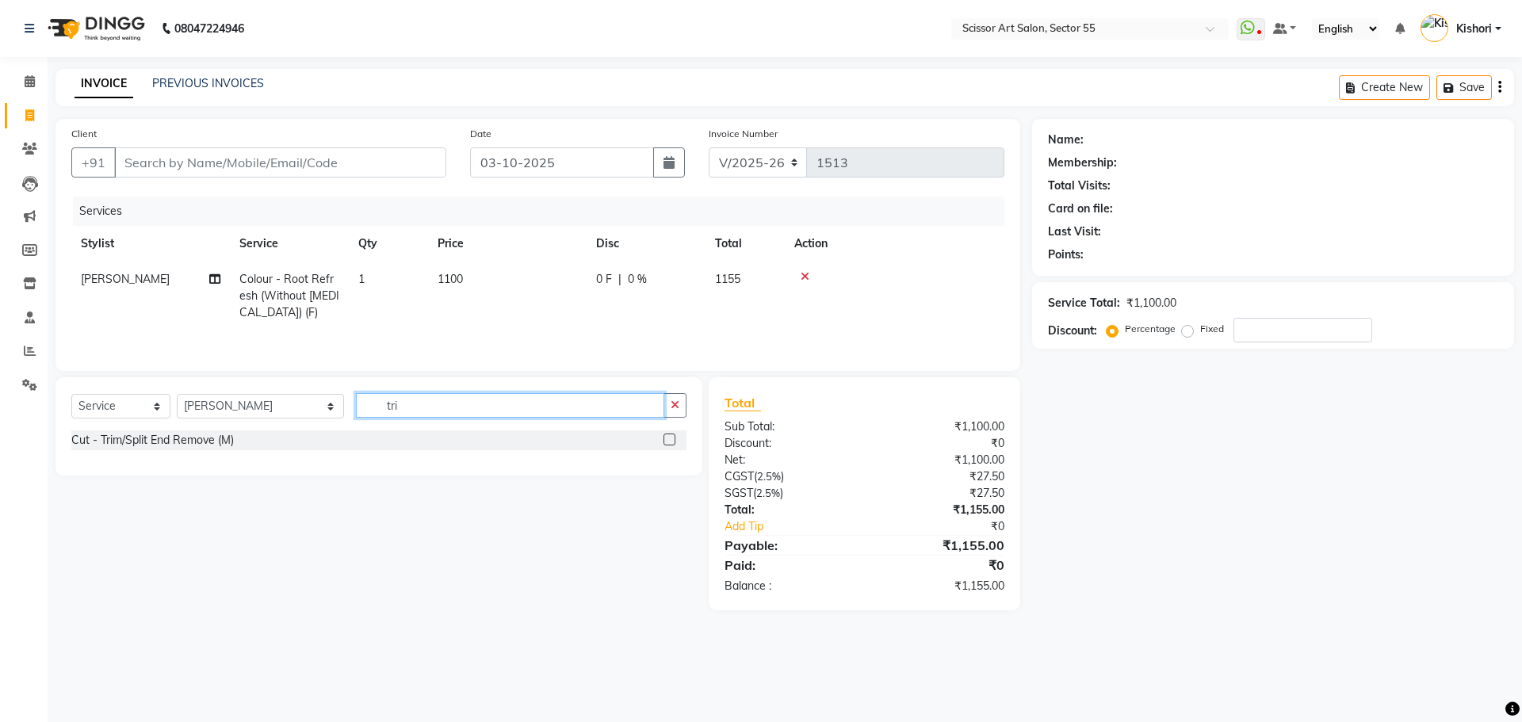
type input "tri"
click at [670, 432] on div at bounding box center [674, 440] width 23 height 20
click at [670, 435] on label at bounding box center [669, 439] width 12 height 12
click at [670, 435] on input "checkbox" at bounding box center [668, 440] width 10 height 10
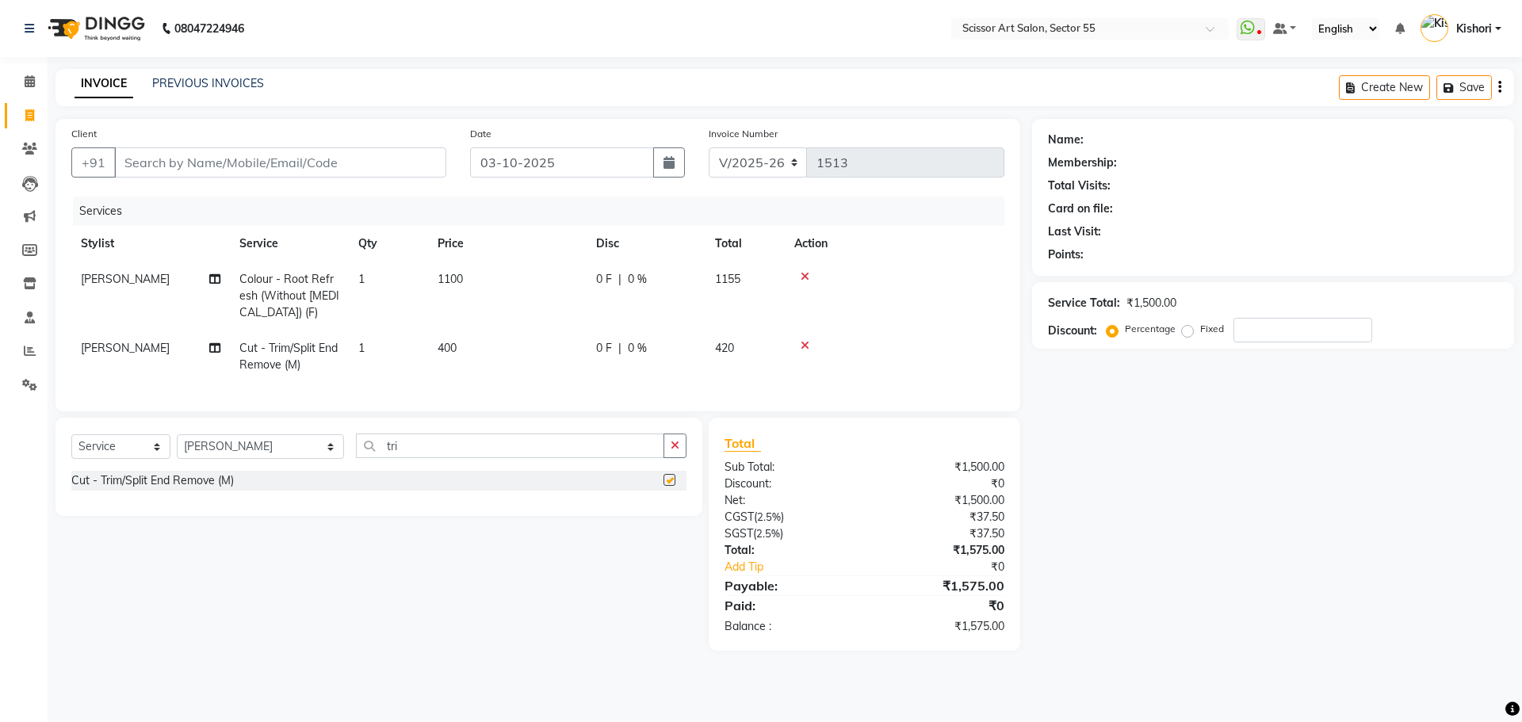
checkbox input "false"
click at [251, 168] on input "Client" at bounding box center [280, 162] width 332 height 30
type input "8"
type input "0"
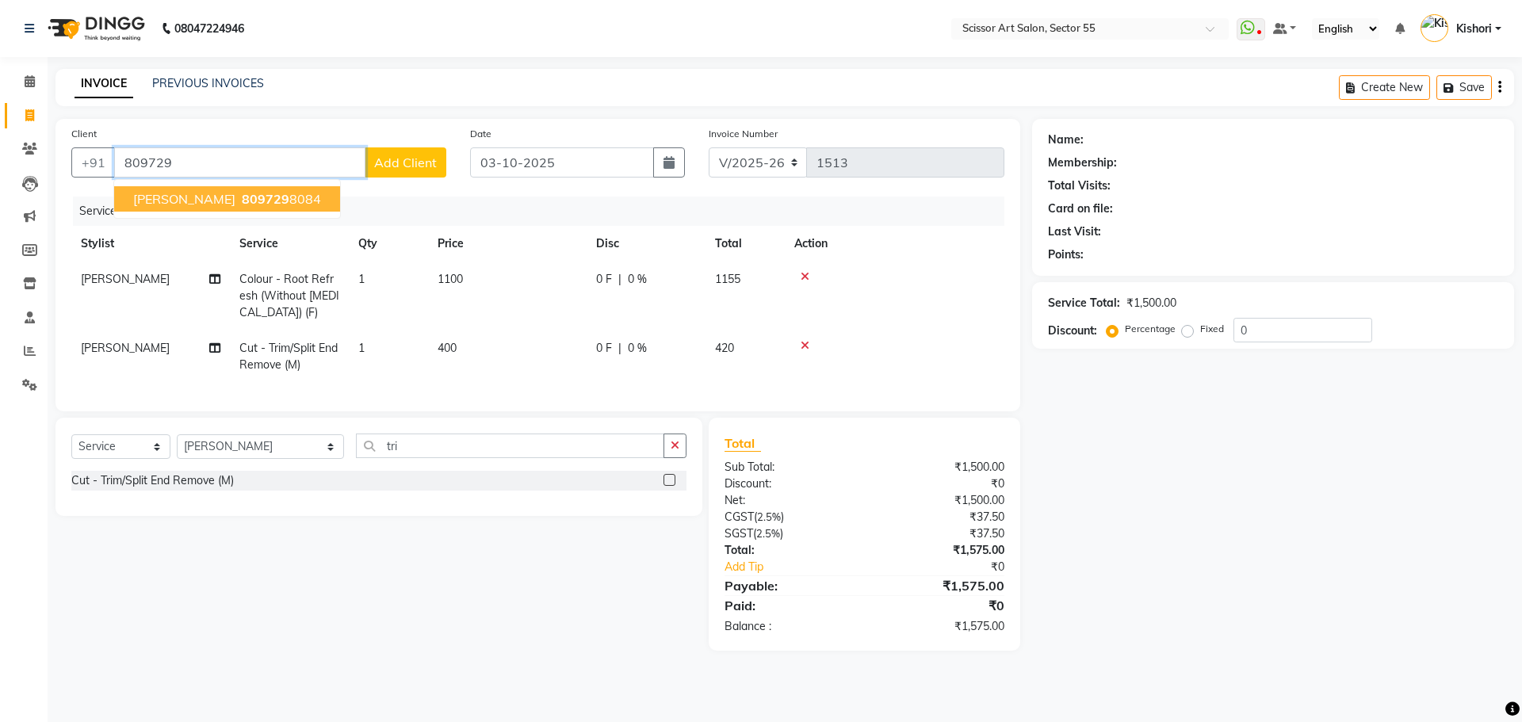
click at [250, 204] on ngb-highlight "809729 8084" at bounding box center [280, 199] width 82 height 16
type input "8097298084"
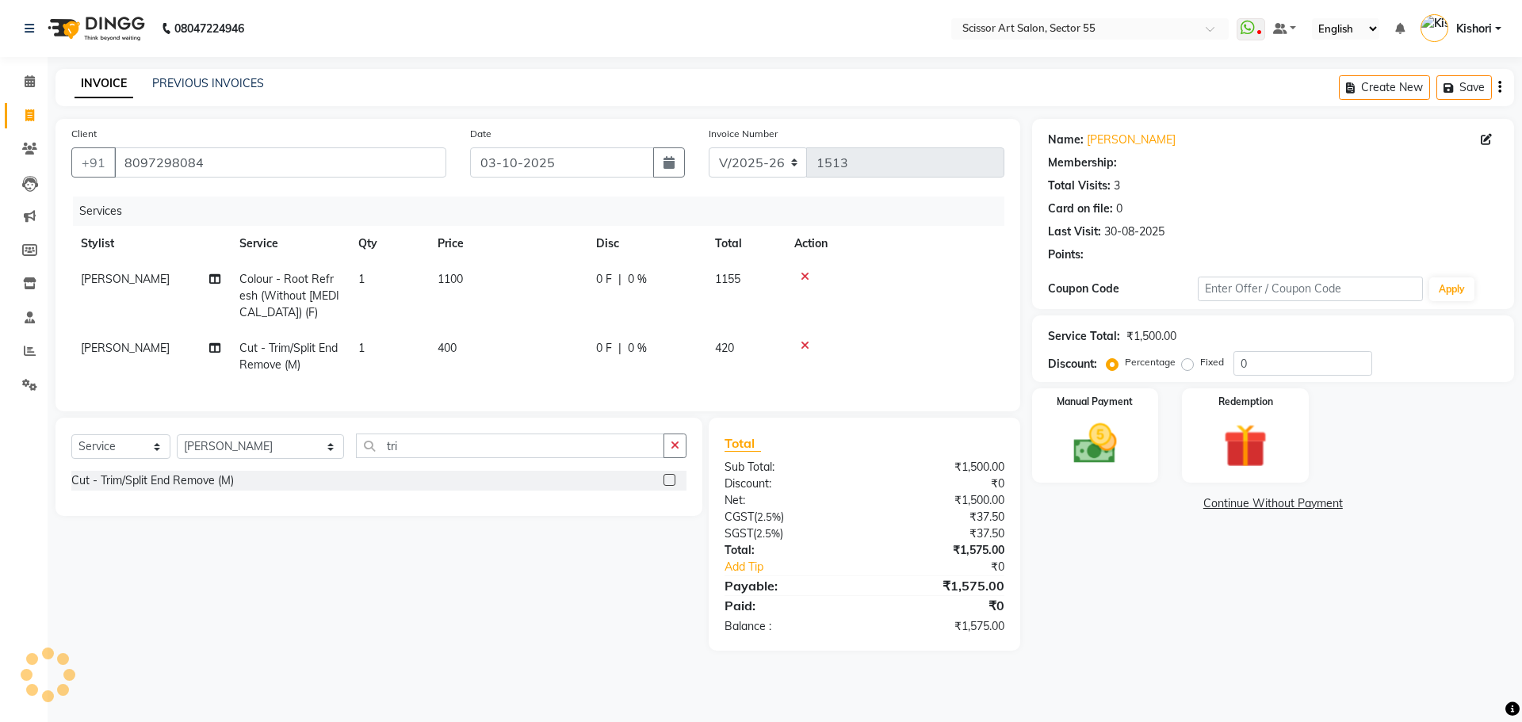
select select "1: Object"
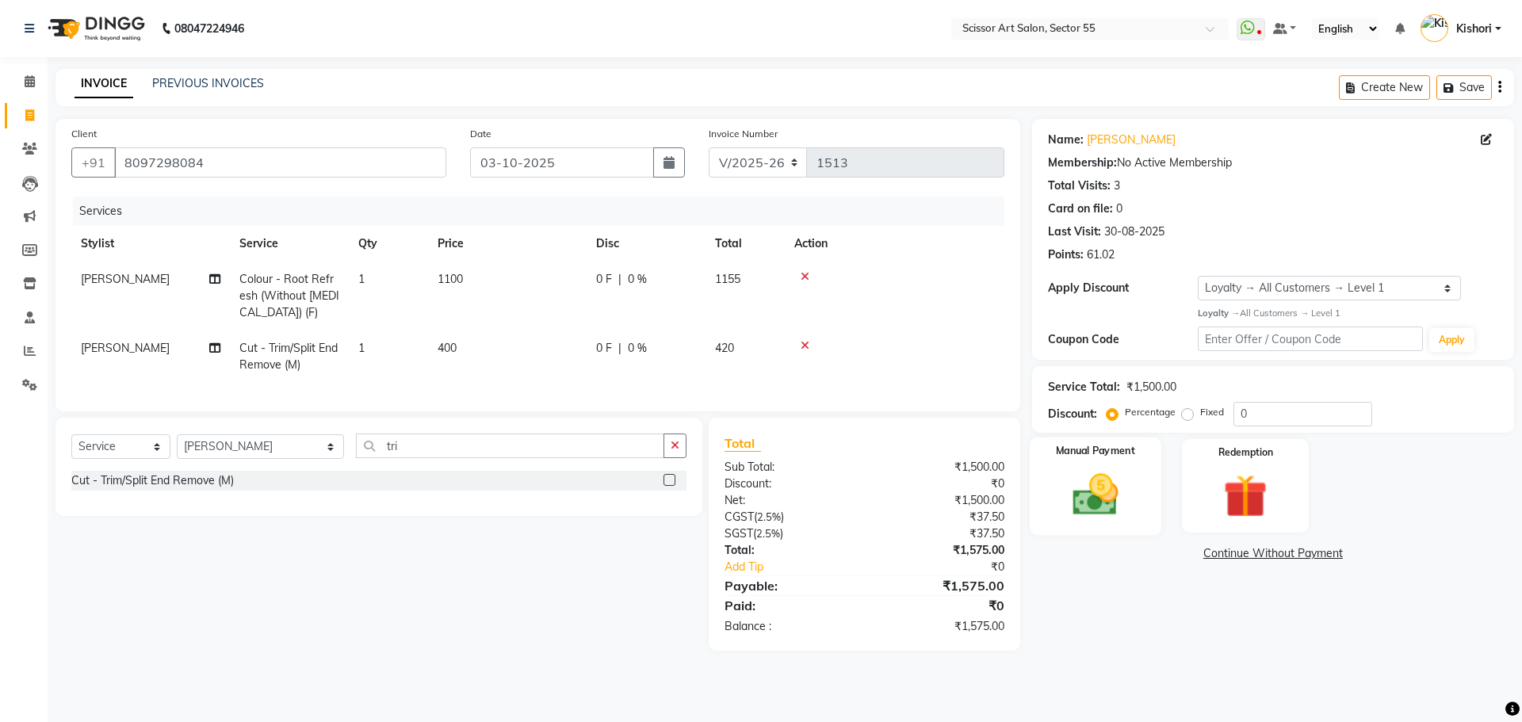
click at [1113, 487] on img at bounding box center [1095, 494] width 74 height 52
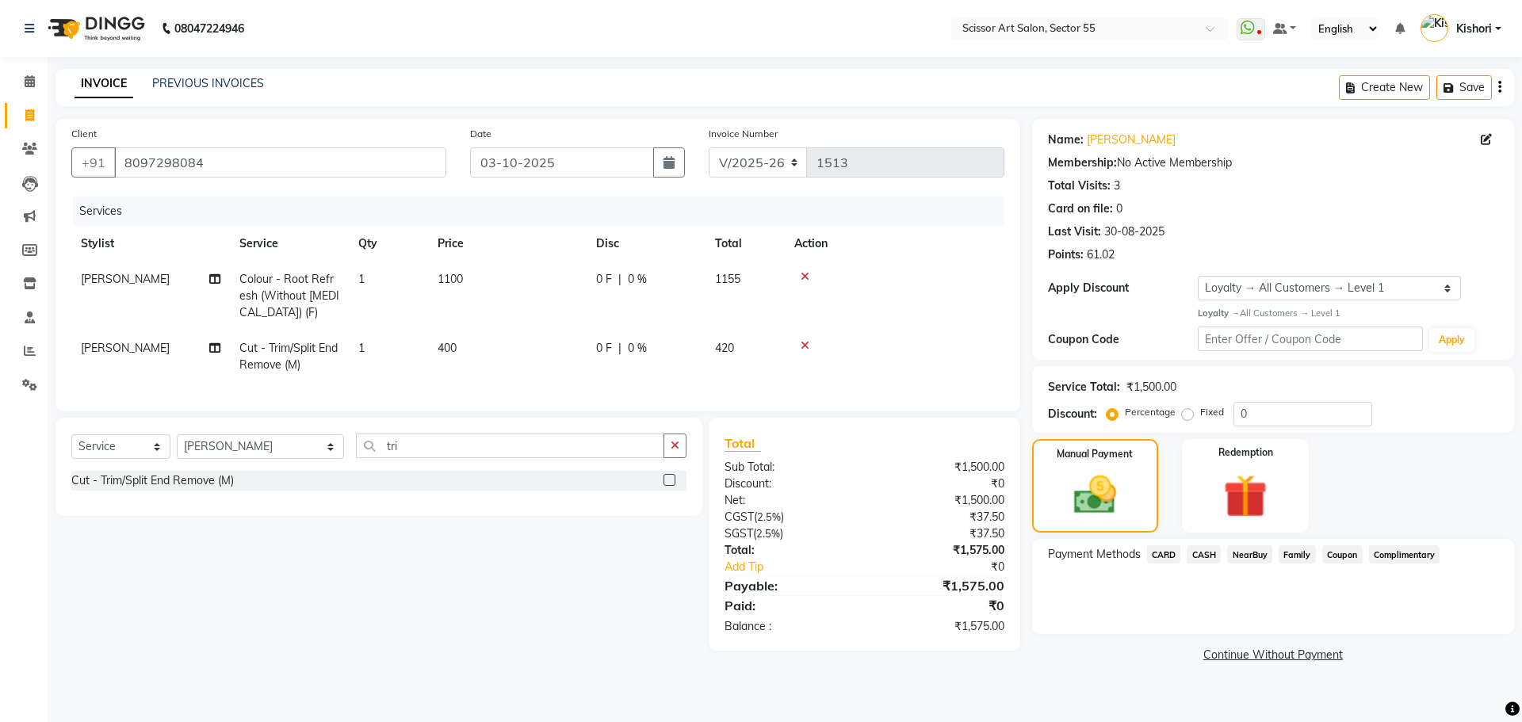
click at [1207, 547] on span "CASH" at bounding box center [1203, 554] width 34 height 18
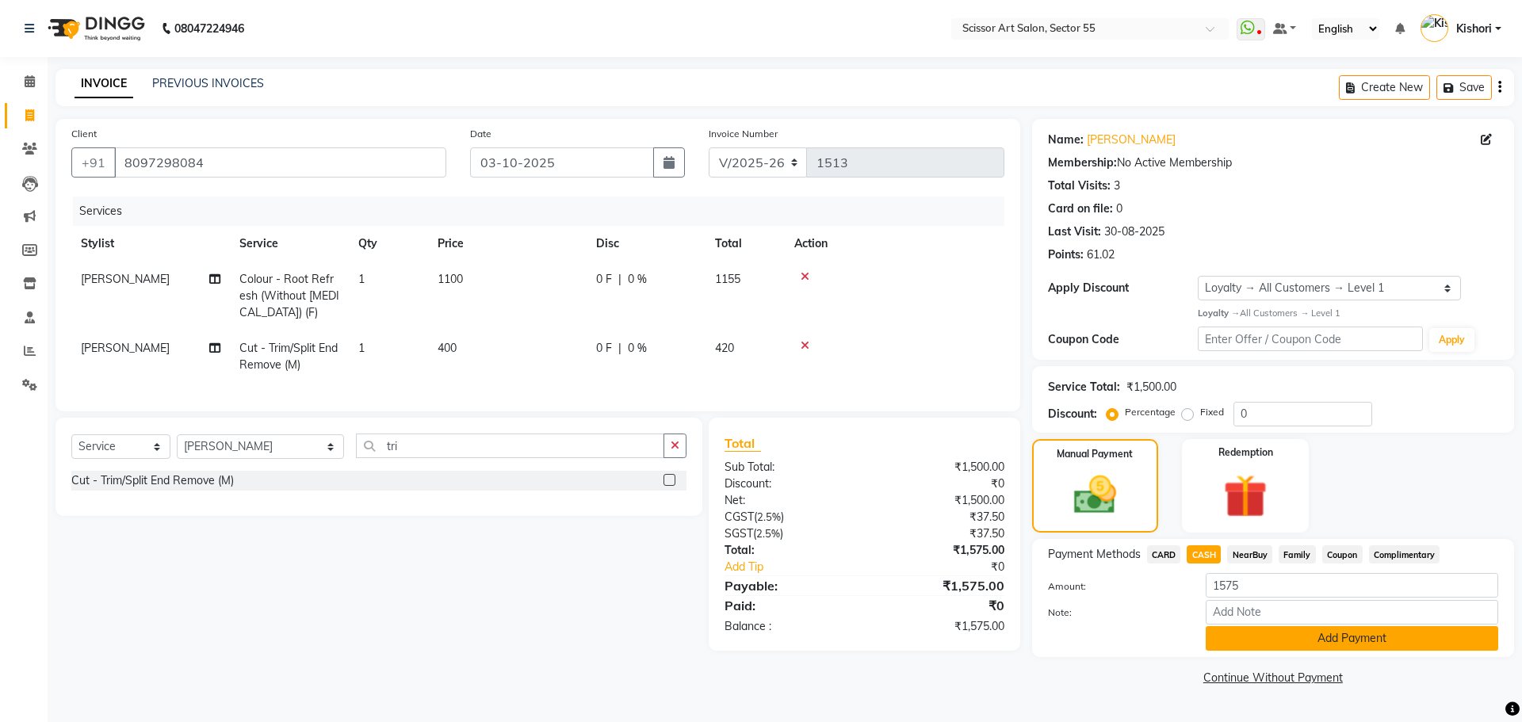
click at [1289, 627] on button "Add Payment" at bounding box center [1351, 638] width 292 height 25
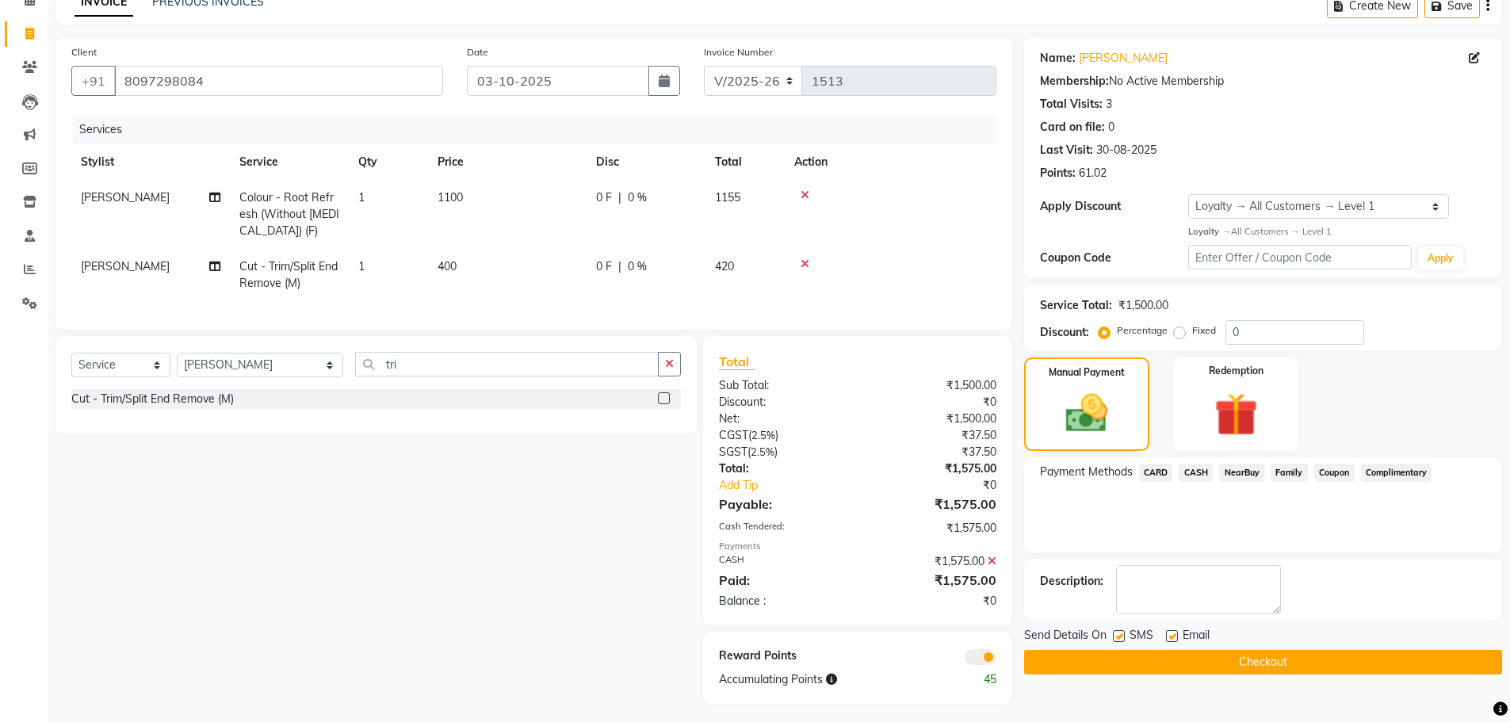
scroll to position [83, 0]
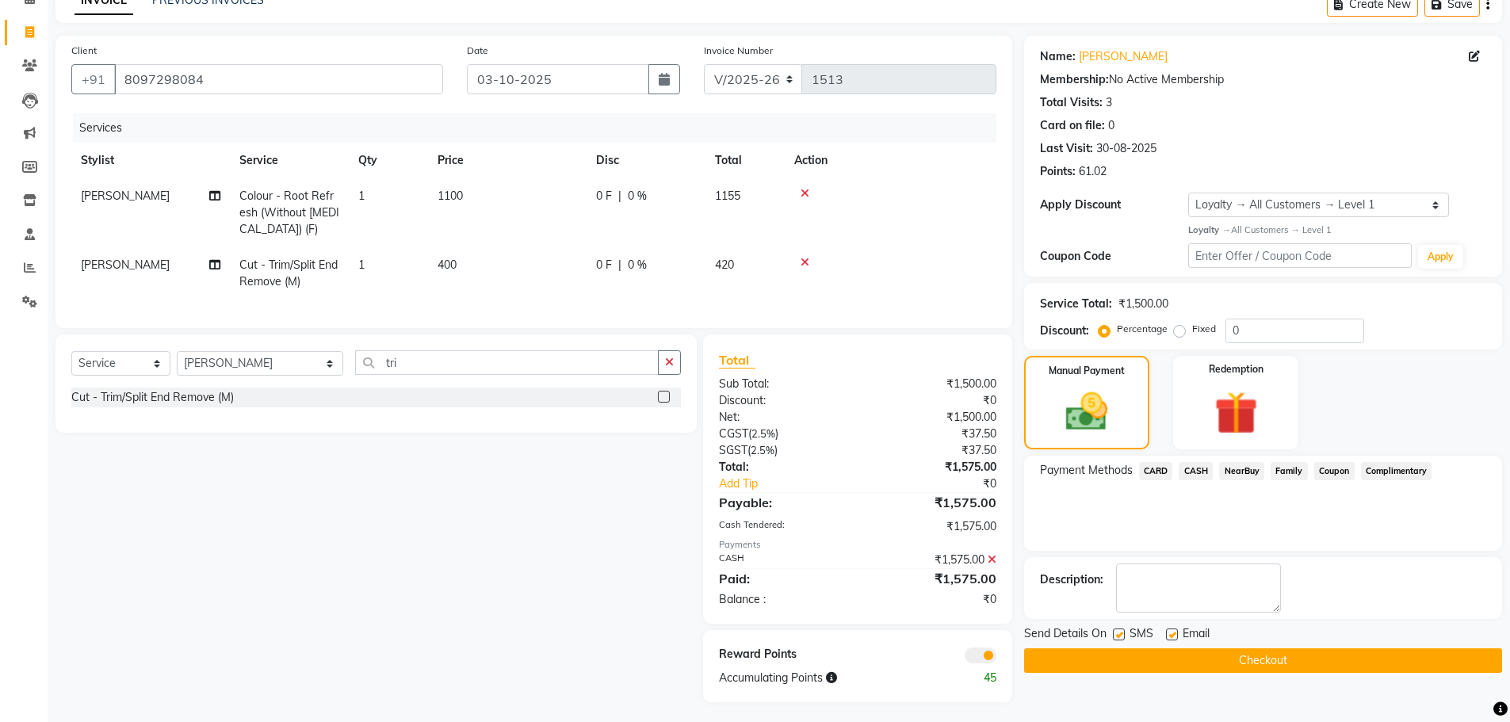
click at [1192, 329] on label "Fixed" at bounding box center [1204, 329] width 24 height 14
click at [1181, 329] on input "Fixed" at bounding box center [1182, 328] width 11 height 11
radio input "true"
click at [1292, 326] on input "0" at bounding box center [1294, 331] width 139 height 25
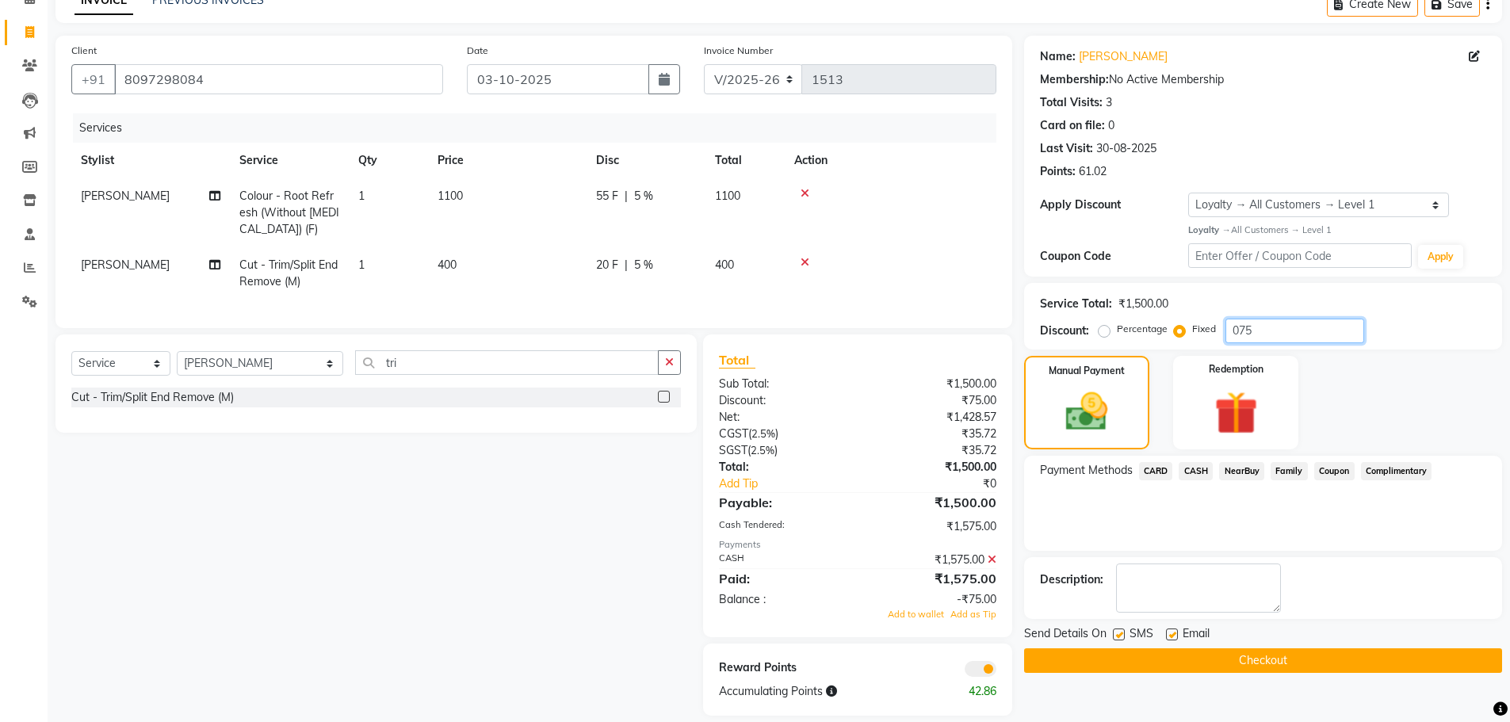
type input "075"
click at [985, 677] on span at bounding box center [980, 669] width 32 height 16
click at [996, 671] on input "checkbox" at bounding box center [996, 671] width 0 height 0
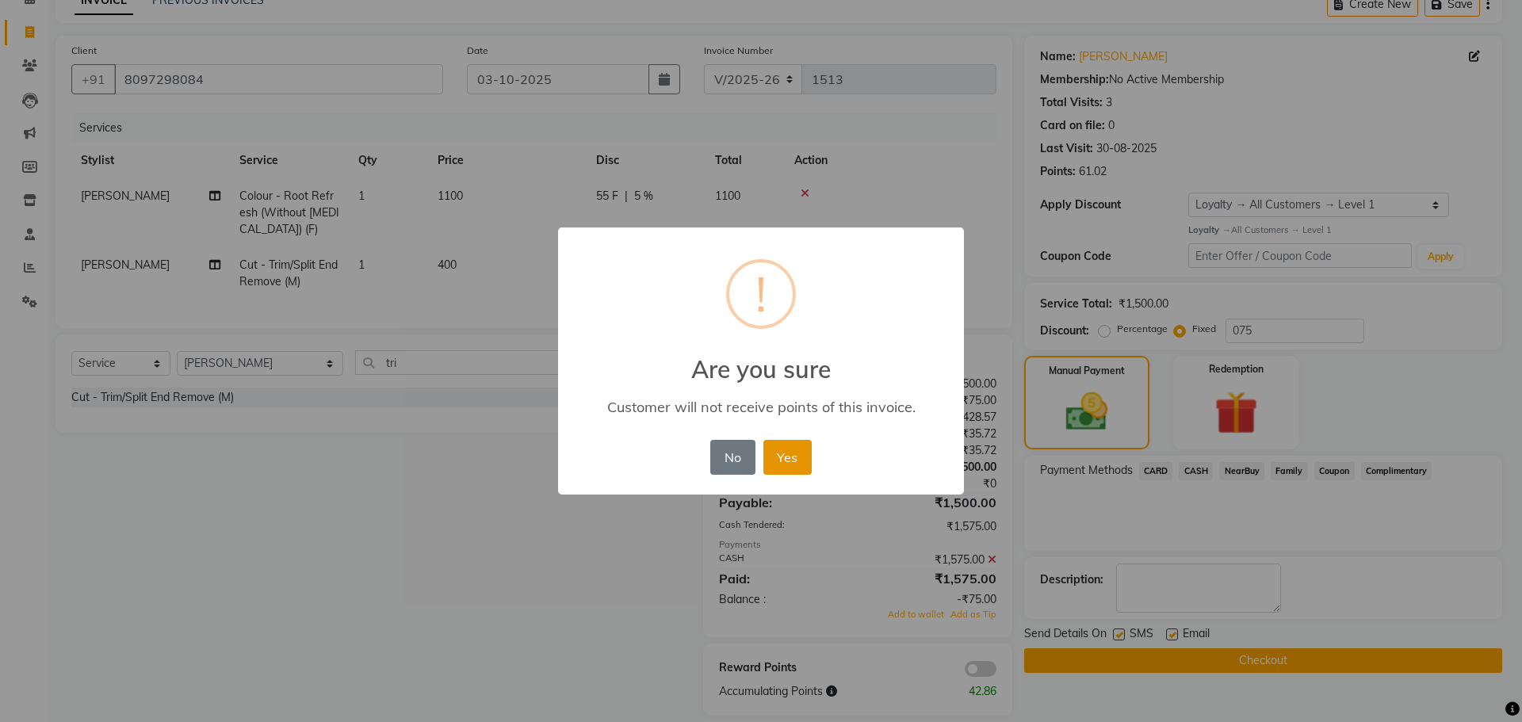
click at [808, 459] on button "Yes" at bounding box center [787, 457] width 48 height 35
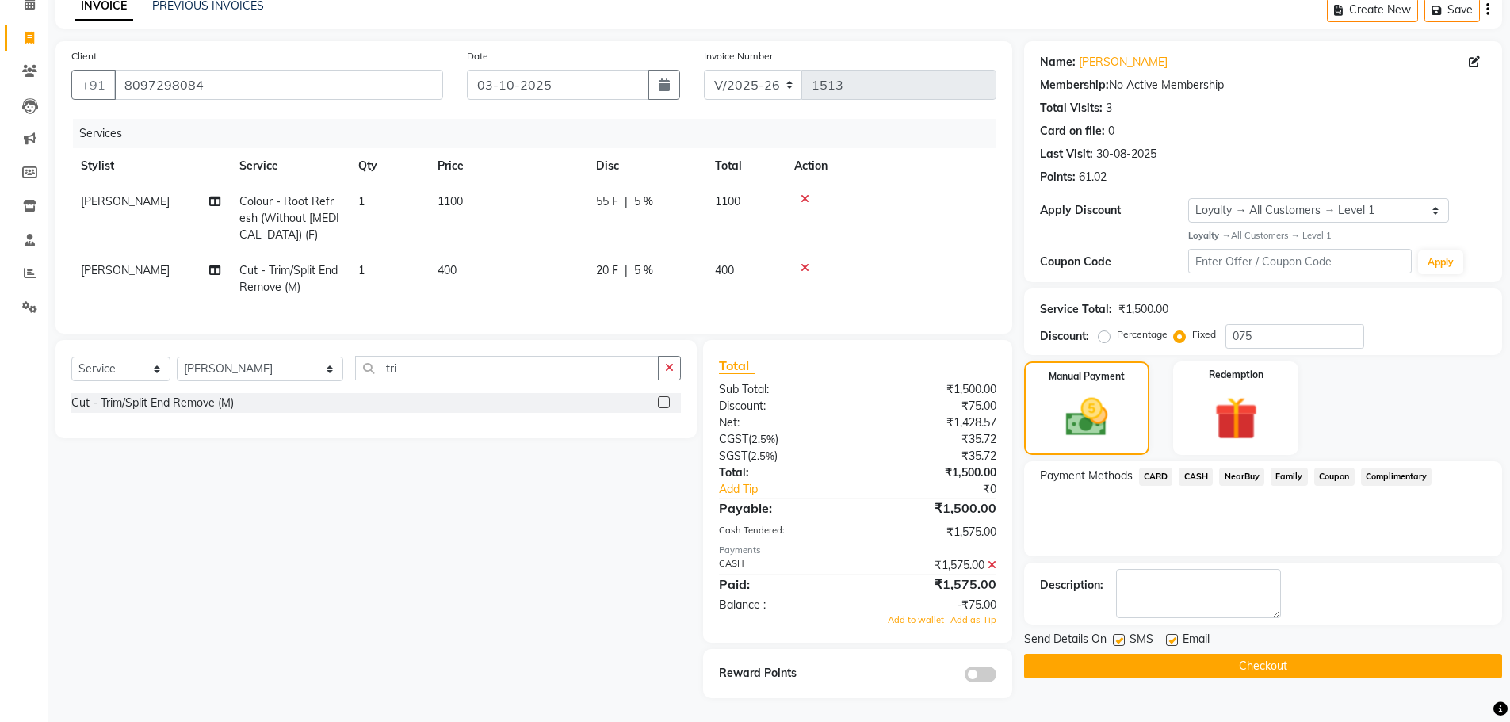
click at [991, 571] on icon at bounding box center [991, 564] width 9 height 11
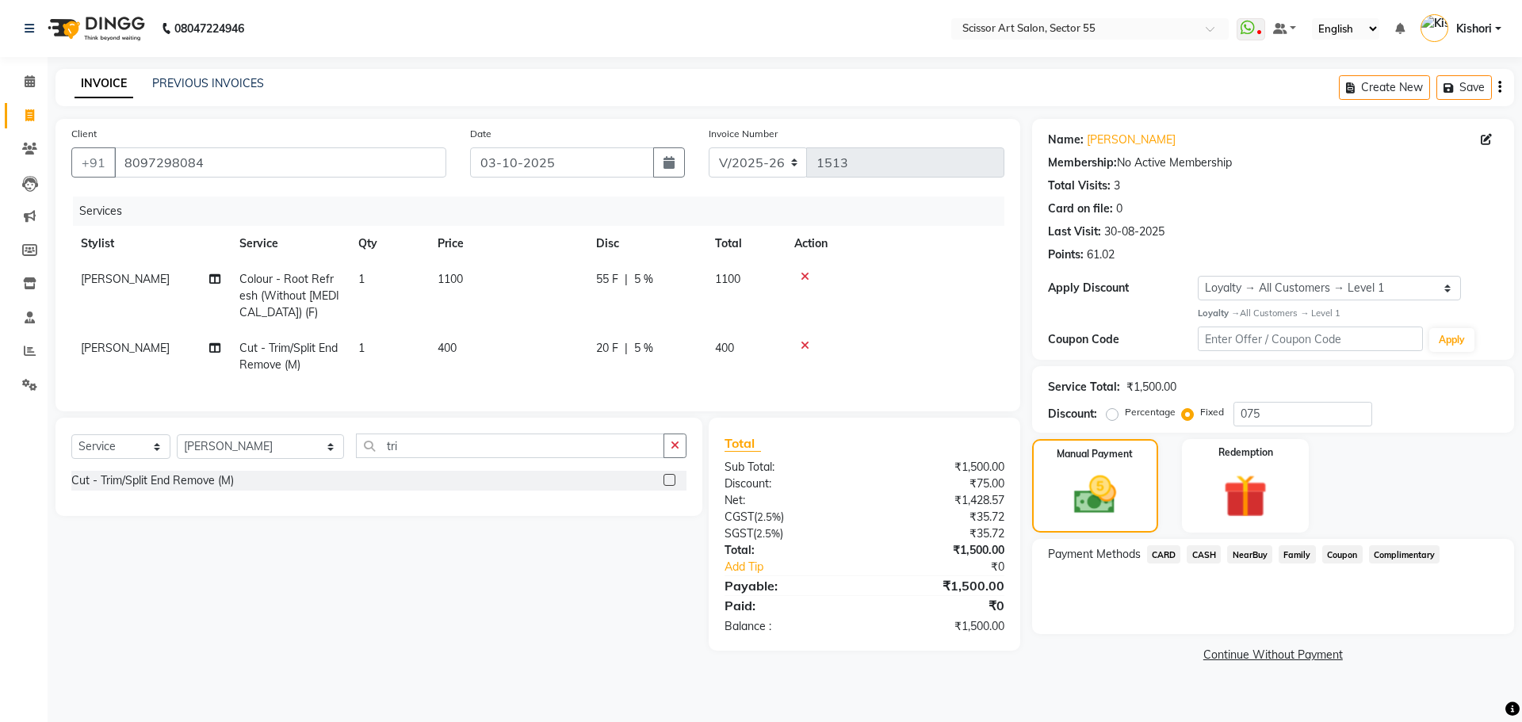
click at [1198, 551] on span "CASH" at bounding box center [1203, 554] width 34 height 18
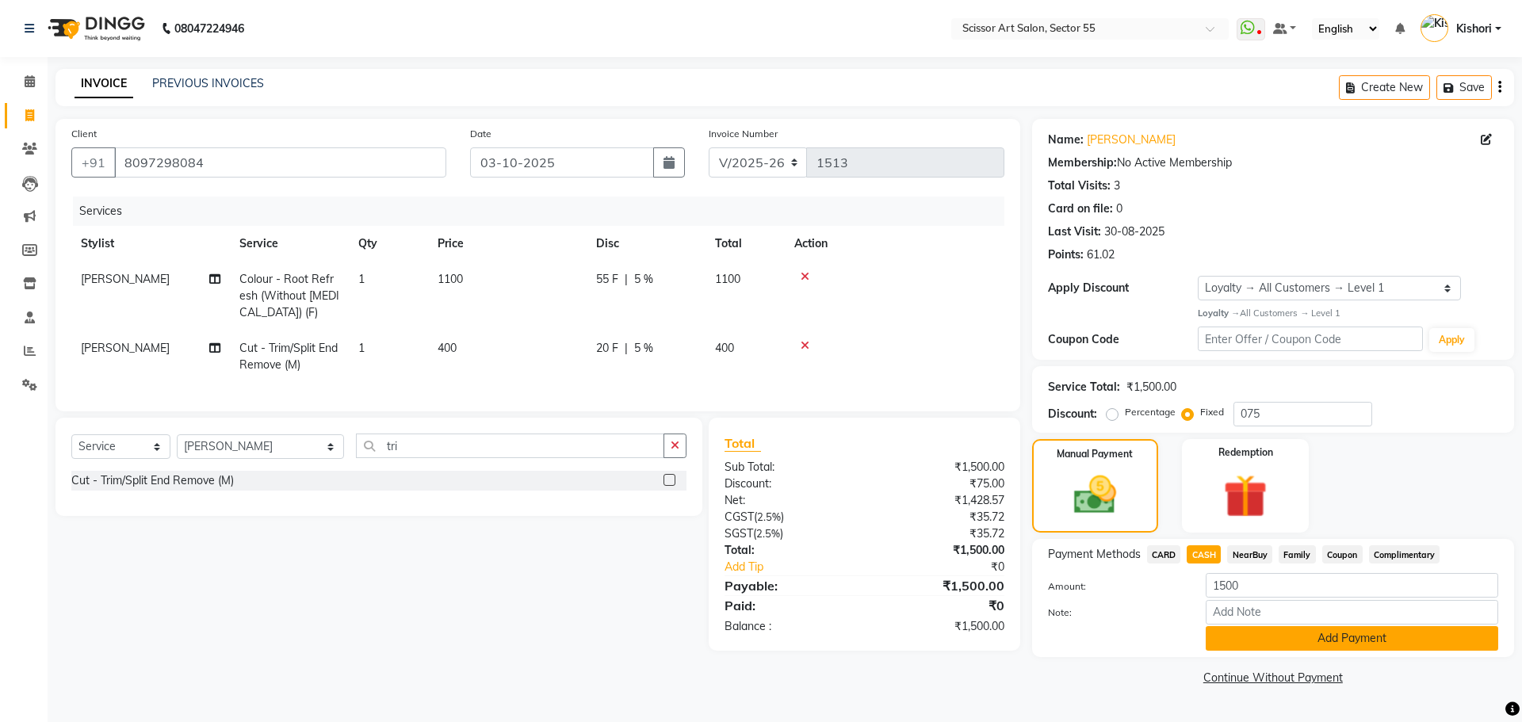
click at [1246, 626] on button "Add Payment" at bounding box center [1351, 638] width 292 height 25
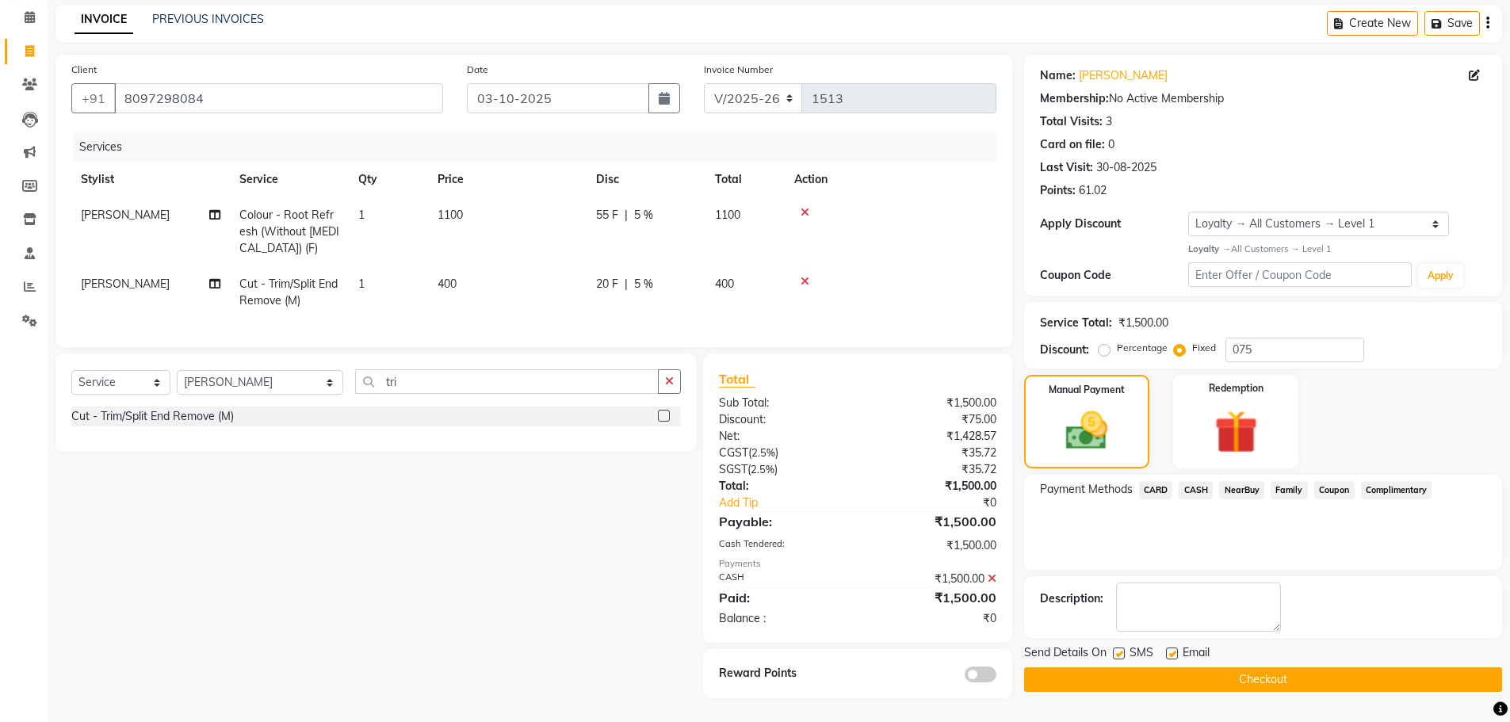
scroll to position [76, 0]
click at [1344, 667] on button "Checkout" at bounding box center [1263, 679] width 478 height 25
